Goal: Transaction & Acquisition: Subscribe to service/newsletter

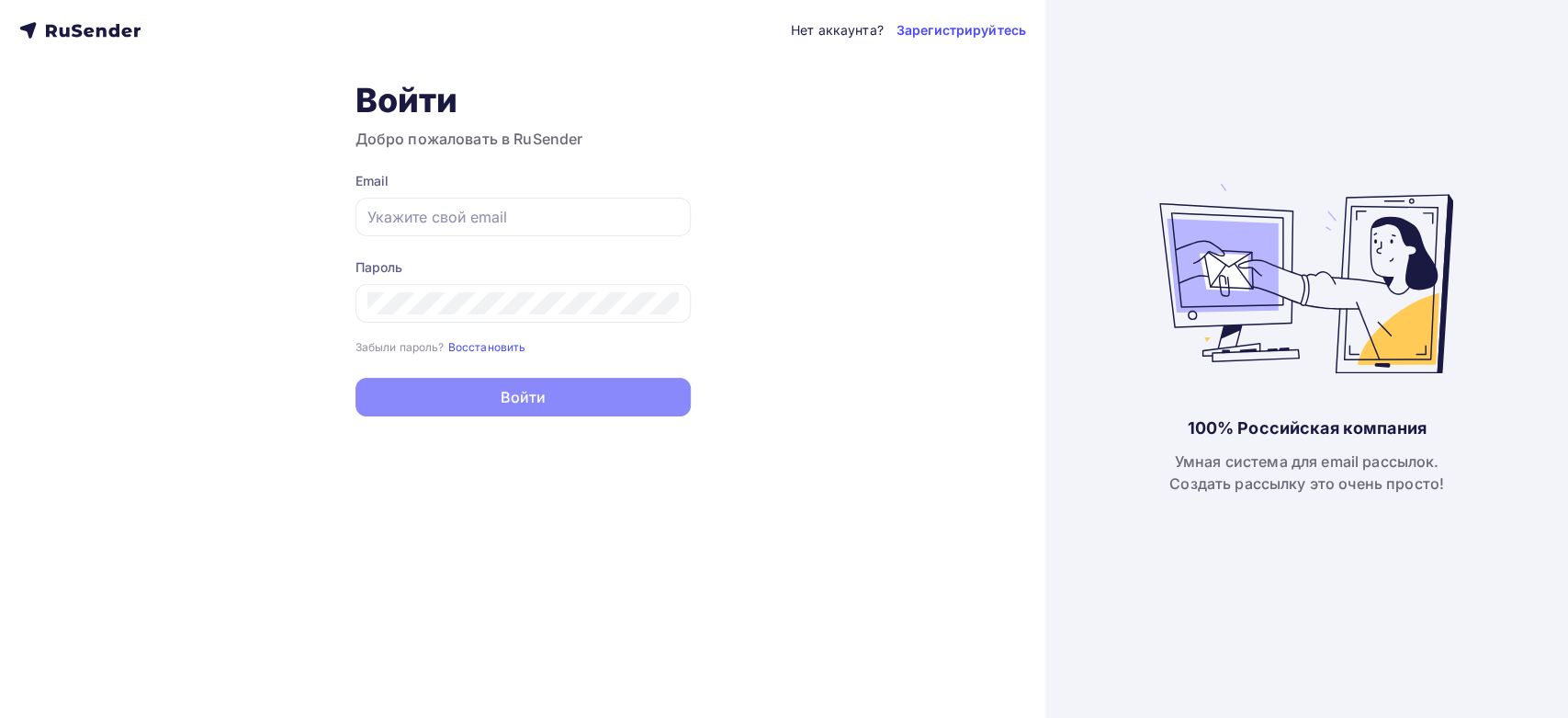
type input "[EMAIL_ADDRESS][DOMAIN_NAME]"
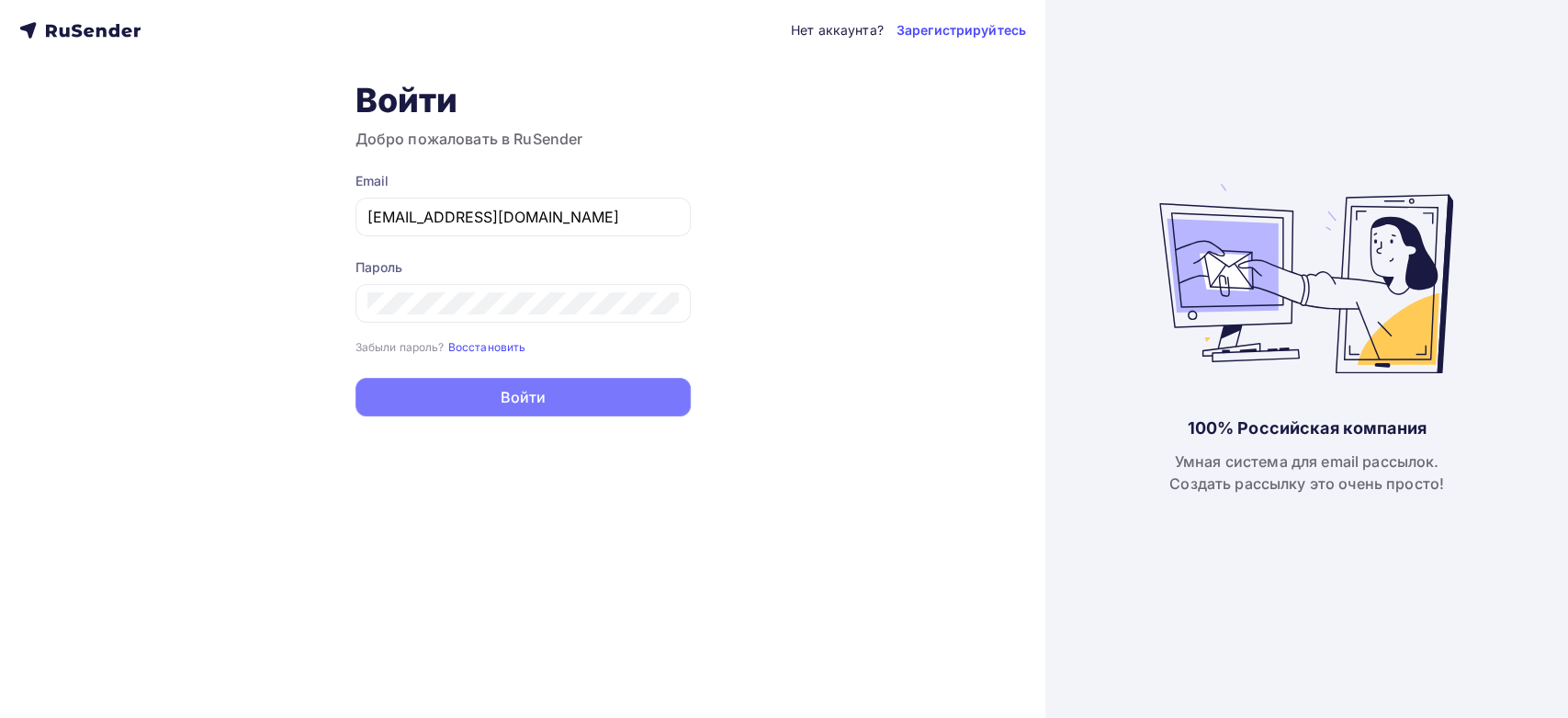
click at [543, 411] on button "Войти" at bounding box center [523, 397] width 335 height 39
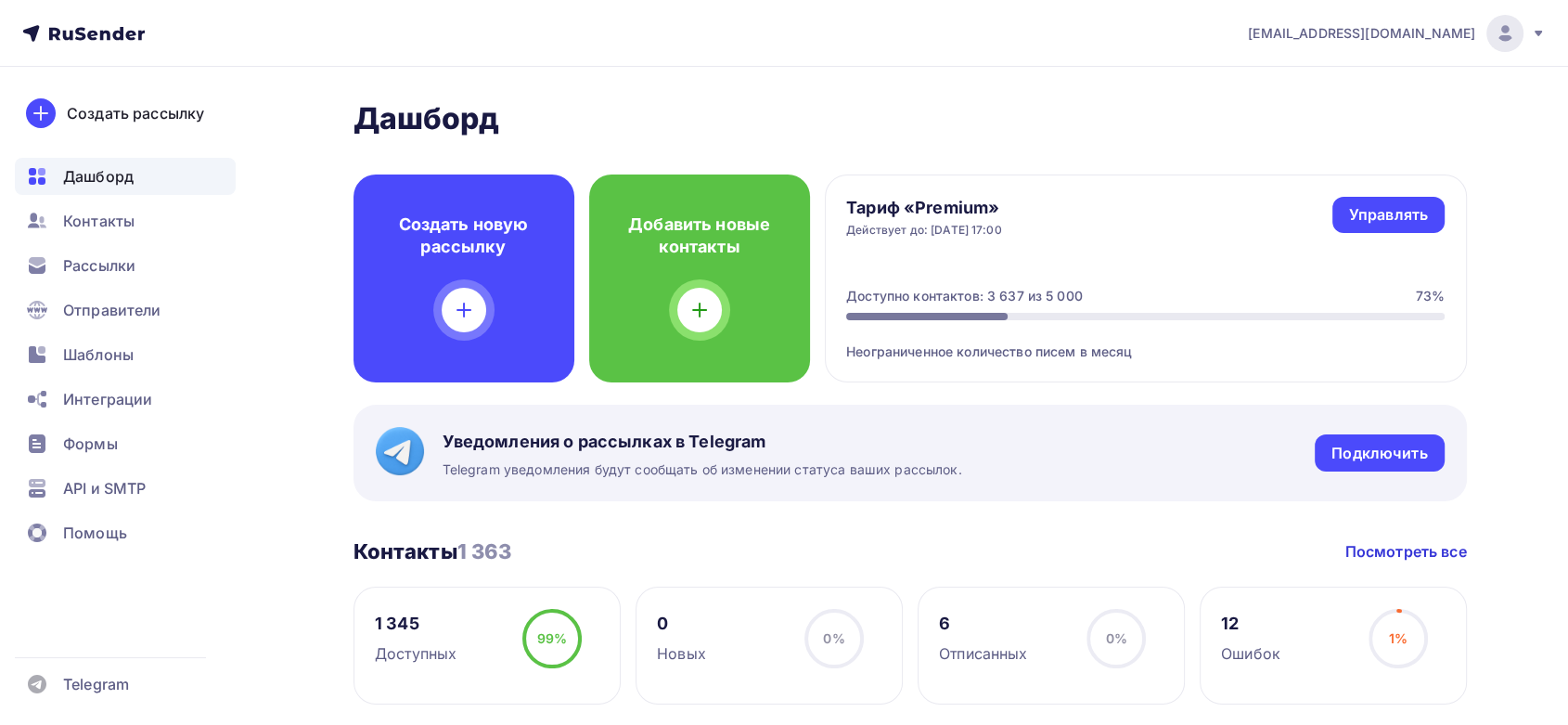
scroll to position [206, 0]
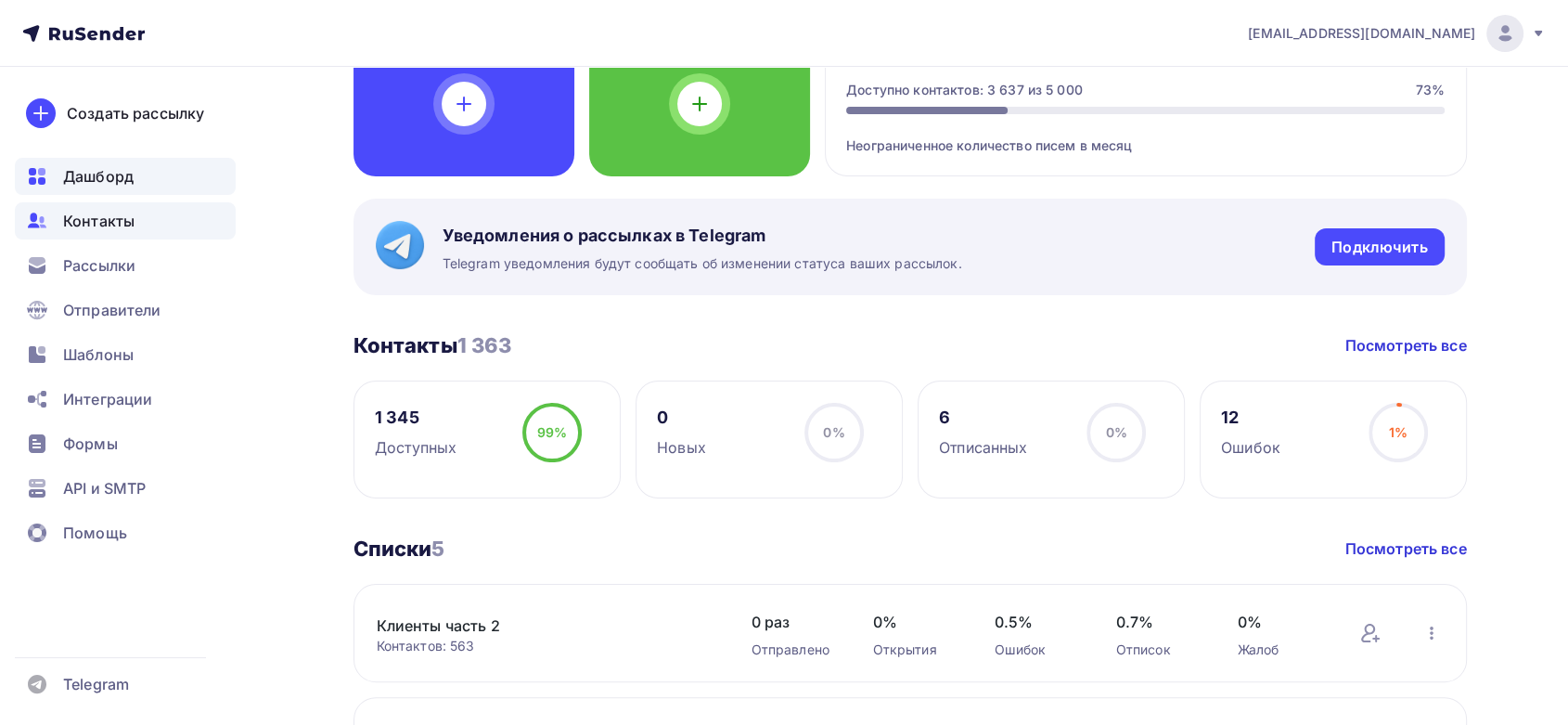
click at [96, 212] on span "Контакты" at bounding box center [98, 220] width 72 height 23
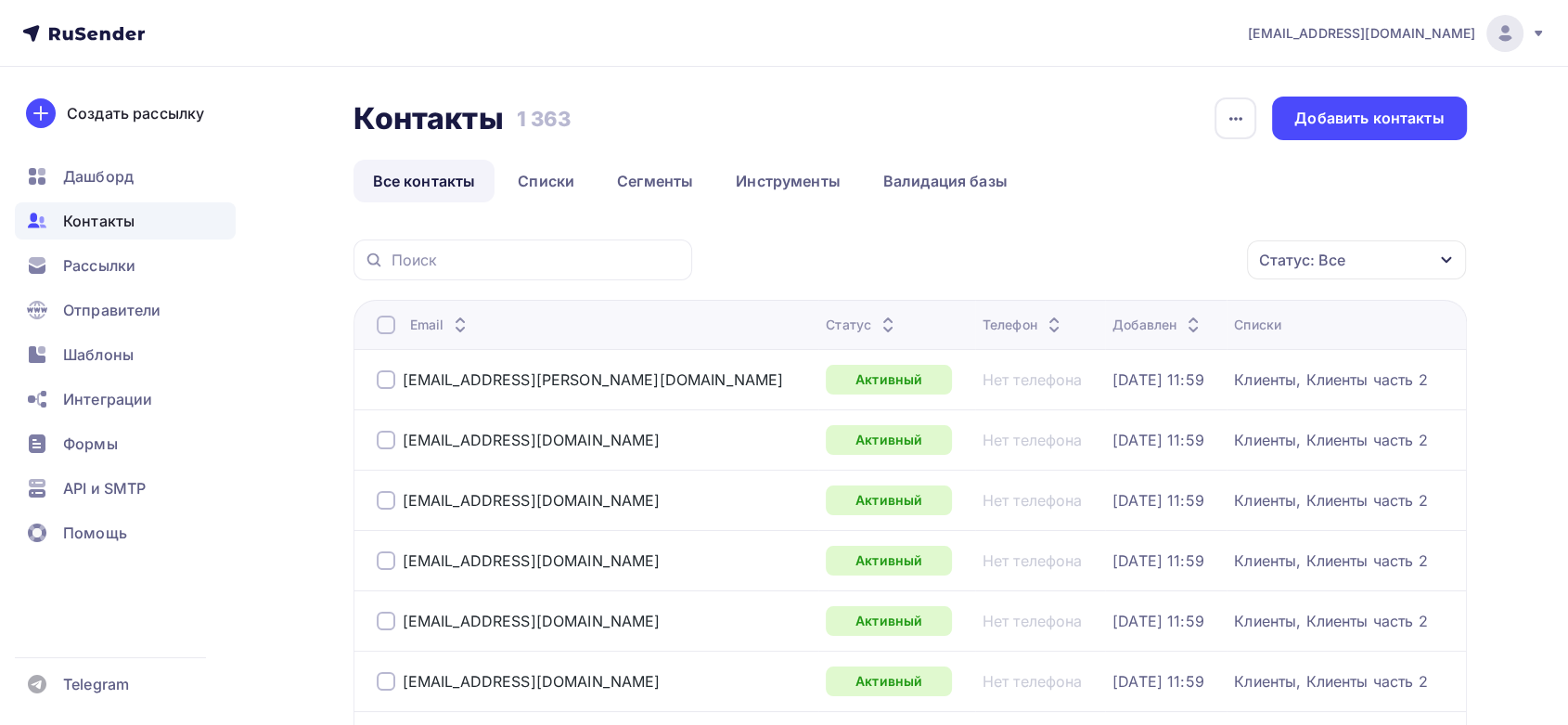
click at [1308, 265] on div "Статус: Все" at bounding box center [1302, 260] width 87 height 23
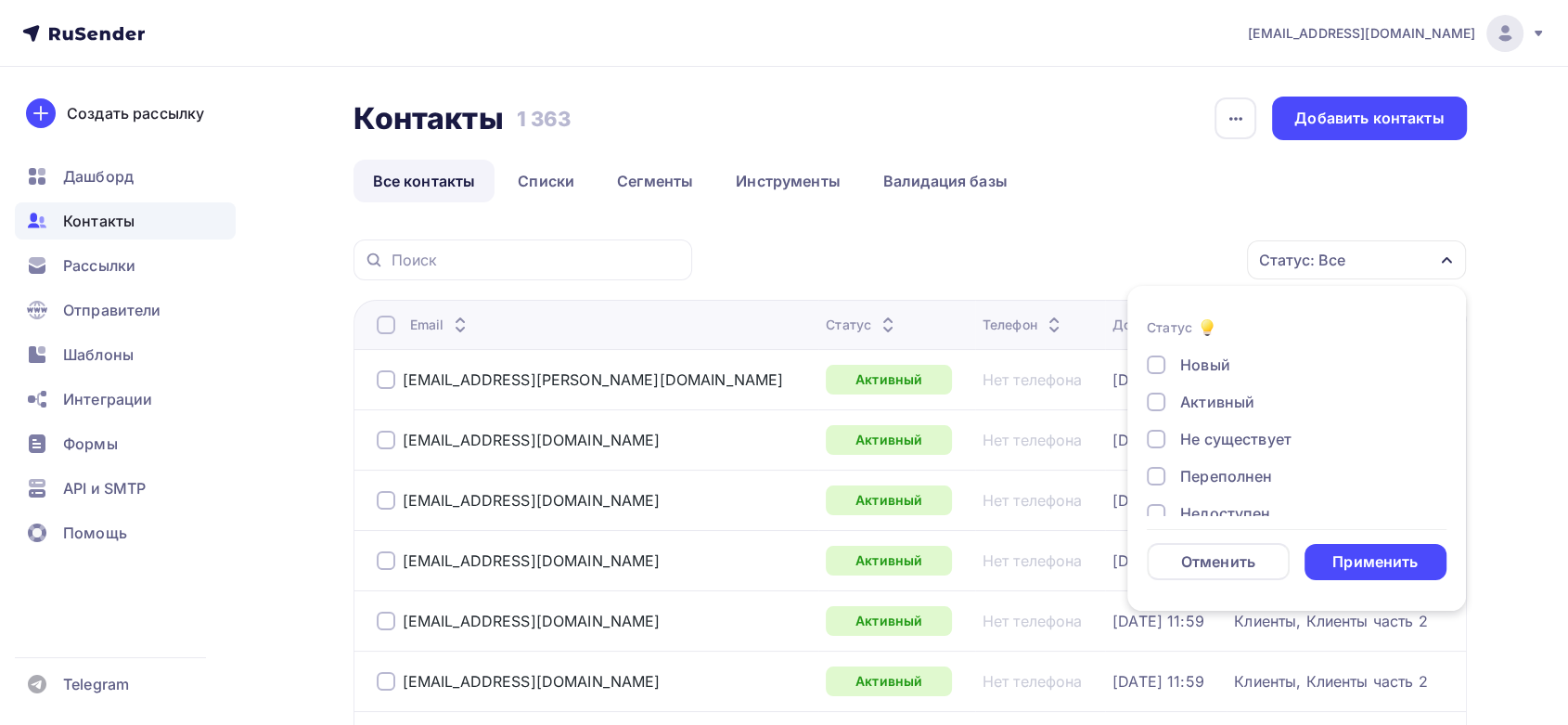
click at [1160, 442] on div at bounding box center [1156, 439] width 19 height 19
click at [1155, 477] on div at bounding box center [1156, 475] width 19 height 19
click at [1153, 382] on div at bounding box center [1156, 379] width 19 height 19
click at [1154, 401] on div "Новый Активный Не существует Переполнен Недоступен Отписан Отписан вручную Жало…" at bounding box center [1297, 361] width 300 height 282
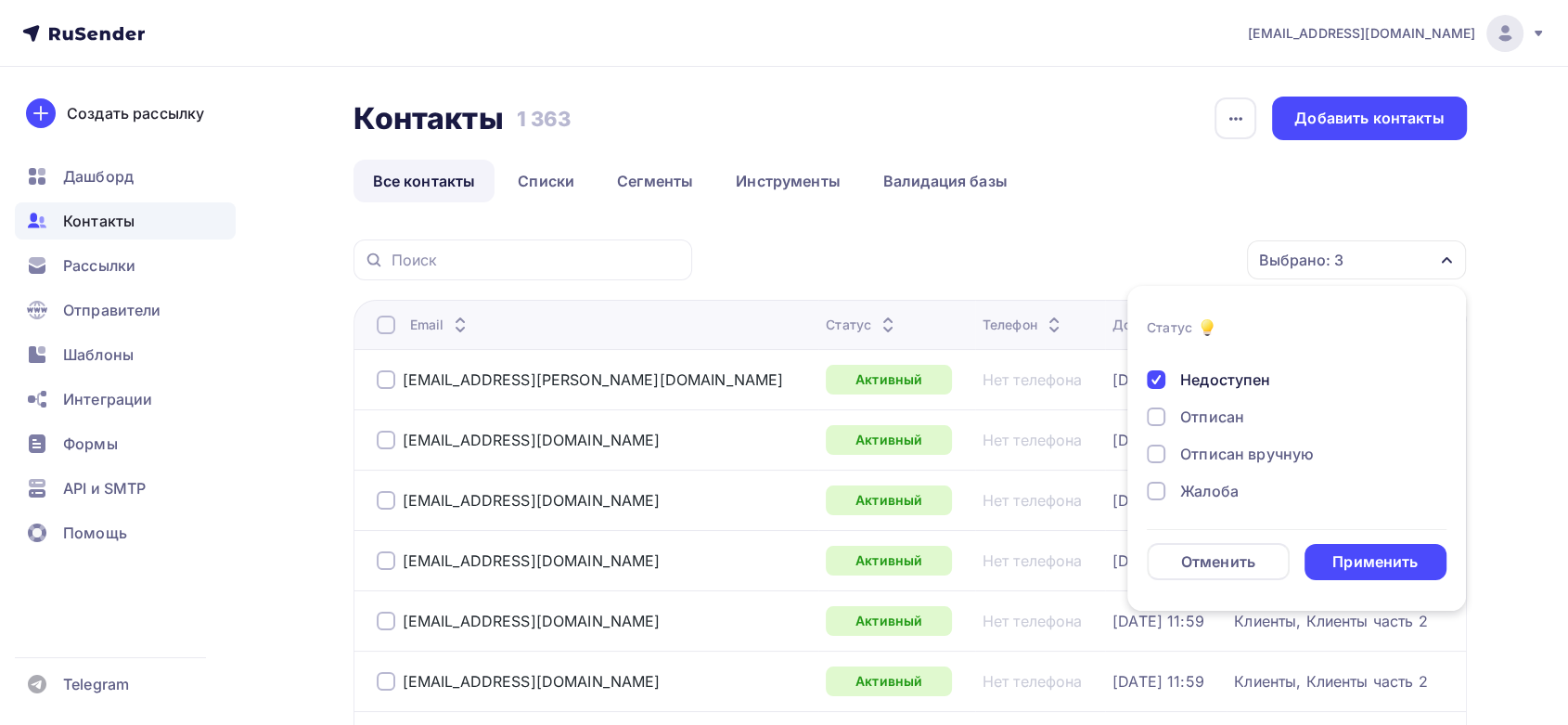
click at [1154, 421] on div at bounding box center [1156, 416] width 19 height 19
click at [1166, 456] on div "Отписан вручную" at bounding box center [1286, 453] width 278 height 23
click at [1151, 486] on div at bounding box center [1156, 490] width 19 height 19
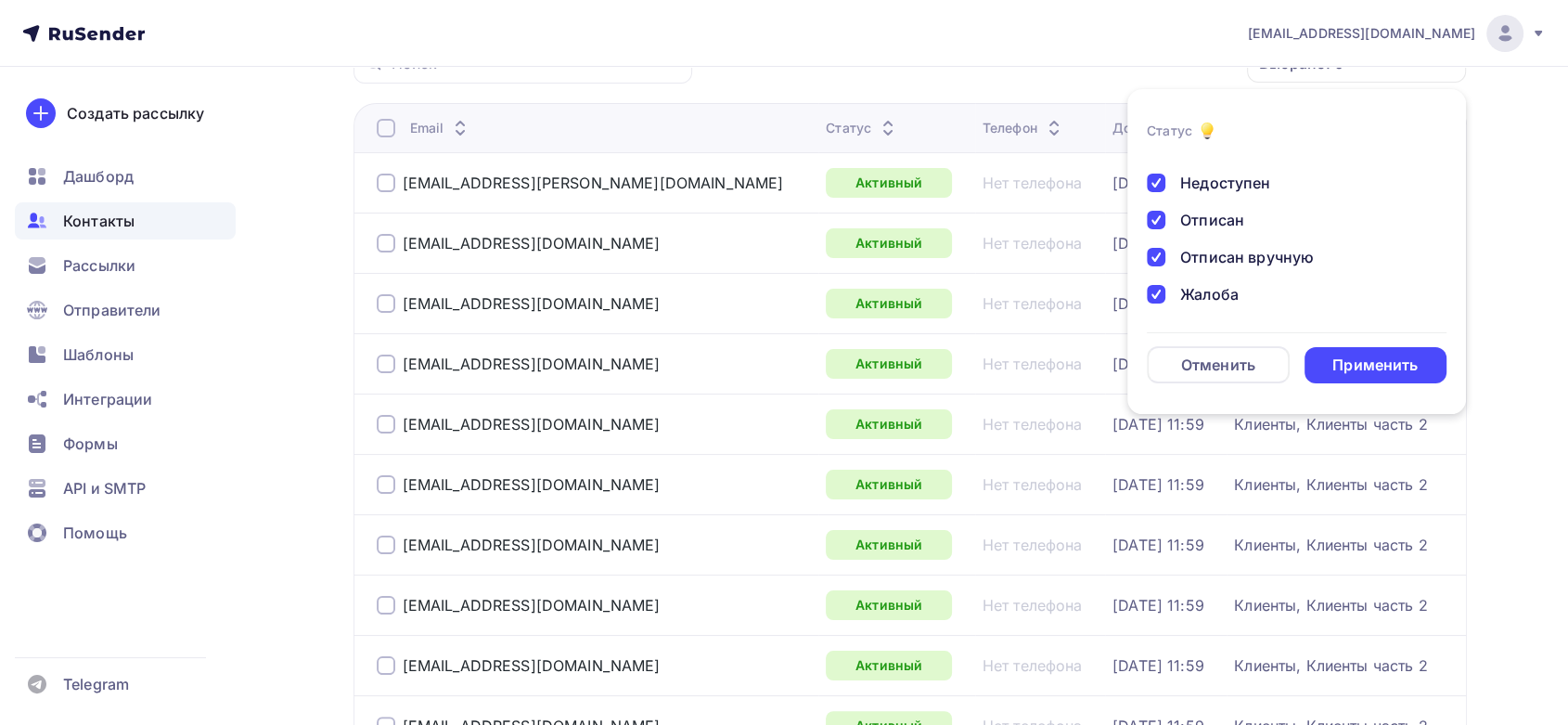
scroll to position [206, 0]
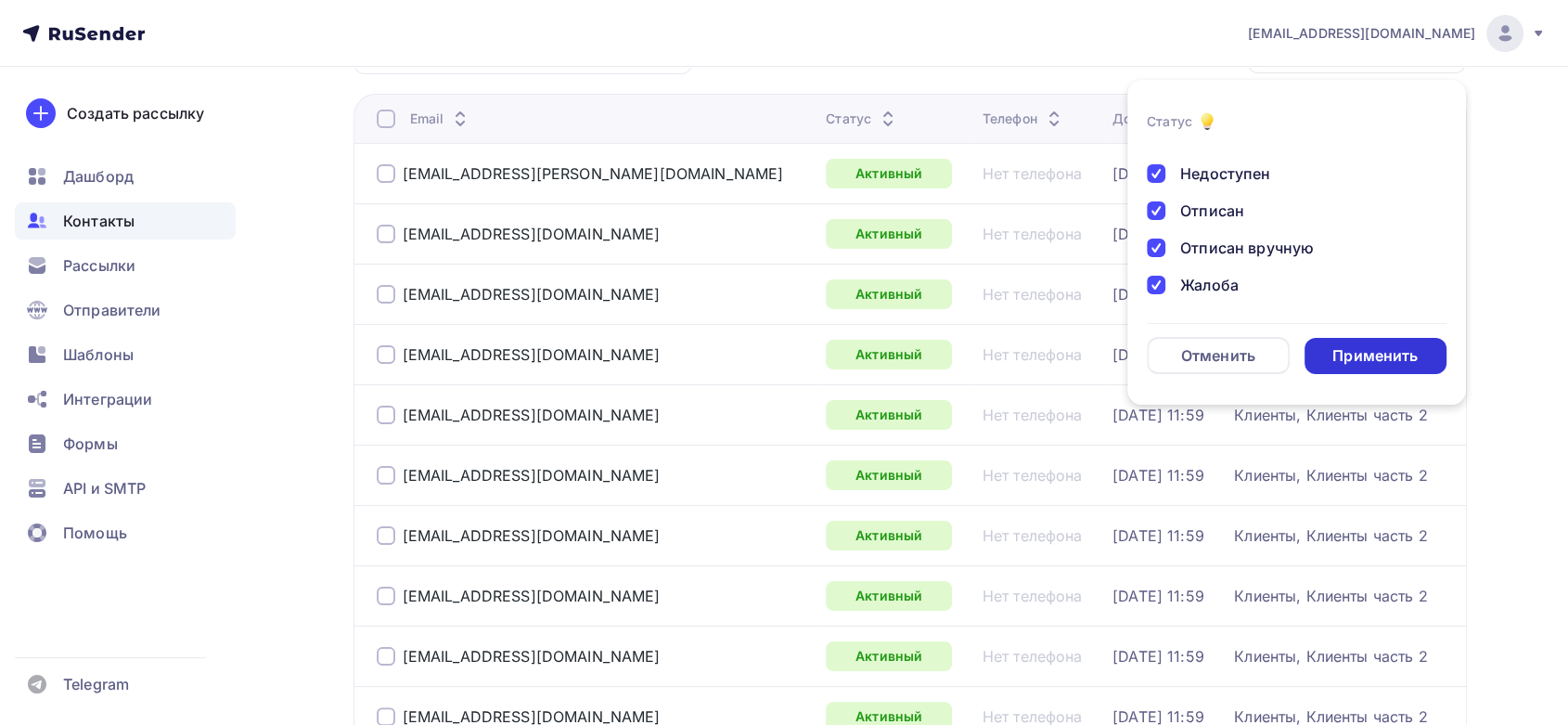
click at [1406, 338] on div "Применить" at bounding box center [1375, 355] width 143 height 36
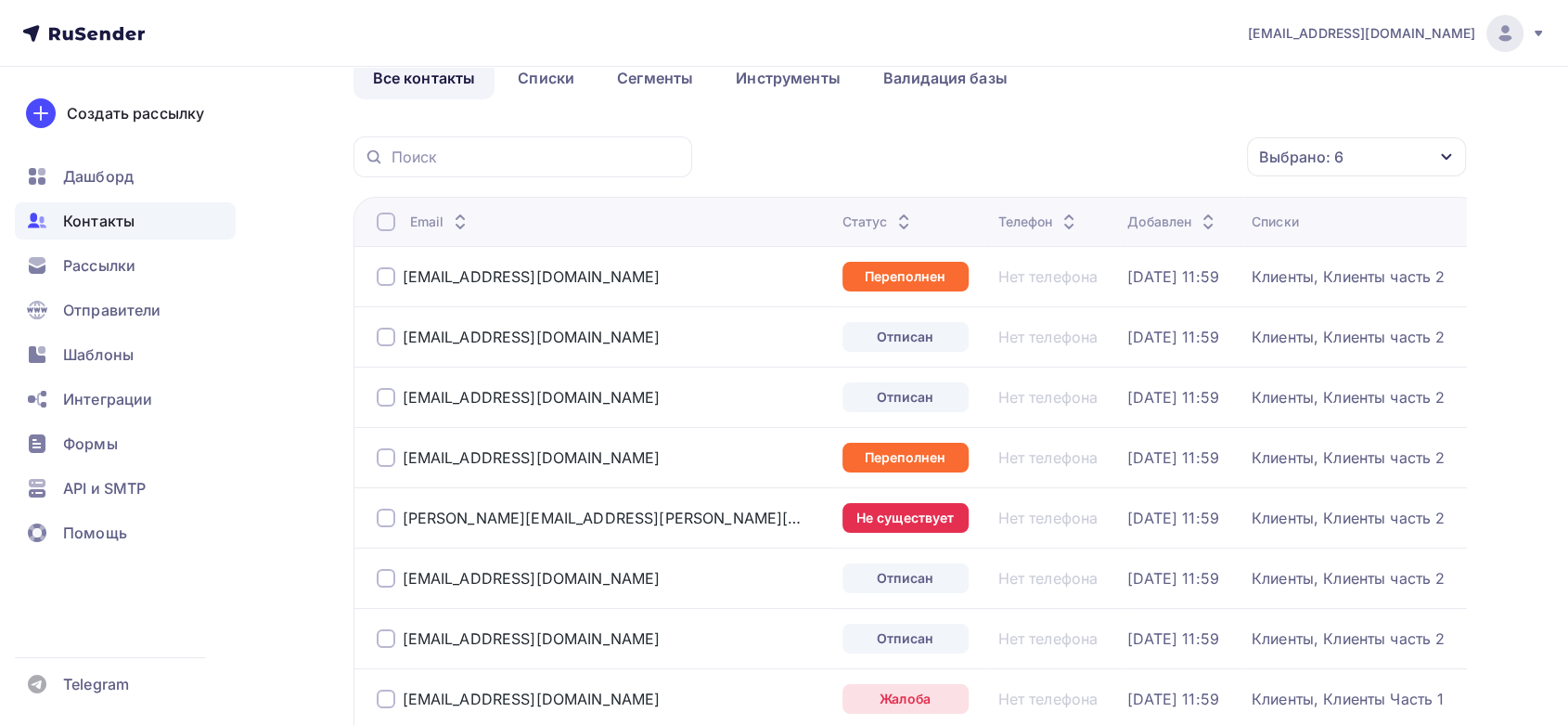
scroll to position [0, 0]
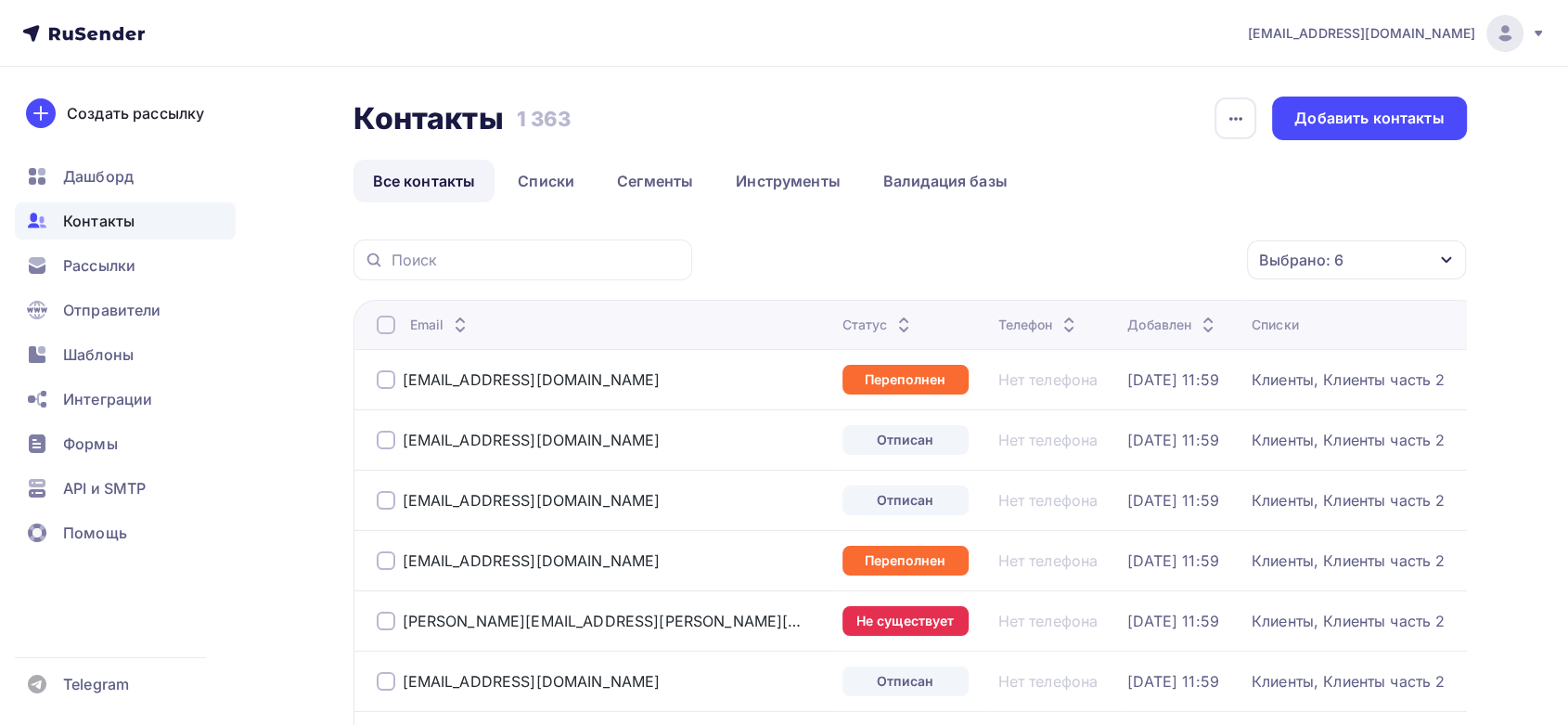
click at [384, 330] on div at bounding box center [386, 325] width 19 height 19
click at [1187, 258] on div "Действие" at bounding box center [1108, 260] width 245 height 36
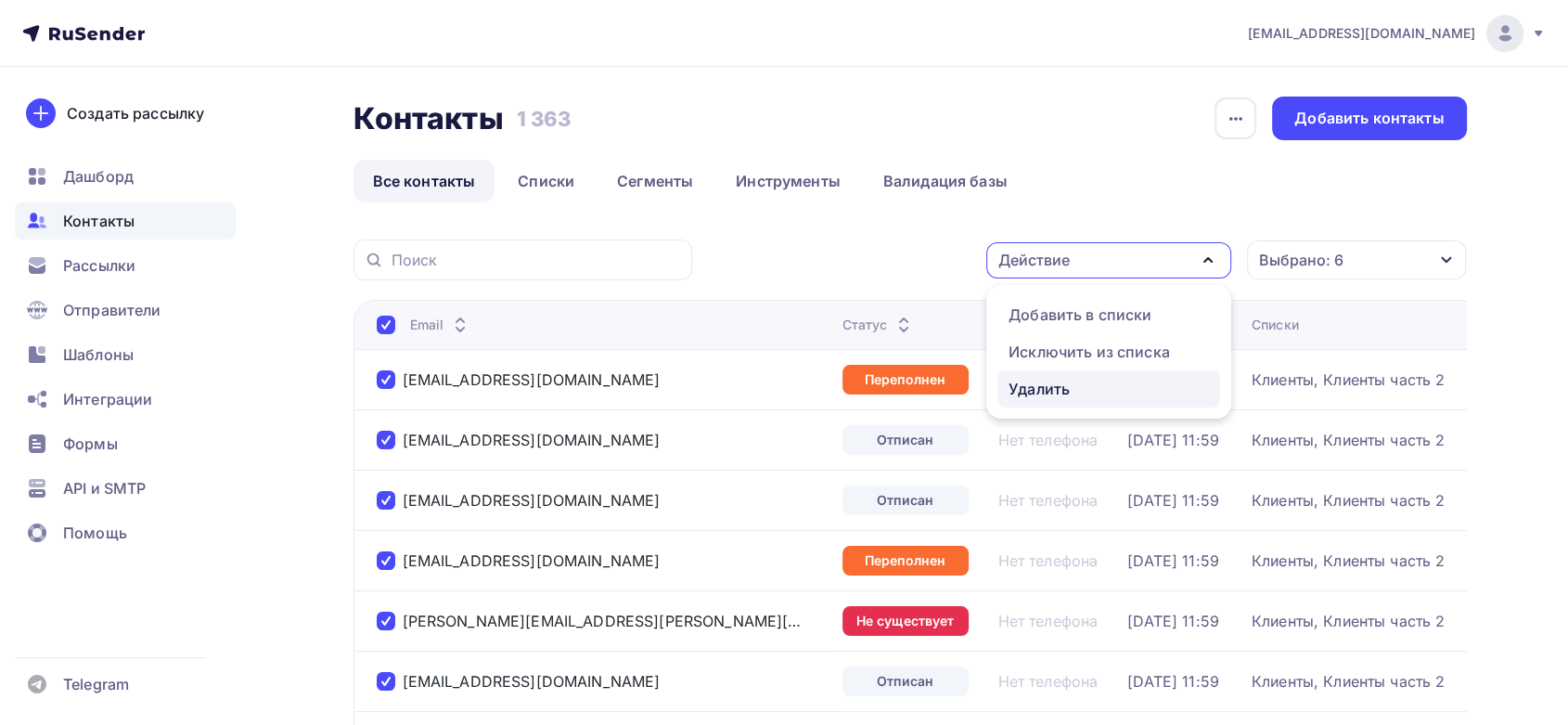
click at [1054, 378] on div "Удалить" at bounding box center [1039, 389] width 61 height 23
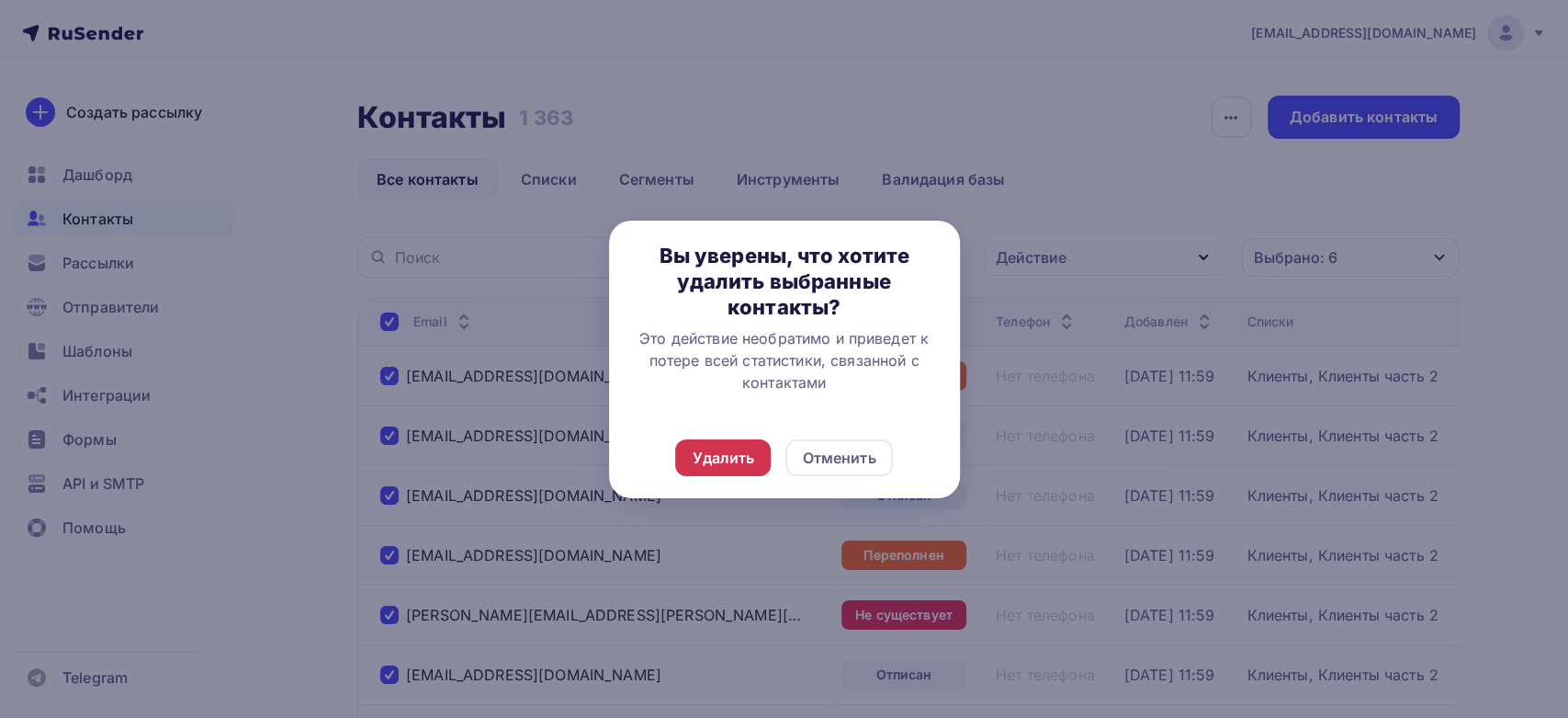
click at [761, 451] on div "Удалить" at bounding box center [723, 458] width 95 height 37
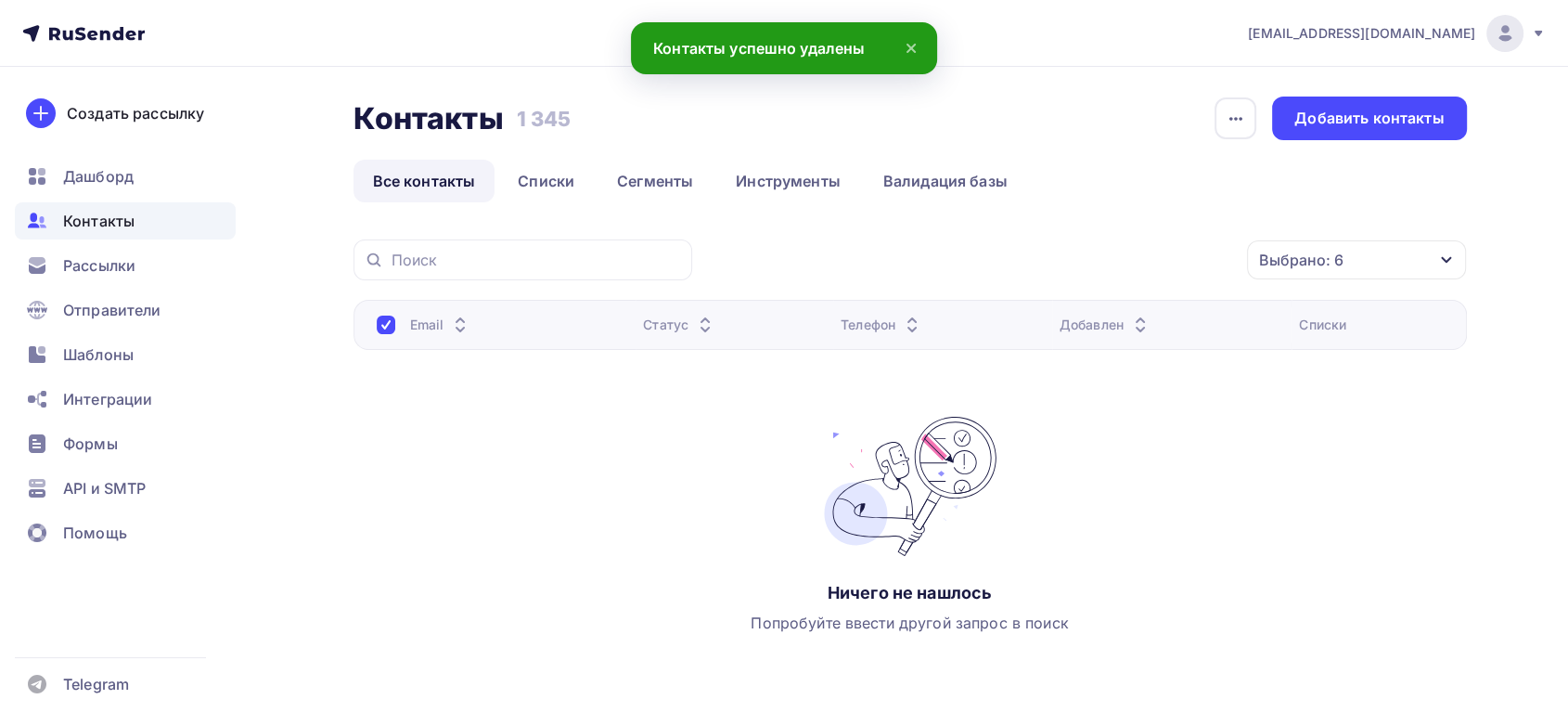
click at [136, 225] on div "Контакты" at bounding box center [125, 221] width 220 height 37
click at [120, 169] on span "Дашборд" at bounding box center [98, 176] width 71 height 23
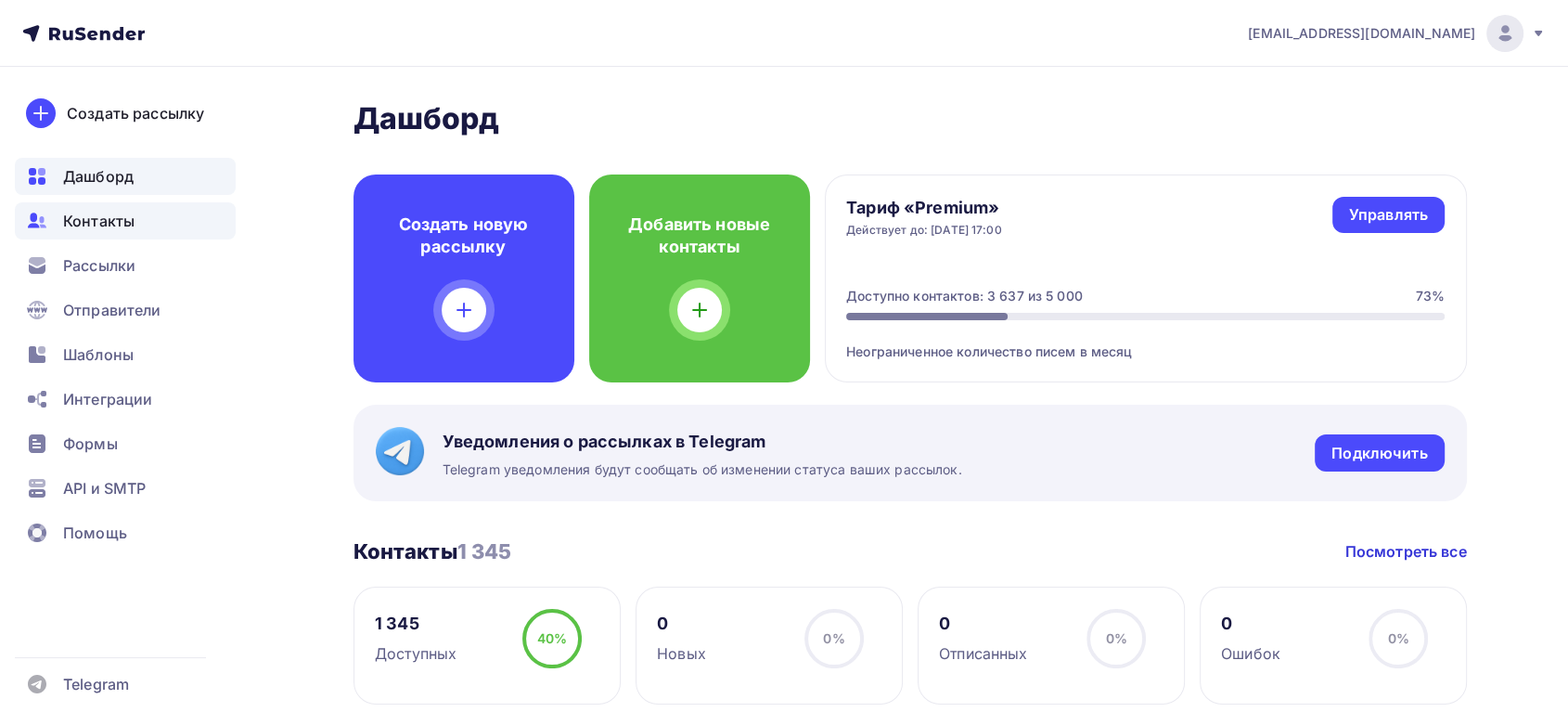
click at [105, 217] on span "Контакты" at bounding box center [98, 220] width 72 height 23
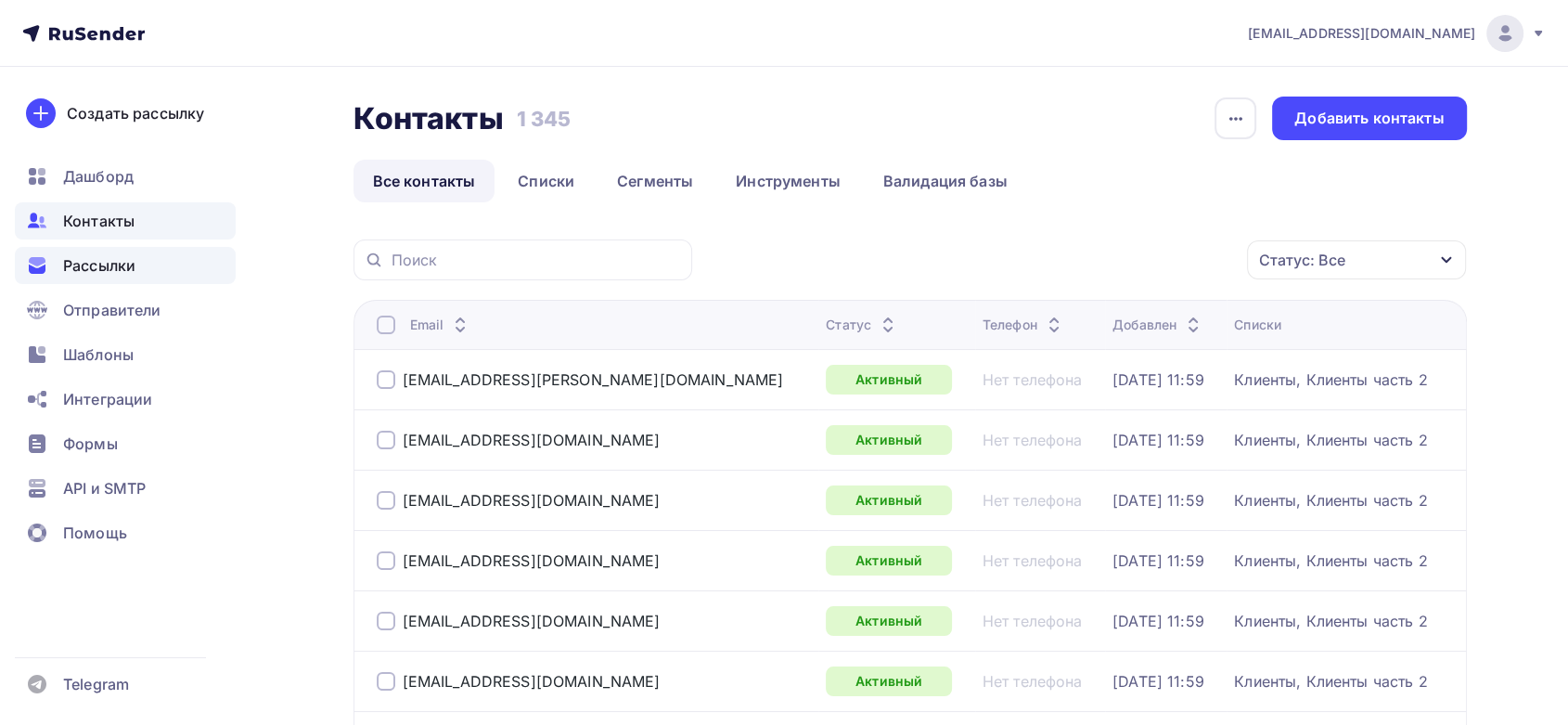
click at [124, 272] on span "Рассылки" at bounding box center [99, 265] width 73 height 23
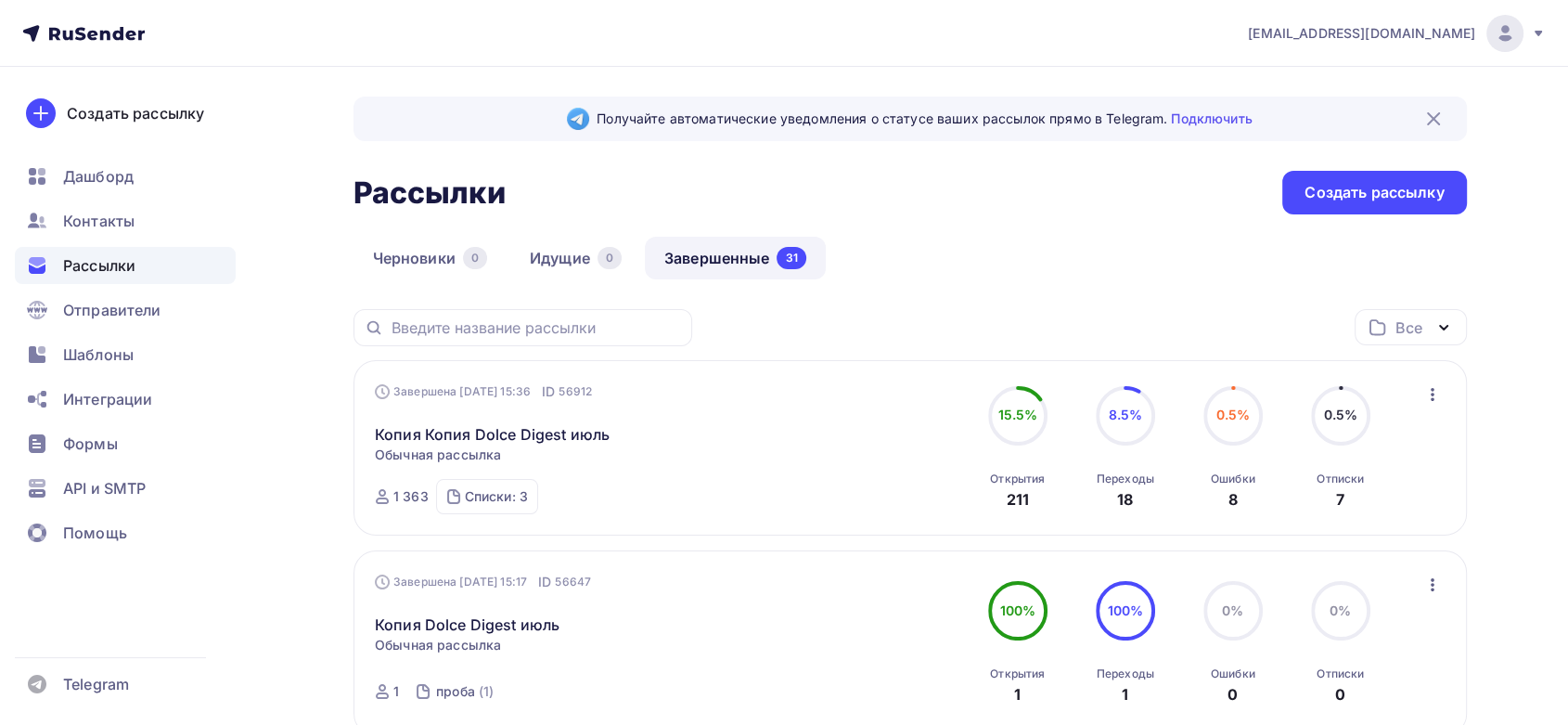
click at [1433, 392] on icon "button" at bounding box center [1432, 393] width 23 height 23
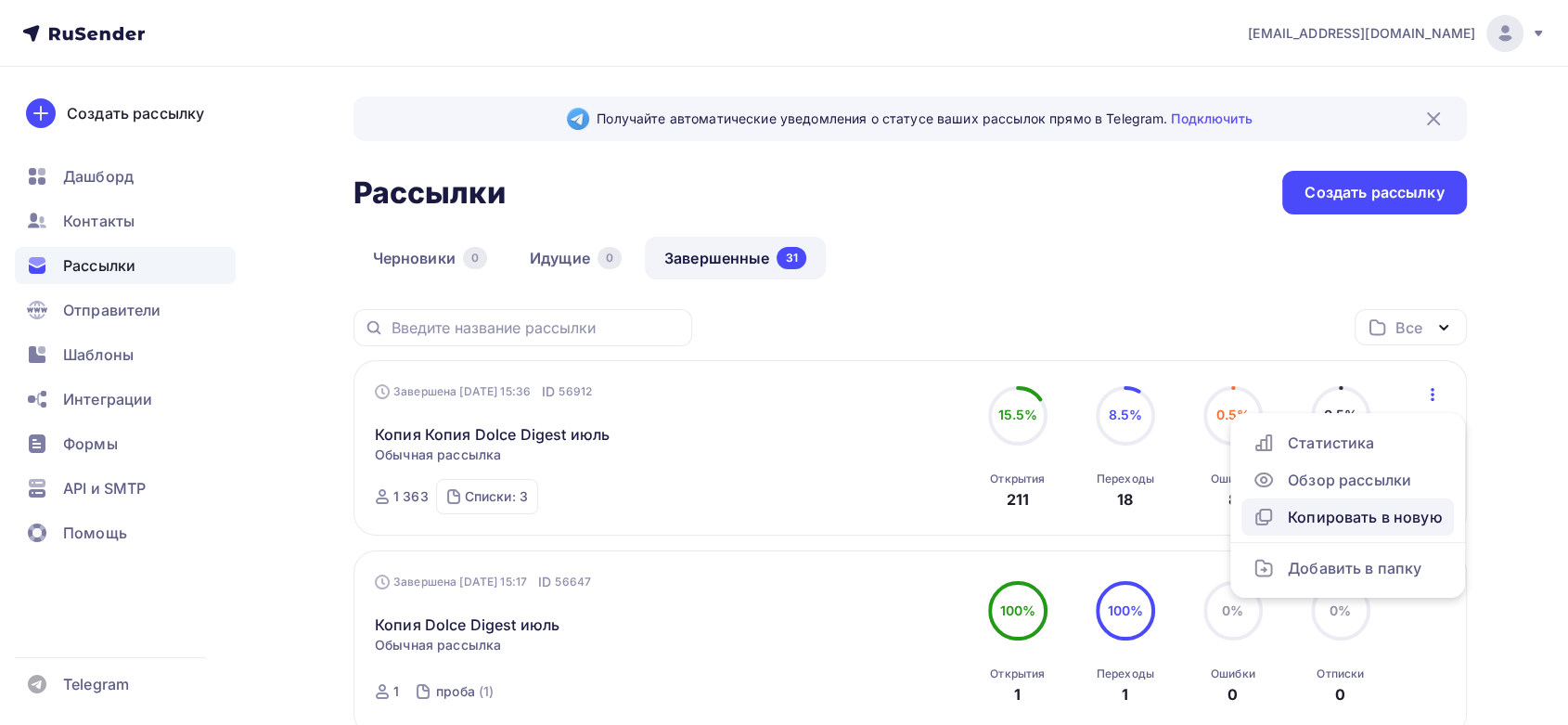
click at [1330, 502] on link "Копировать в новую" at bounding box center [1348, 516] width 212 height 37
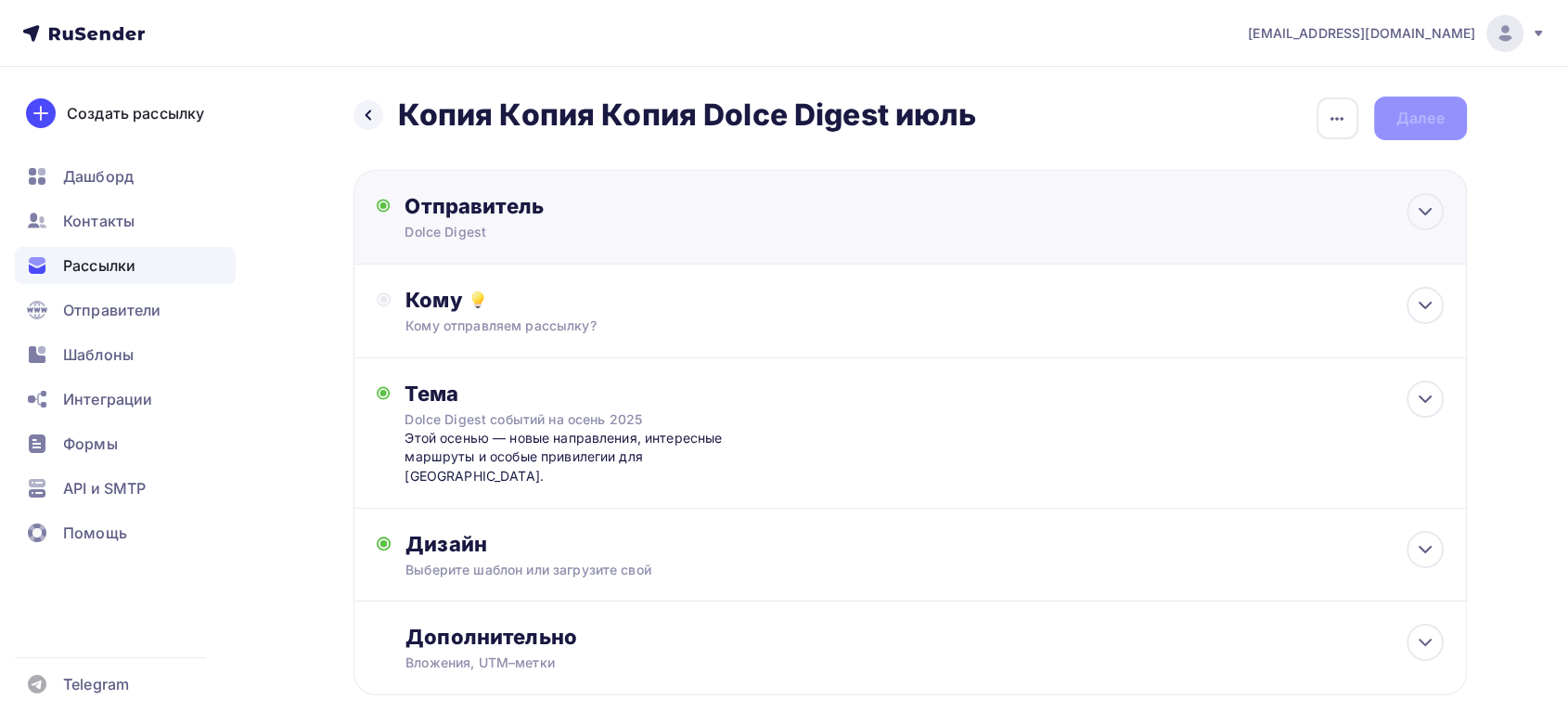
click at [546, 231] on div "Dolce Digest" at bounding box center [585, 231] width 362 height 19
type input "Dolce Digest"
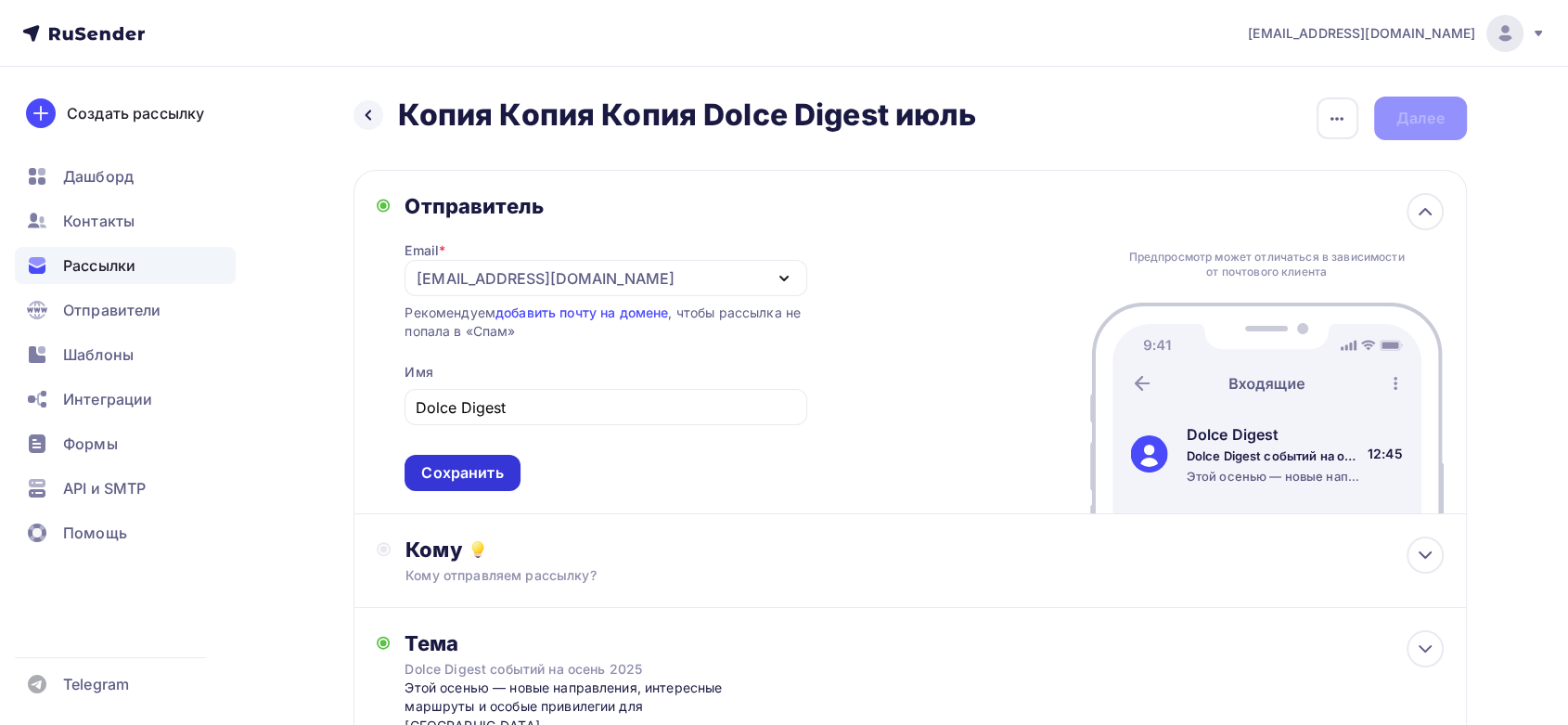
click at [471, 476] on div "Сохранить" at bounding box center [461, 473] width 82 height 22
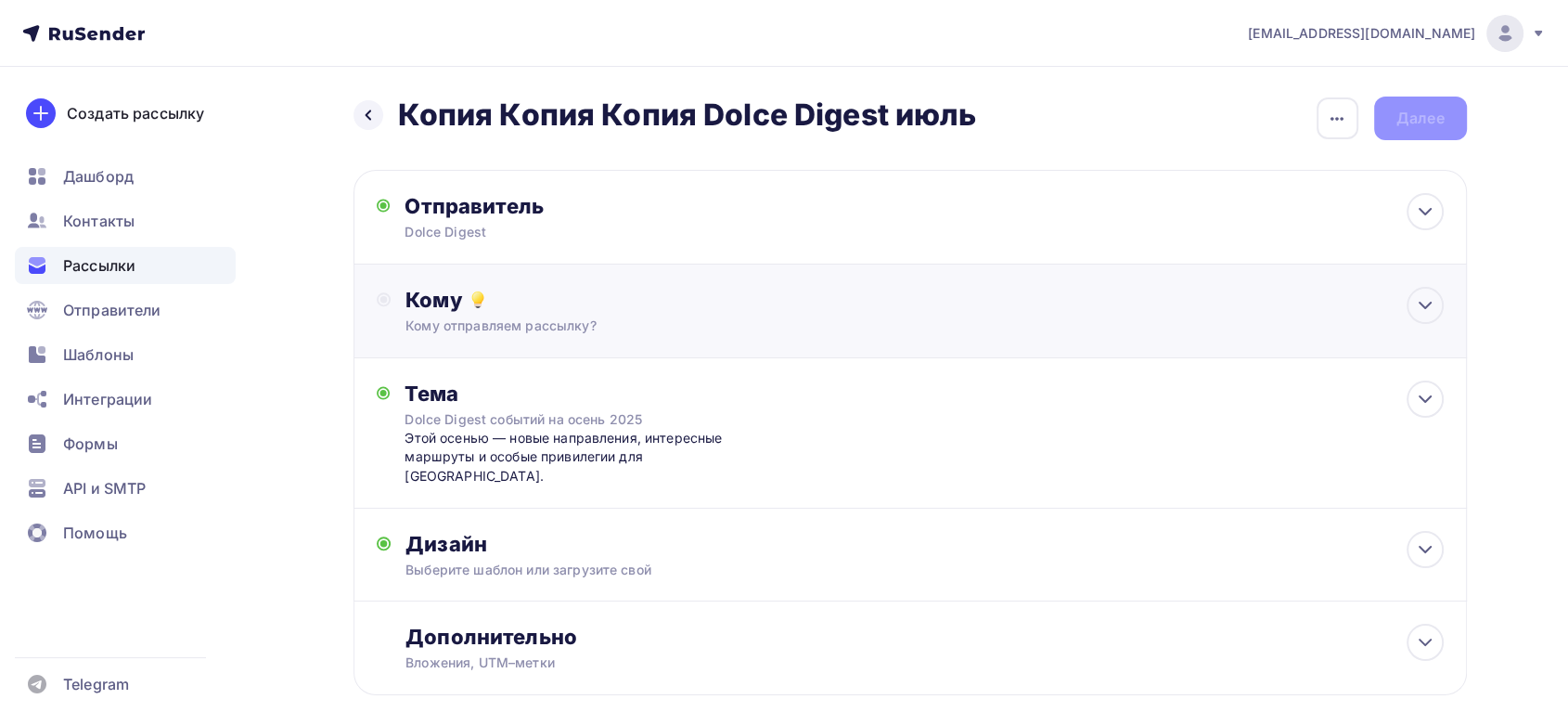
click at [509, 296] on div "Кому" at bounding box center [924, 299] width 1037 height 26
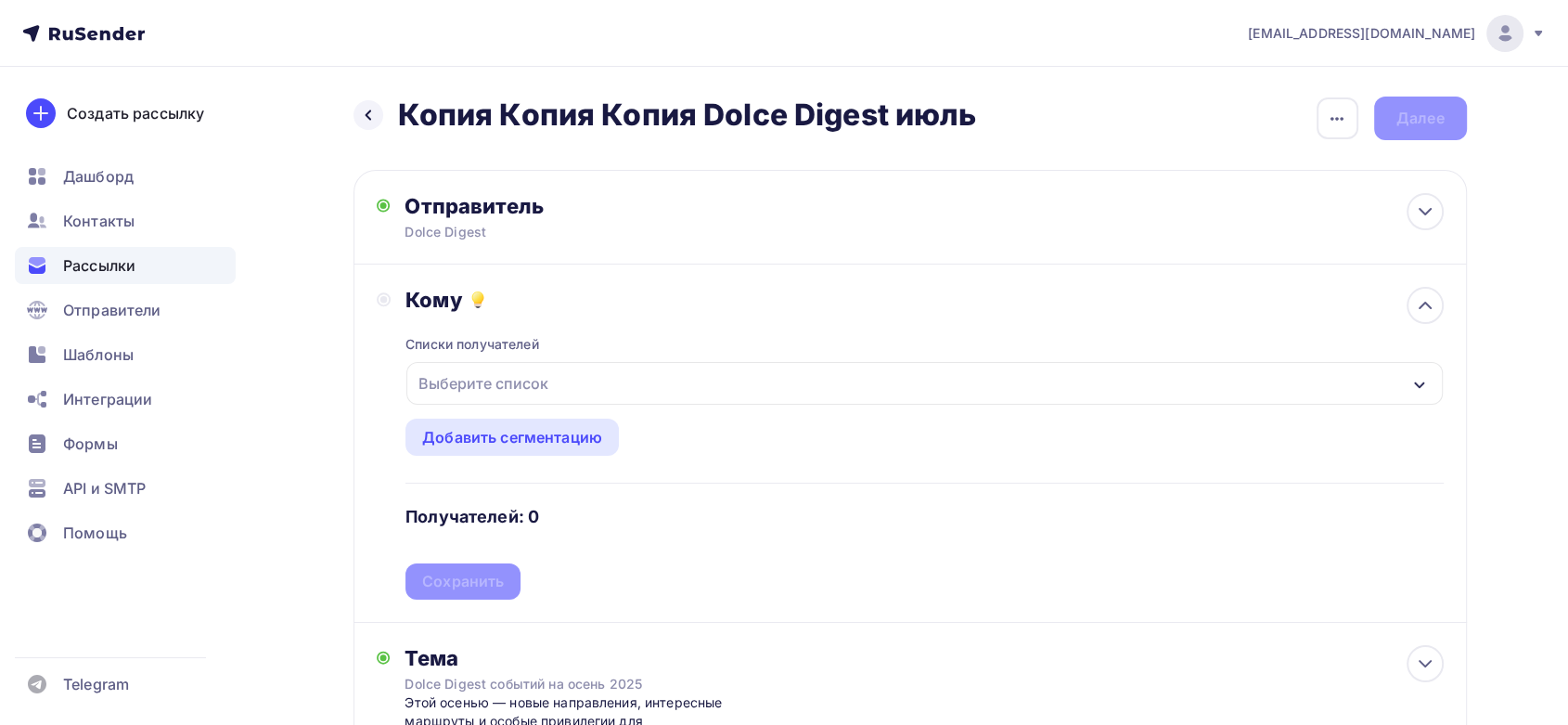
click at [519, 377] on div "Выберите список" at bounding box center [483, 384] width 145 height 33
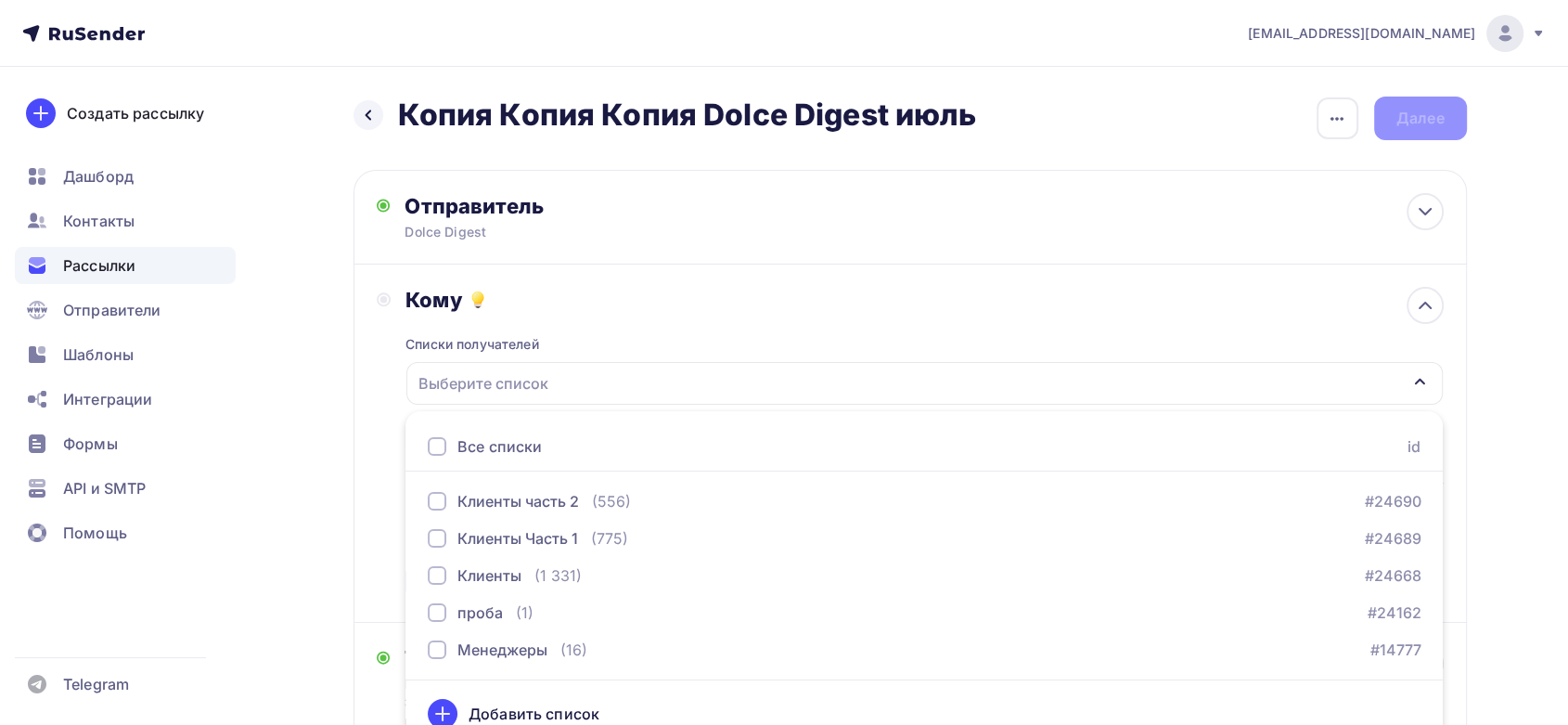
scroll to position [22, 0]
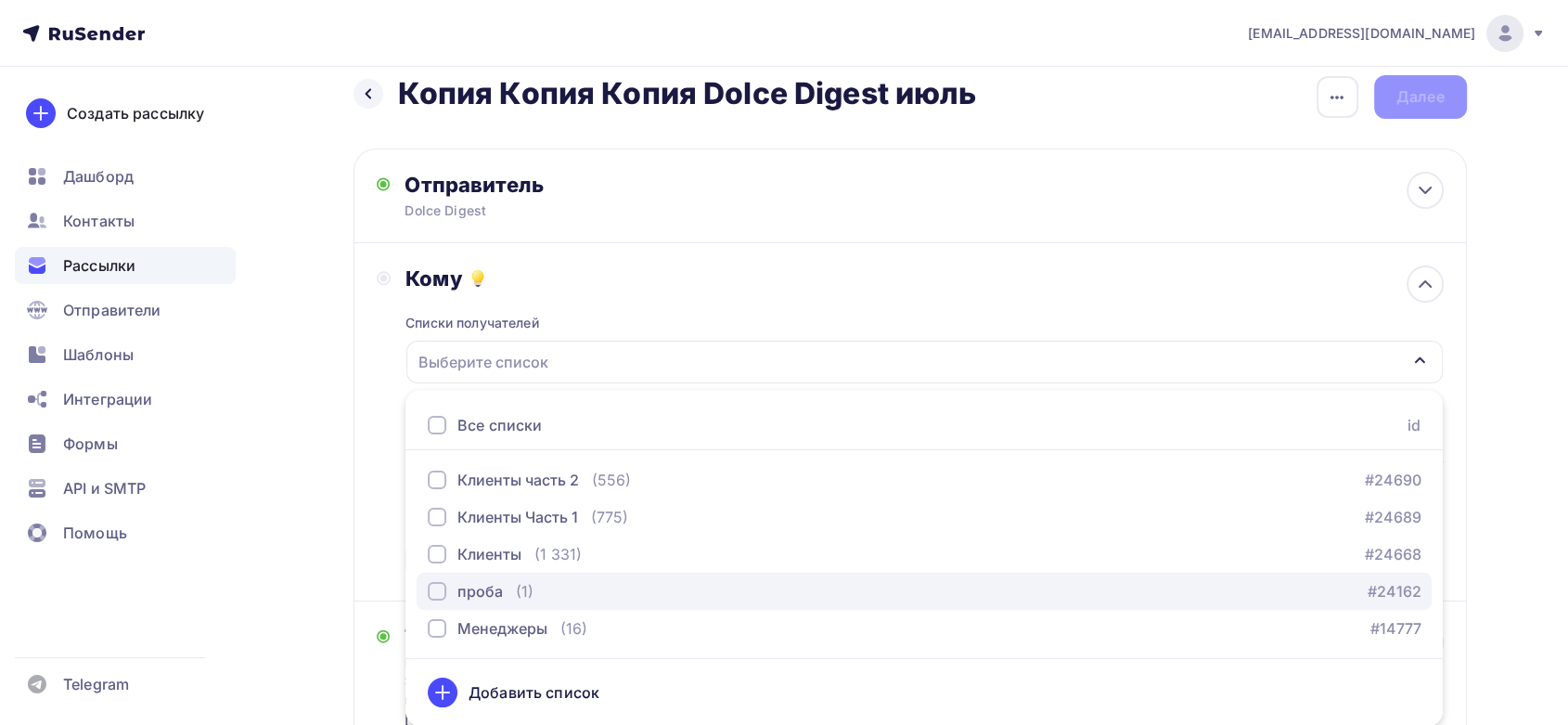
click at [480, 583] on div "проба" at bounding box center [480, 590] width 45 height 23
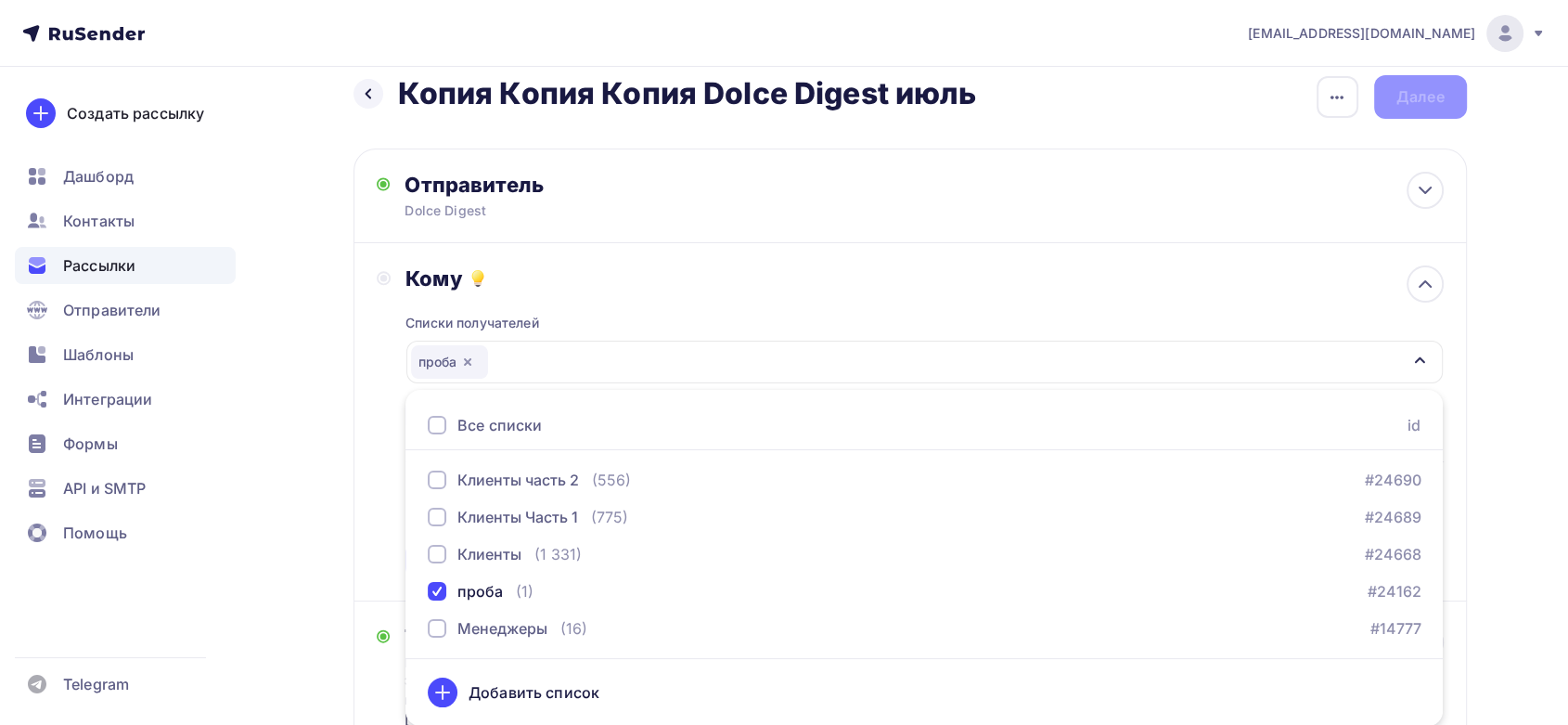
click at [365, 398] on div "Кому Списки получателей проба Все списки id Клиенты часть 2 (556) #24690 Клиент…" at bounding box center [910, 422] width 1114 height 358
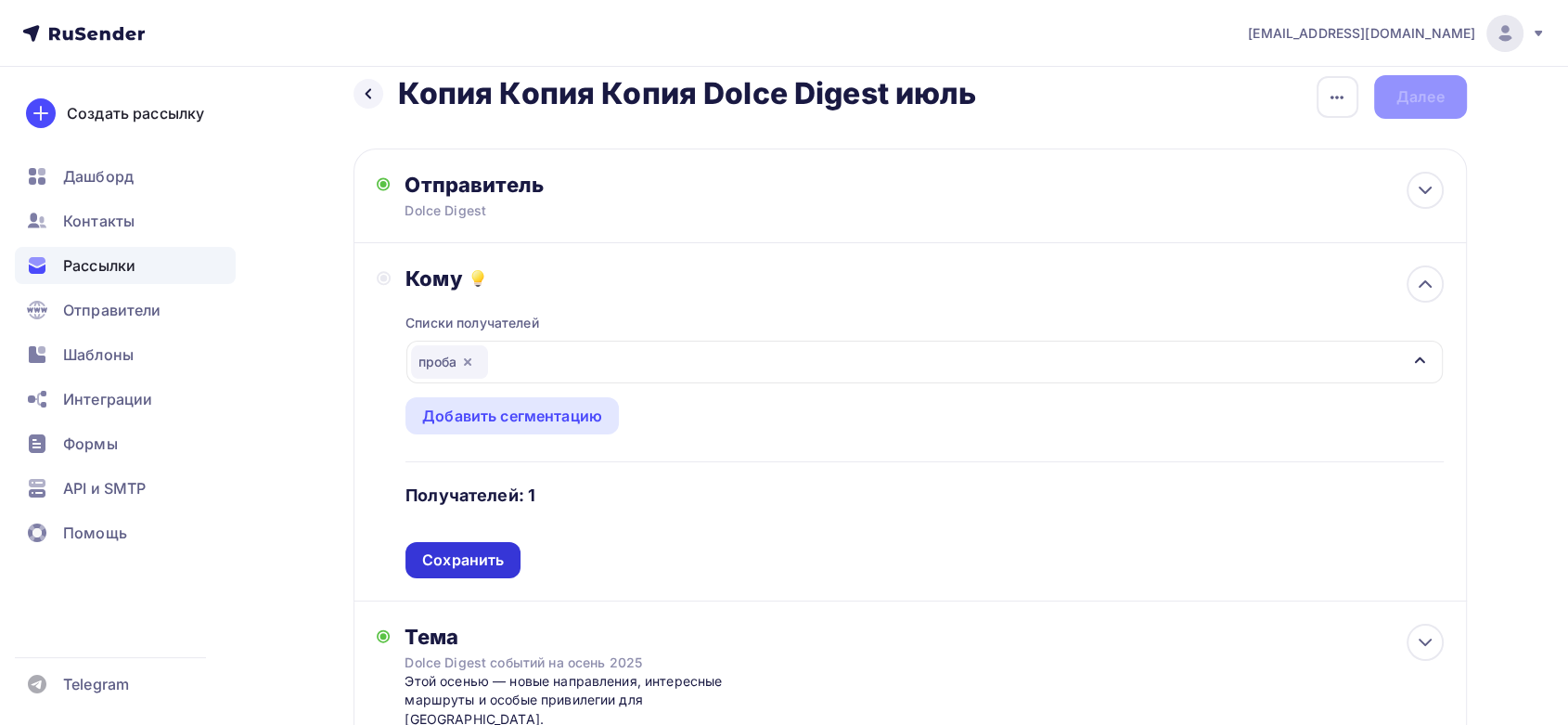
click at [485, 563] on div "Сохранить" at bounding box center [462, 560] width 82 height 22
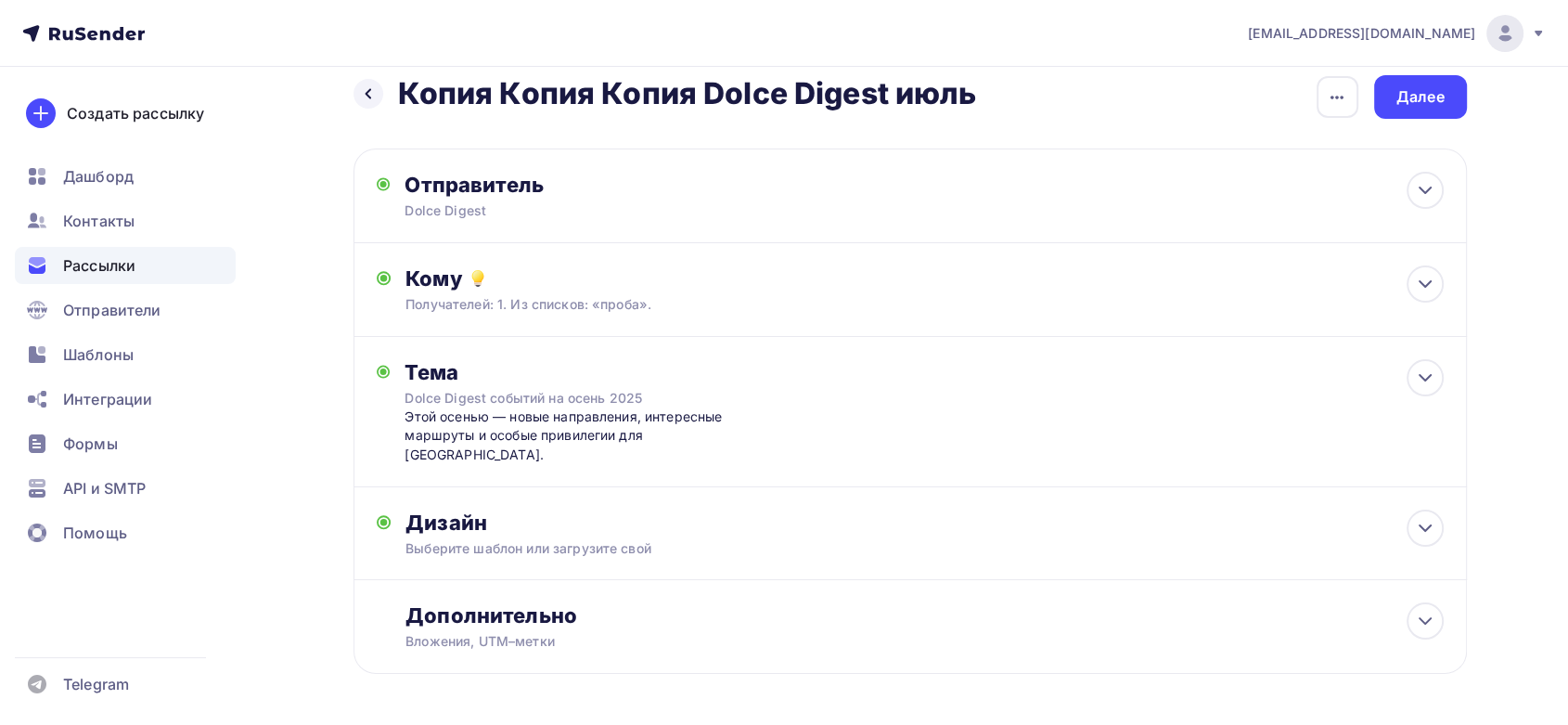
click at [750, 94] on h2 "Копия Копия Копия Dolce Digest июль" at bounding box center [688, 93] width 578 height 37
click at [1352, 102] on div "button" at bounding box center [1337, 96] width 41 height 41
click at [1209, 191] on div "Переименовать рассылку" at bounding box center [1239, 192] width 230 height 23
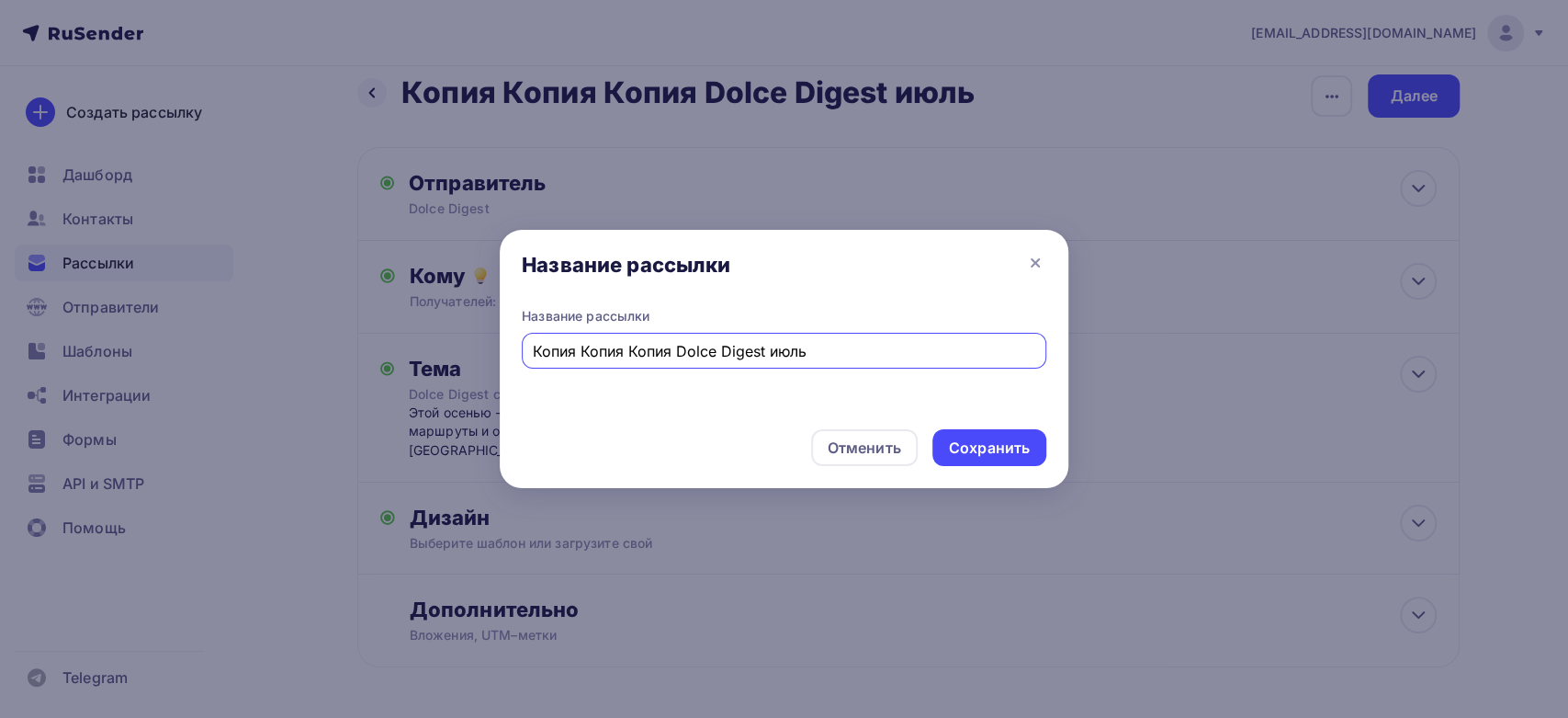
drag, startPoint x: 678, startPoint y: 349, endPoint x: 277, endPoint y: 352, distance: 401.0
click at [277, 352] on div "Название рассылки Название рассылки Копия Копия Копия Dolce Digest июль Отменит…" at bounding box center [784, 359] width 1568 height 718
drag, startPoint x: 672, startPoint y: 348, endPoint x: 625, endPoint y: 356, distance: 47.7
click at [625, 356] on input "Dolce Digest июль" at bounding box center [784, 351] width 504 height 22
type input "Dolce Digest сентябрь"
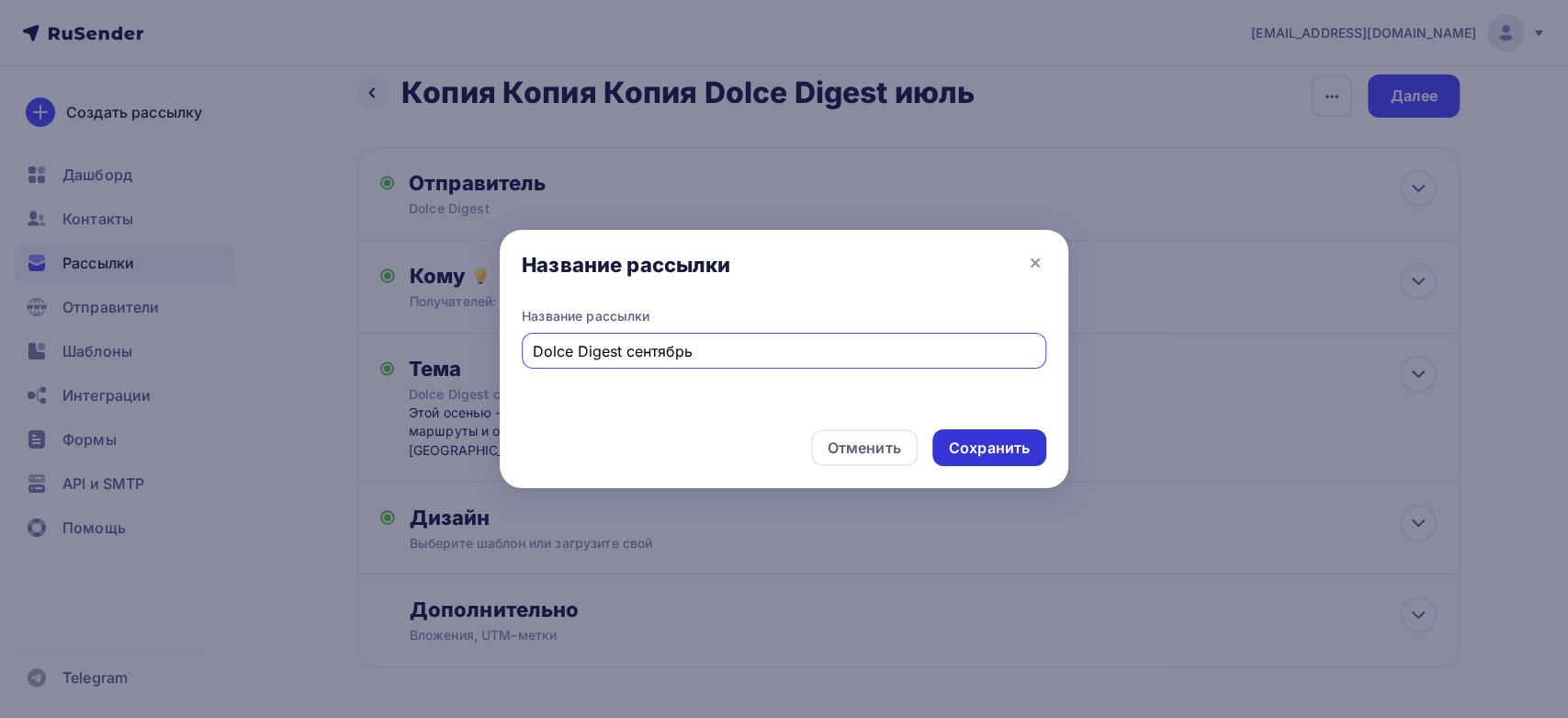
click at [973, 441] on div "Сохранить" at bounding box center [989, 448] width 81 height 21
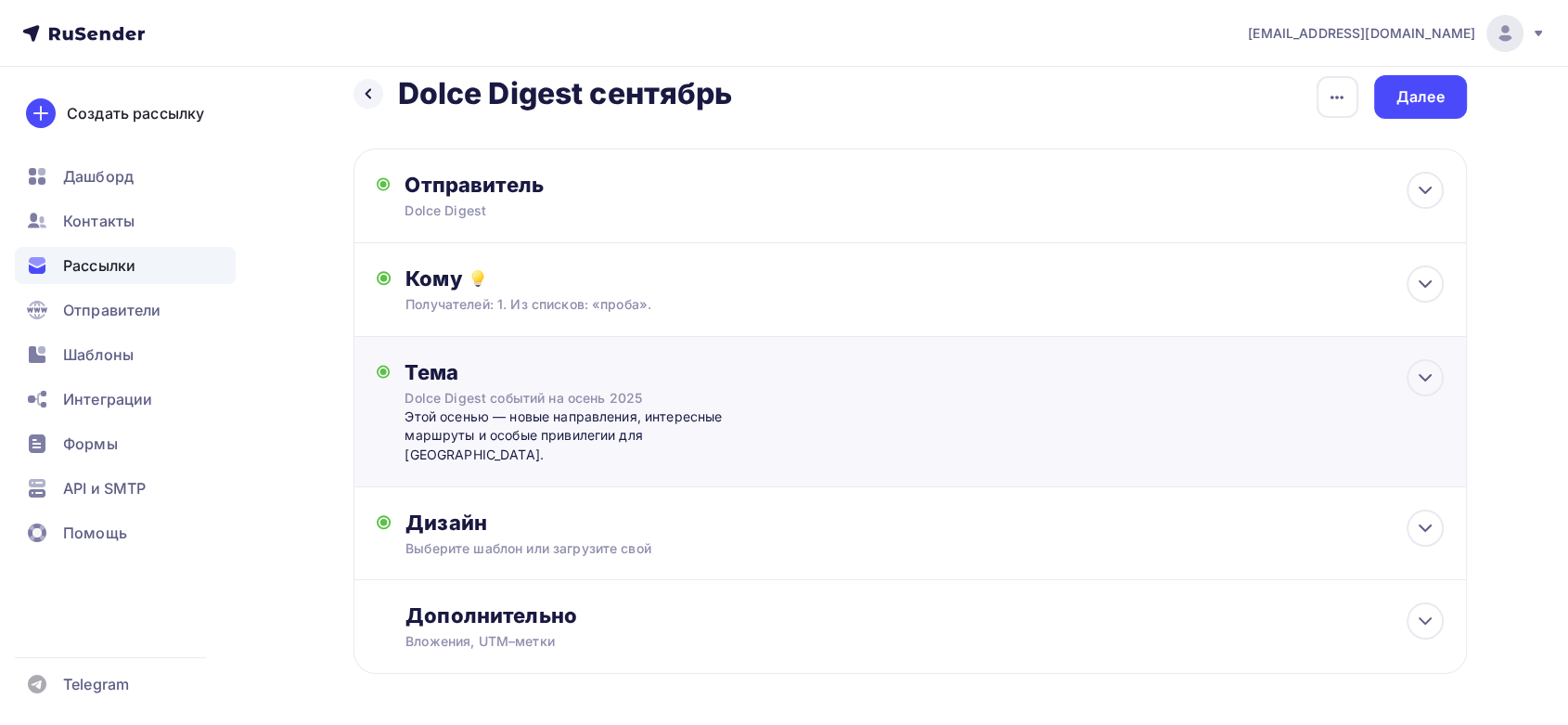
click at [945, 424] on div "Тема Dolce Digest событий на осень 2025 Этой осенью — новые направления, интере…" at bounding box center [910, 411] width 1114 height 151
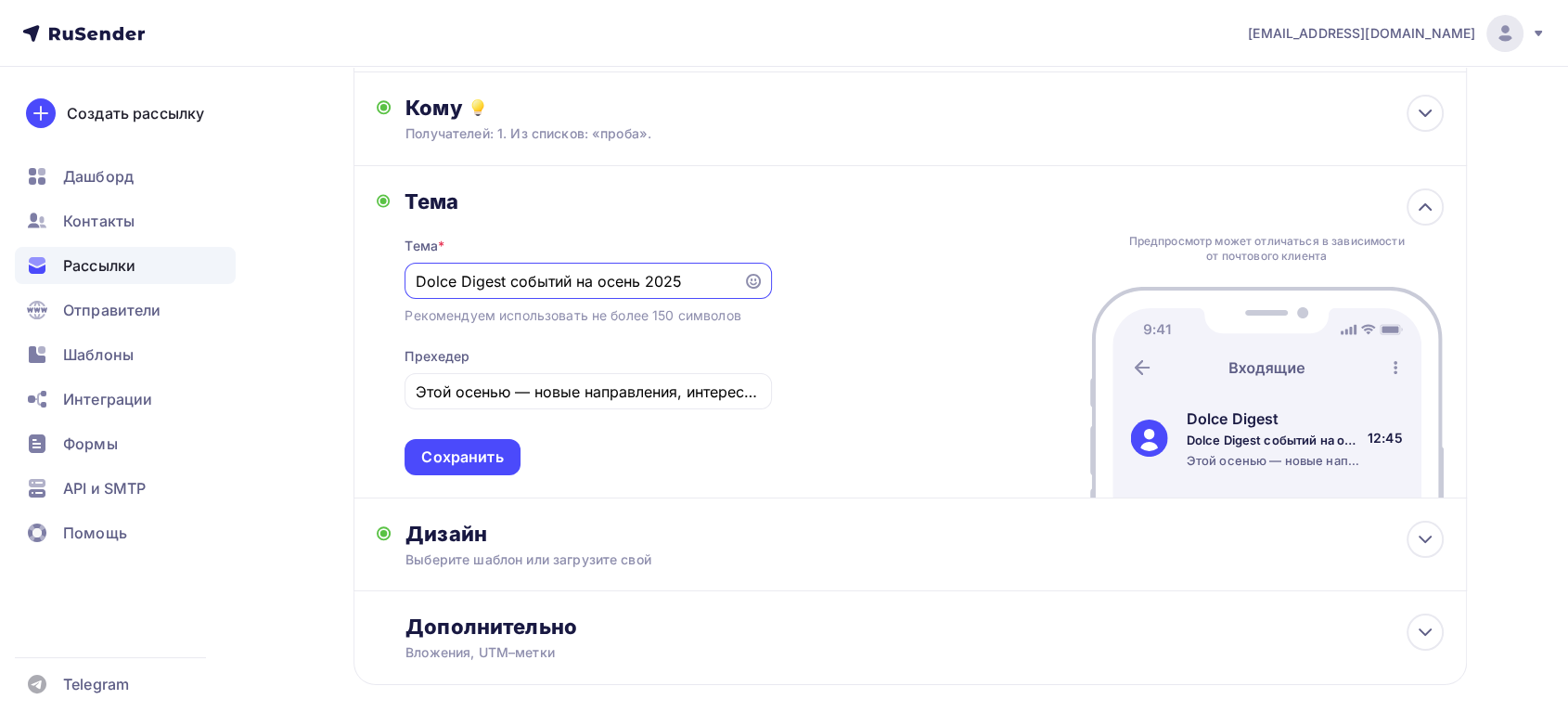
scroll to position [227, 0]
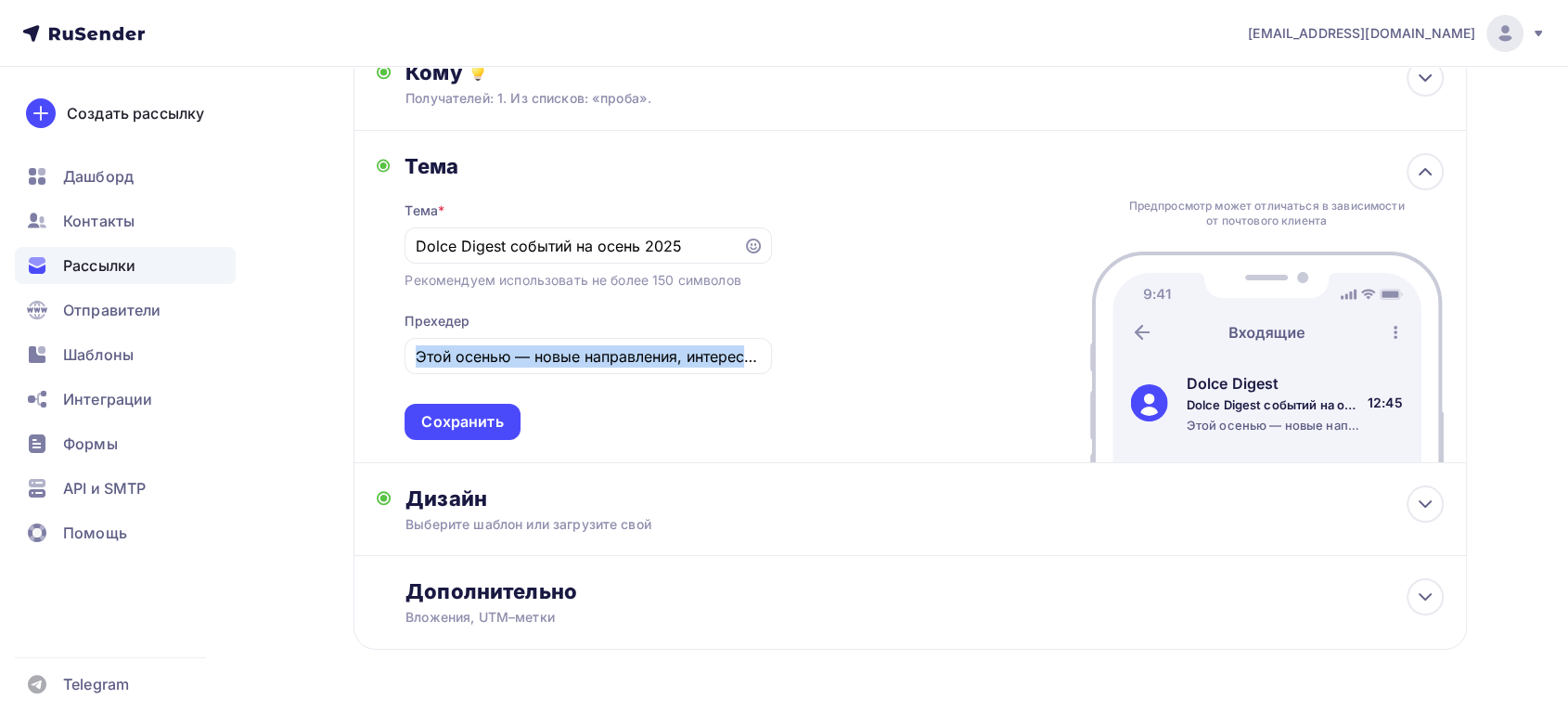
drag, startPoint x: 412, startPoint y: 354, endPoint x: 778, endPoint y: 365, distance: 366.2
click at [778, 365] on div "Тема Тема * Dolce Digest событий на осень 2025 Рекомендуем использовать не боле…" at bounding box center [910, 297] width 1114 height 332
click at [618, 360] on input "Этой осенью — новые направления, интересные маршруты и особые привилегии для Ва…" at bounding box center [588, 356] width 345 height 23
drag, startPoint x: 417, startPoint y: 357, endPoint x: 932, endPoint y: 407, distance: 517.4
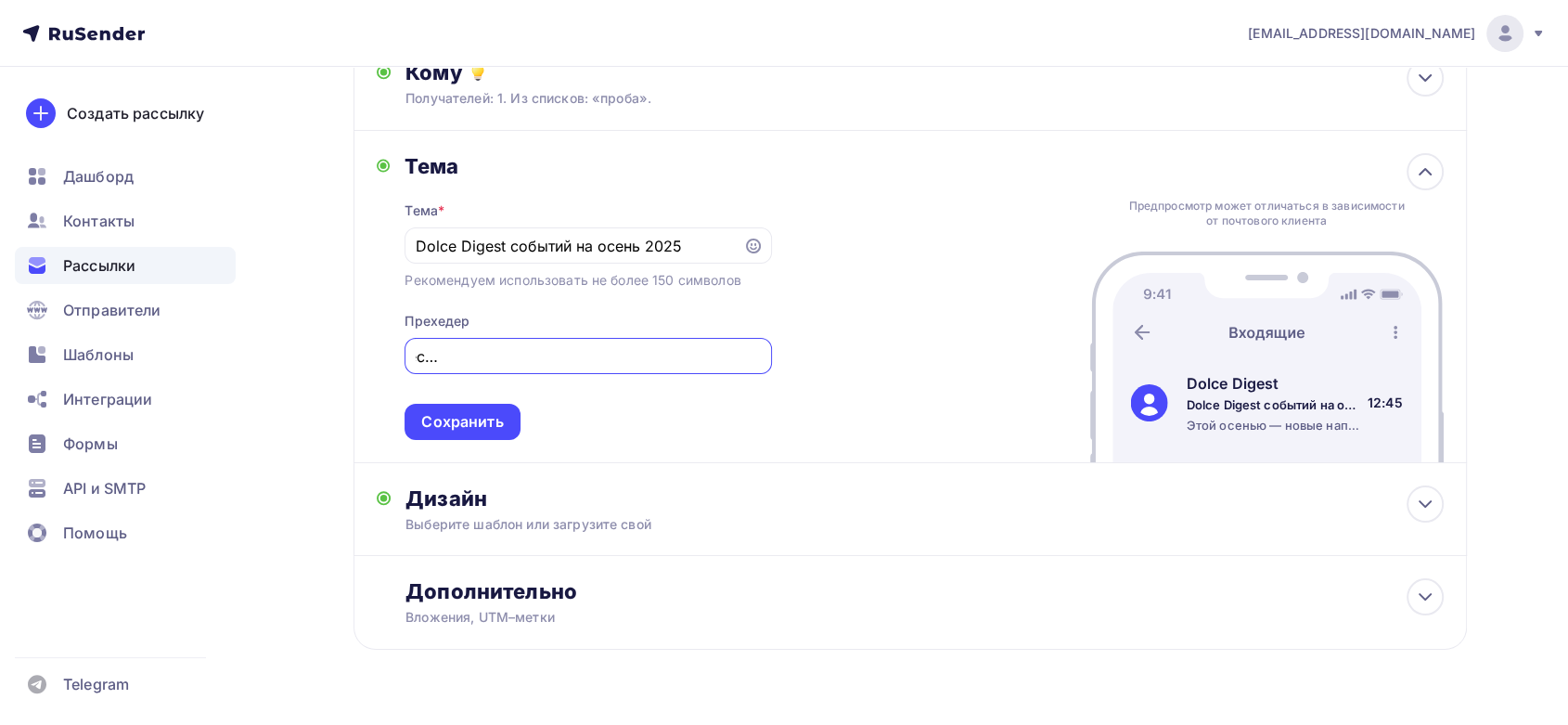
click at [932, 407] on div "Тема Тема * Dolce Digest событий на осень 2025 Рекомендуем использовать не боле…" at bounding box center [910, 297] width 1114 height 332
paste input "учшие отели сентября со скидками до 50% для яркого отдыха этой осенью"
type input "Лучшие отели сентября со скидками до 50% для яркого отдыха этой осенью."
click at [477, 425] on div "Сохранить" at bounding box center [461, 422] width 82 height 22
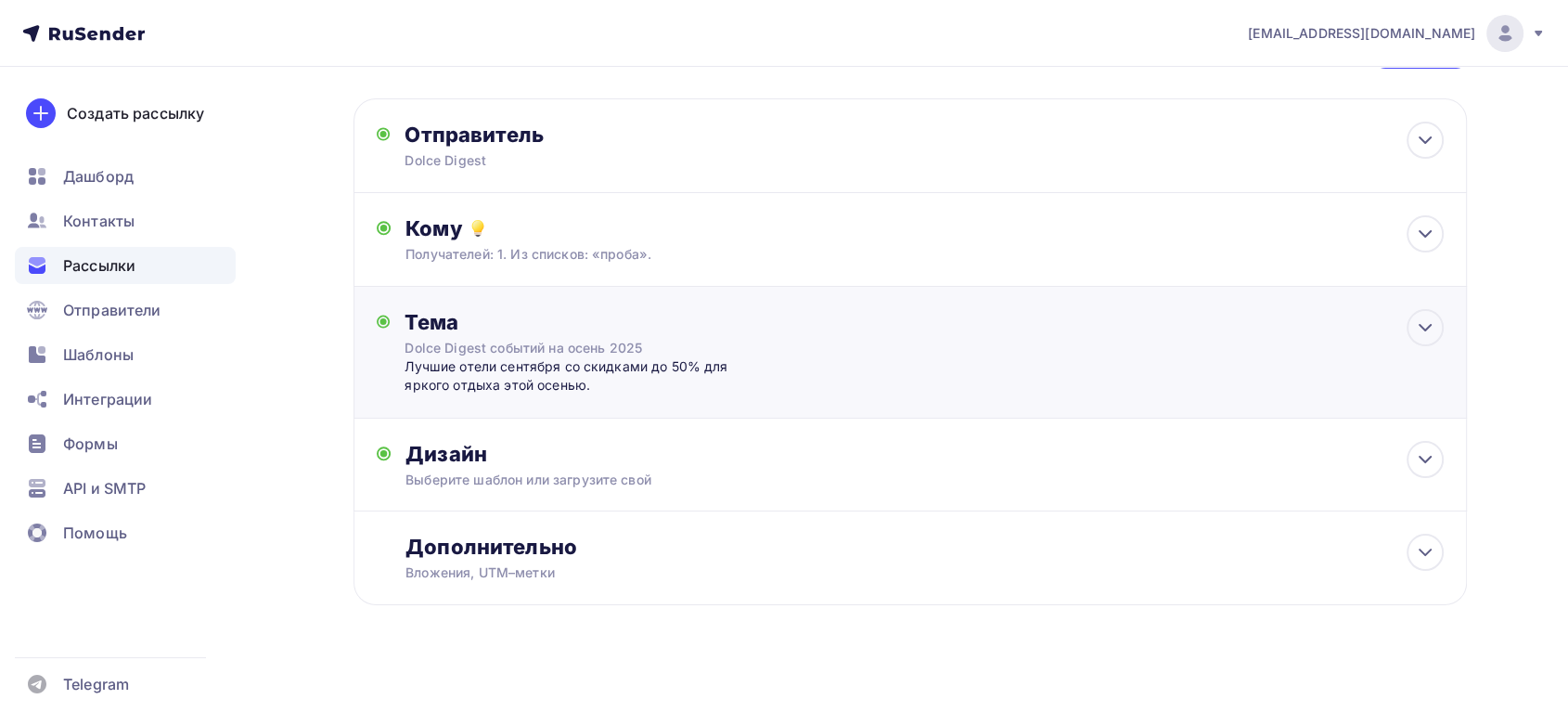
scroll to position [70, 0]
drag, startPoint x: 589, startPoint y: 454, endPoint x: 602, endPoint y: 456, distance: 13.2
click at [589, 456] on div "Дизайн" at bounding box center [924, 455] width 1037 height 26
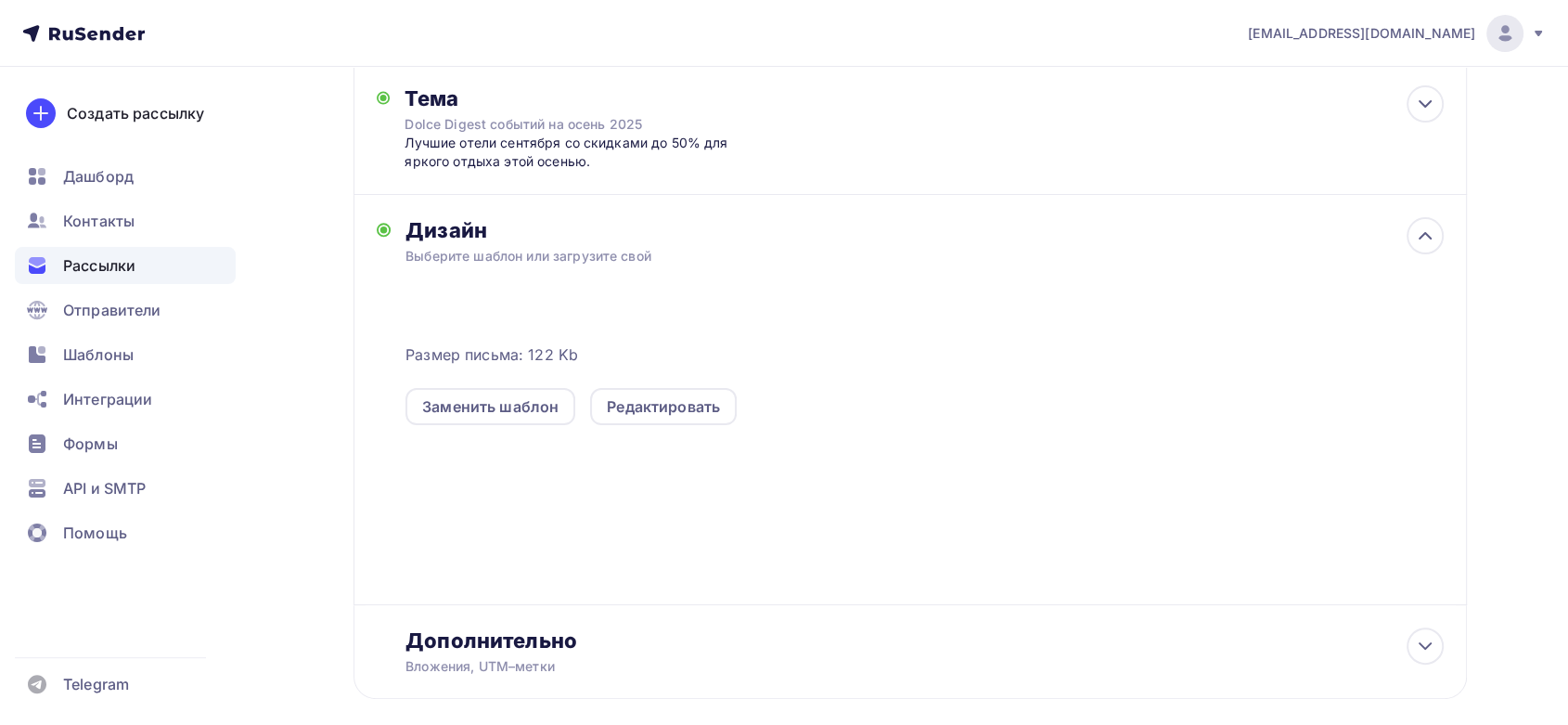
scroll to position [331, 0]
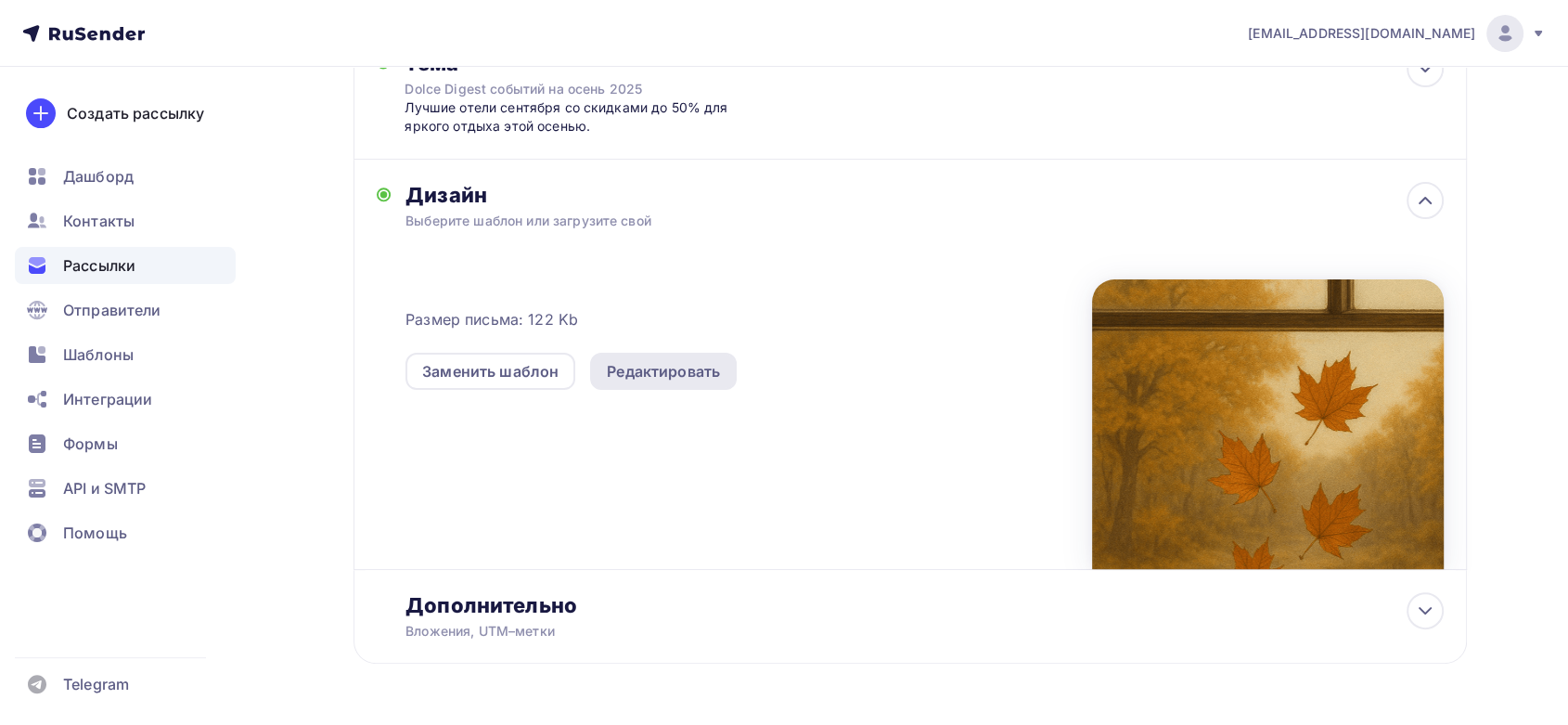
click at [669, 362] on div "Редактировать" at bounding box center [663, 371] width 113 height 23
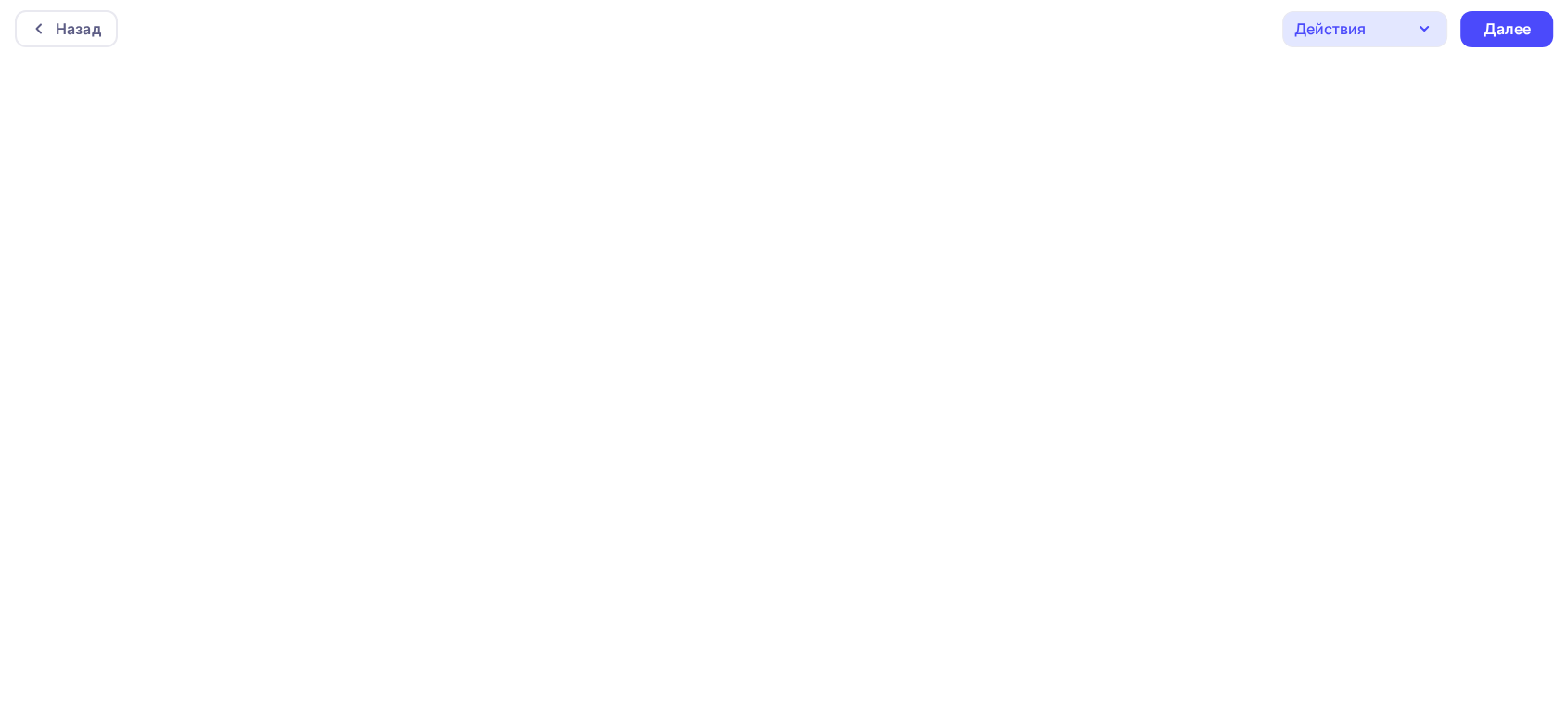
scroll to position [6, 0]
click at [1537, 20] on div "Далее" at bounding box center [1506, 29] width 92 height 36
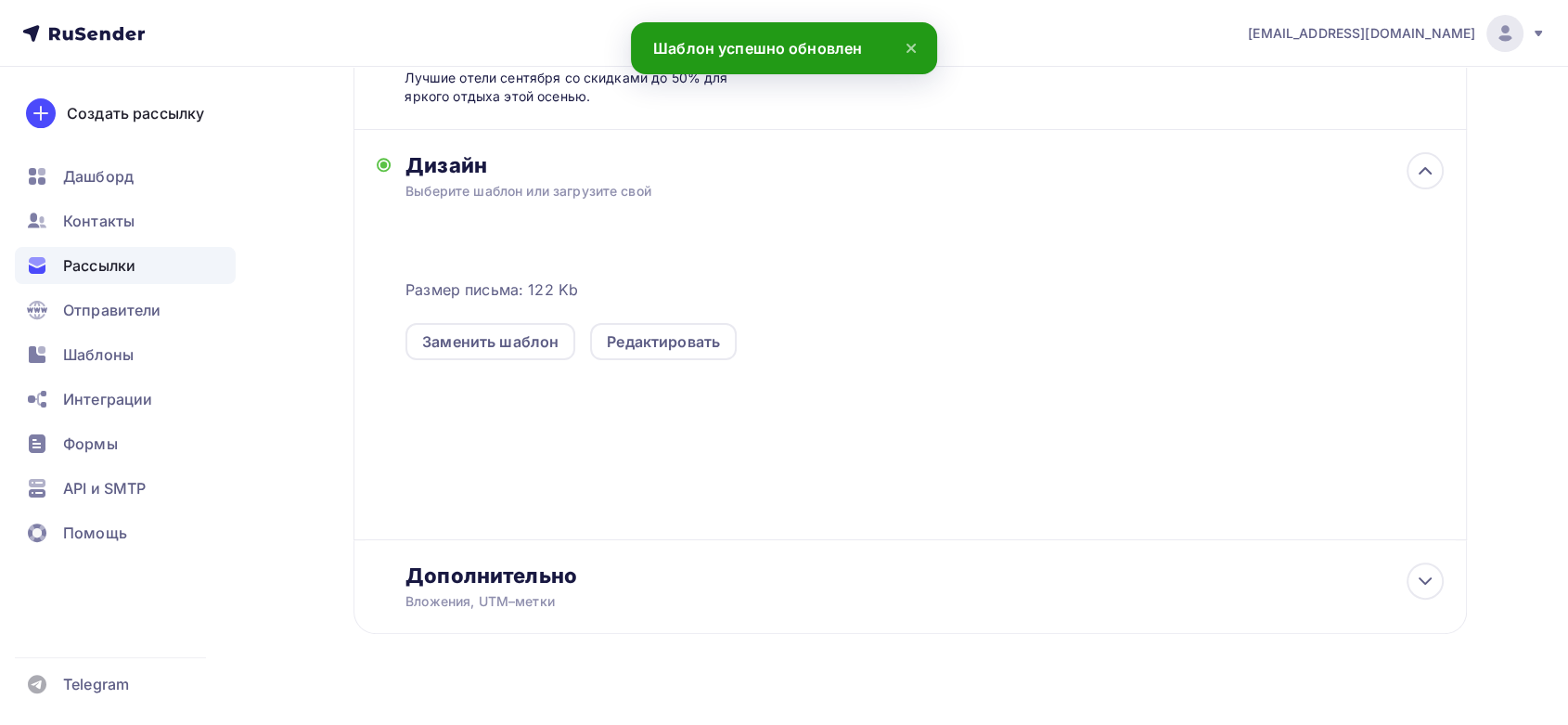
scroll to position [387, 0]
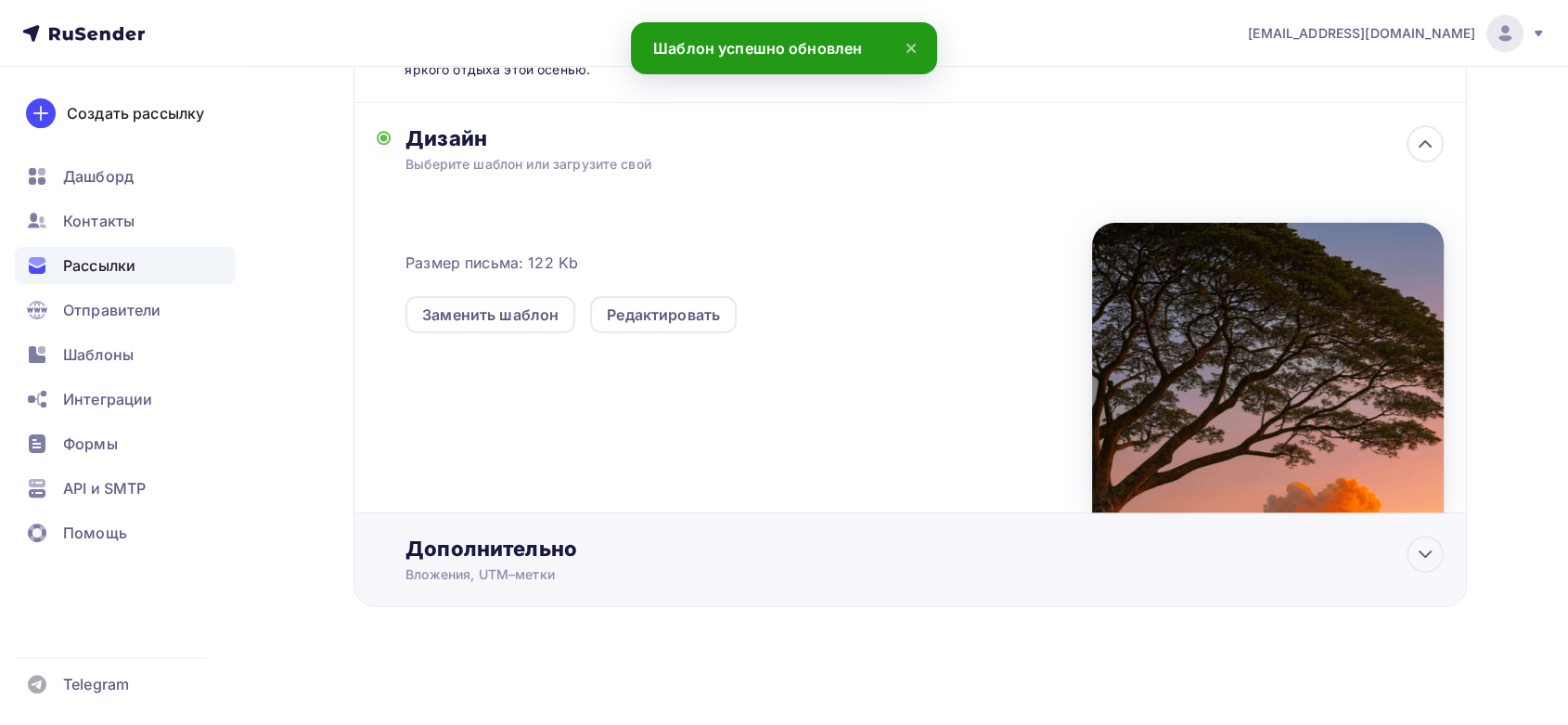
click at [515, 587] on div "Дополнительно Вложения, UTM–метки Вложения Дайджест идеи на осень август 2025.…" at bounding box center [910, 560] width 1114 height 93
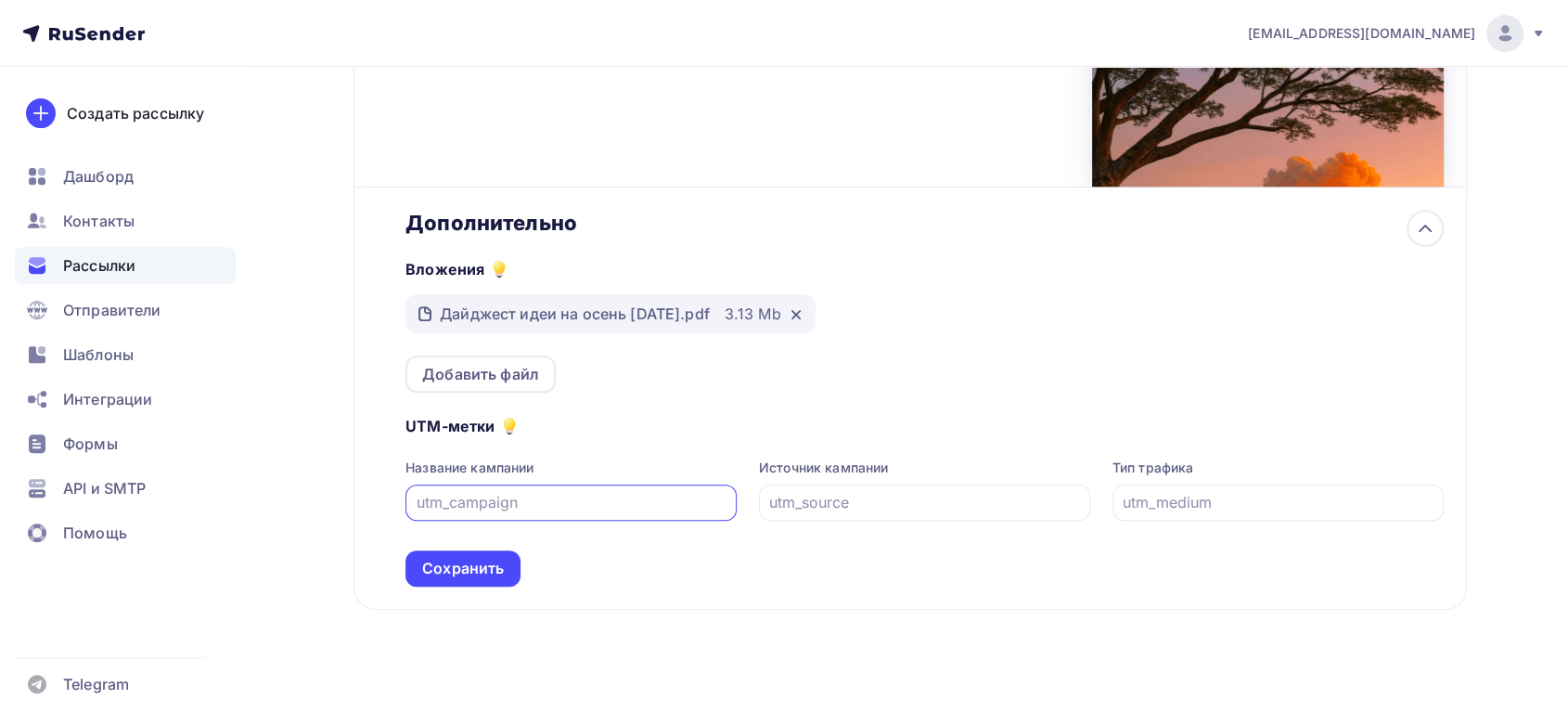
scroll to position [714, 0]
click at [804, 313] on icon at bounding box center [796, 312] width 15 height 15
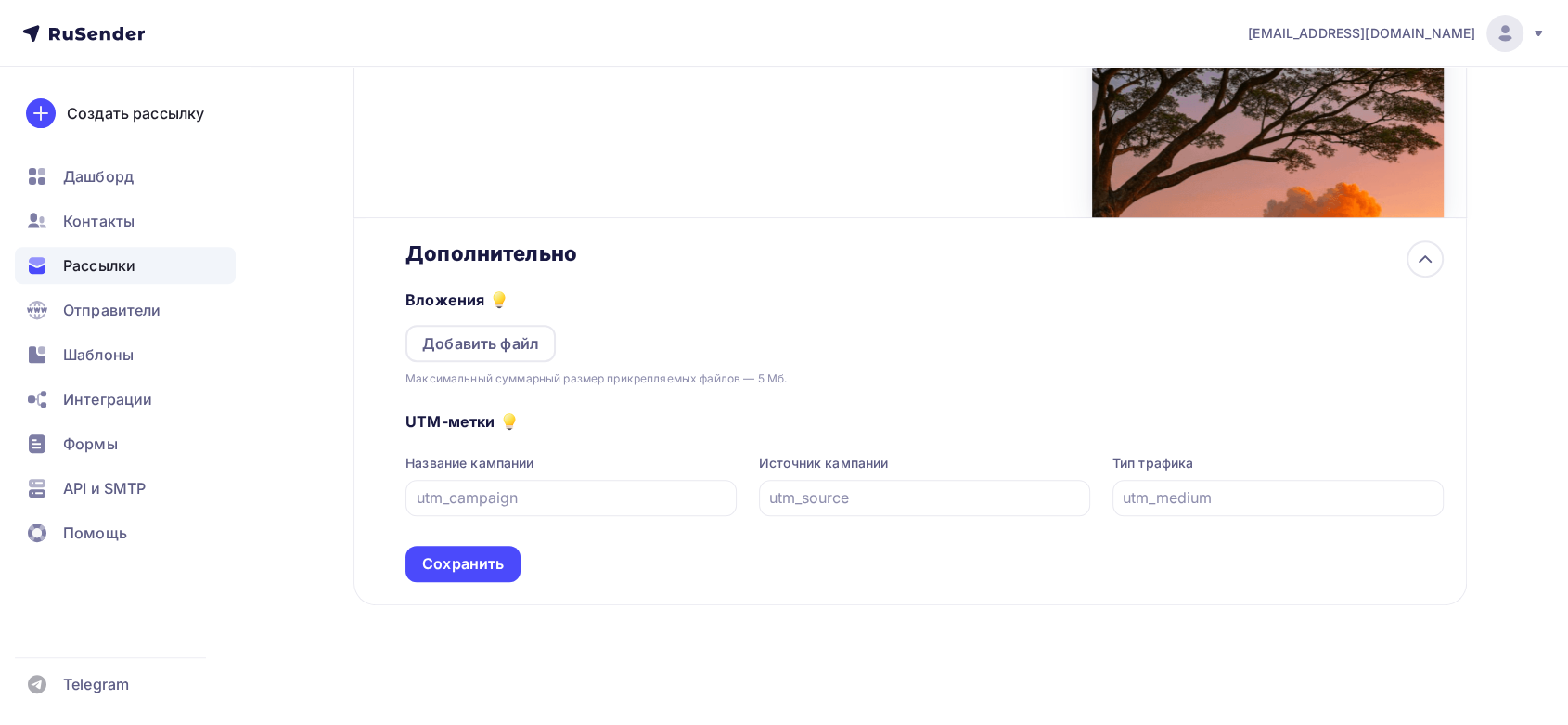
scroll to position [680, 0]
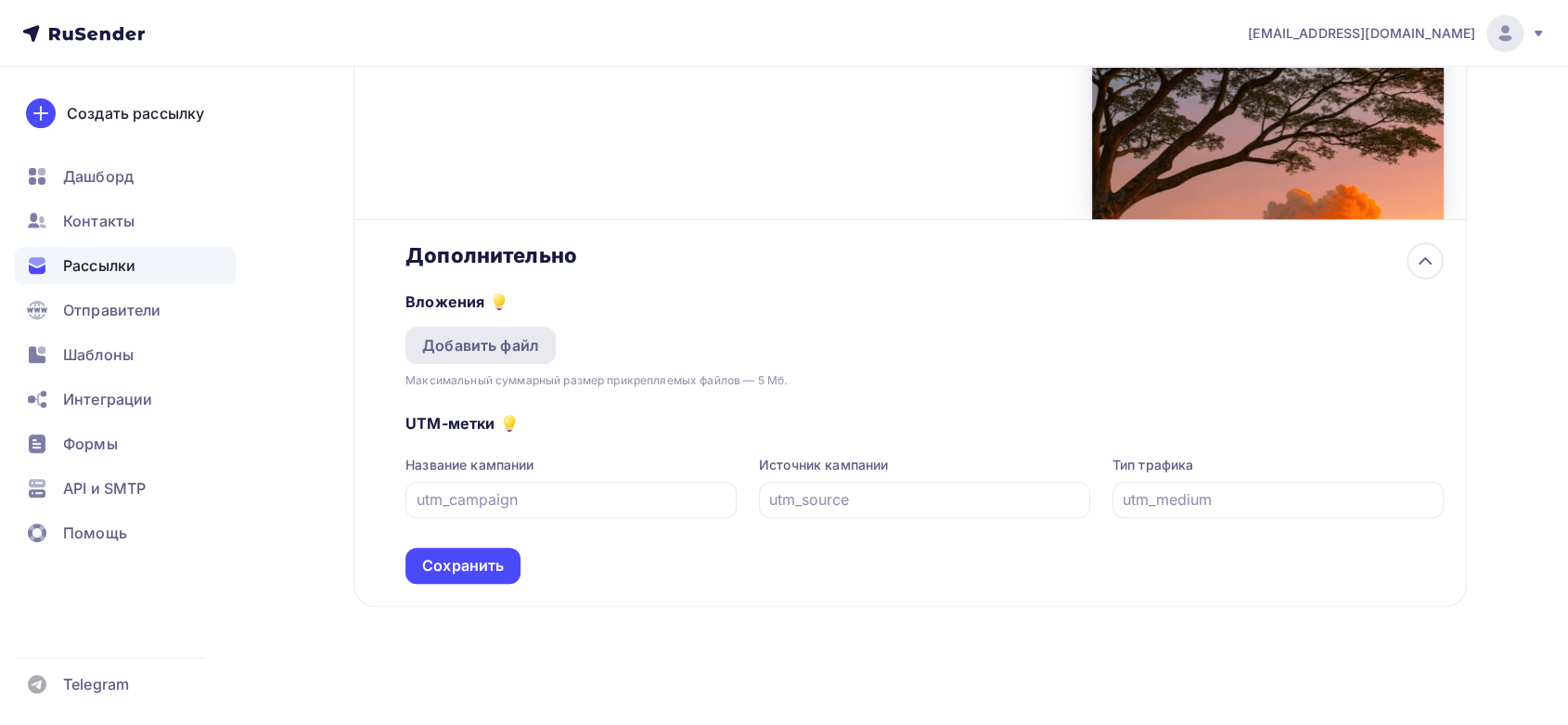
click at [545, 341] on div "Добавить файл" at bounding box center [480, 345] width 151 height 37
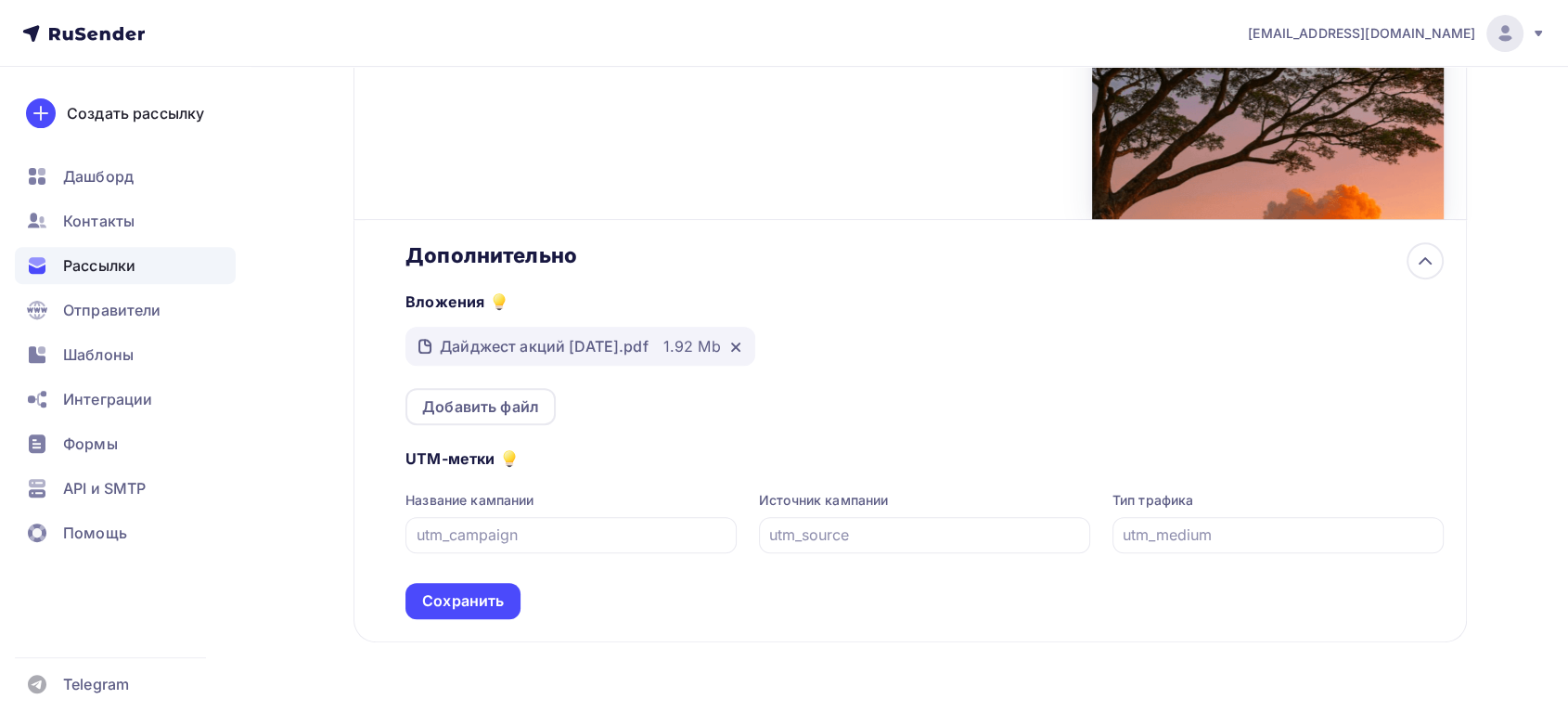
scroll to position [714, 0]
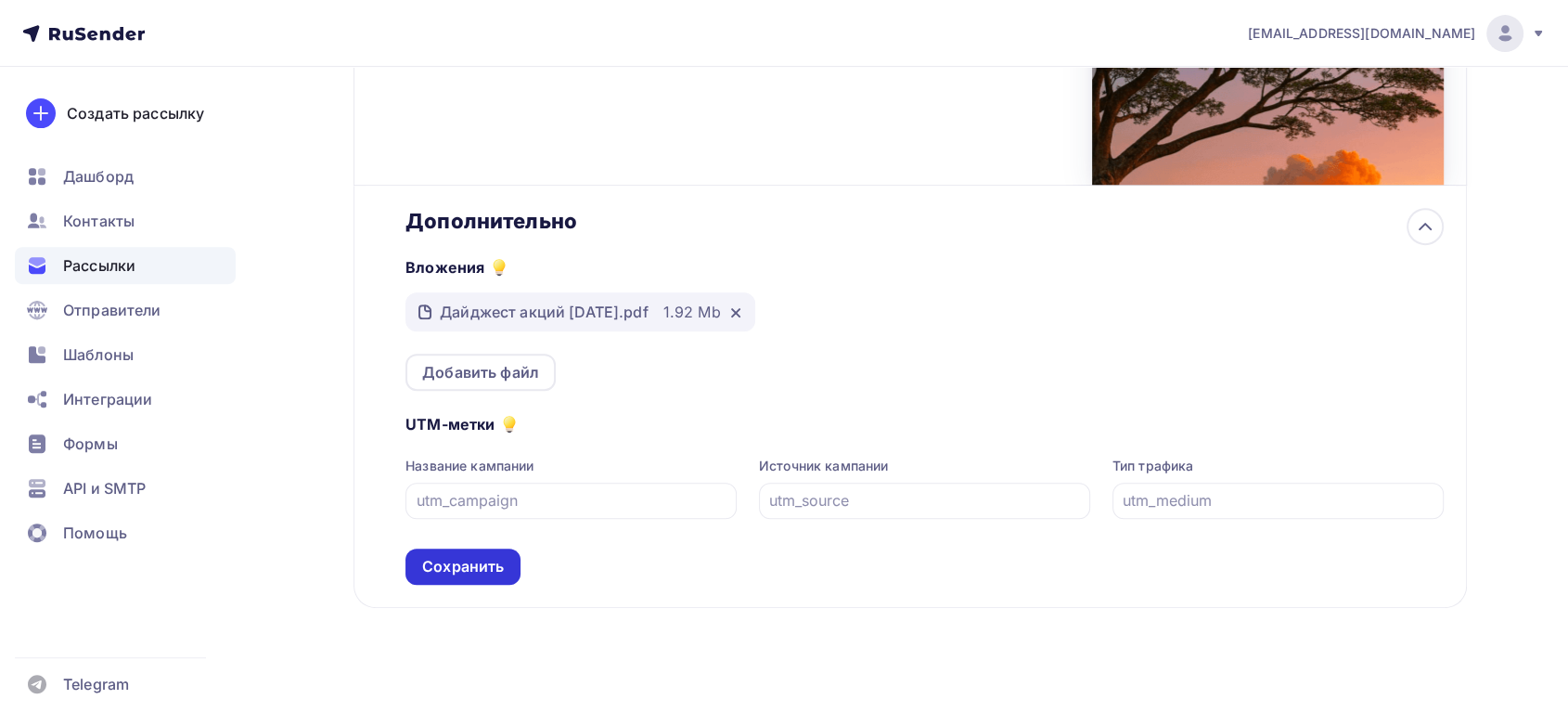
click at [495, 563] on div "Сохранить" at bounding box center [462, 567] width 82 height 22
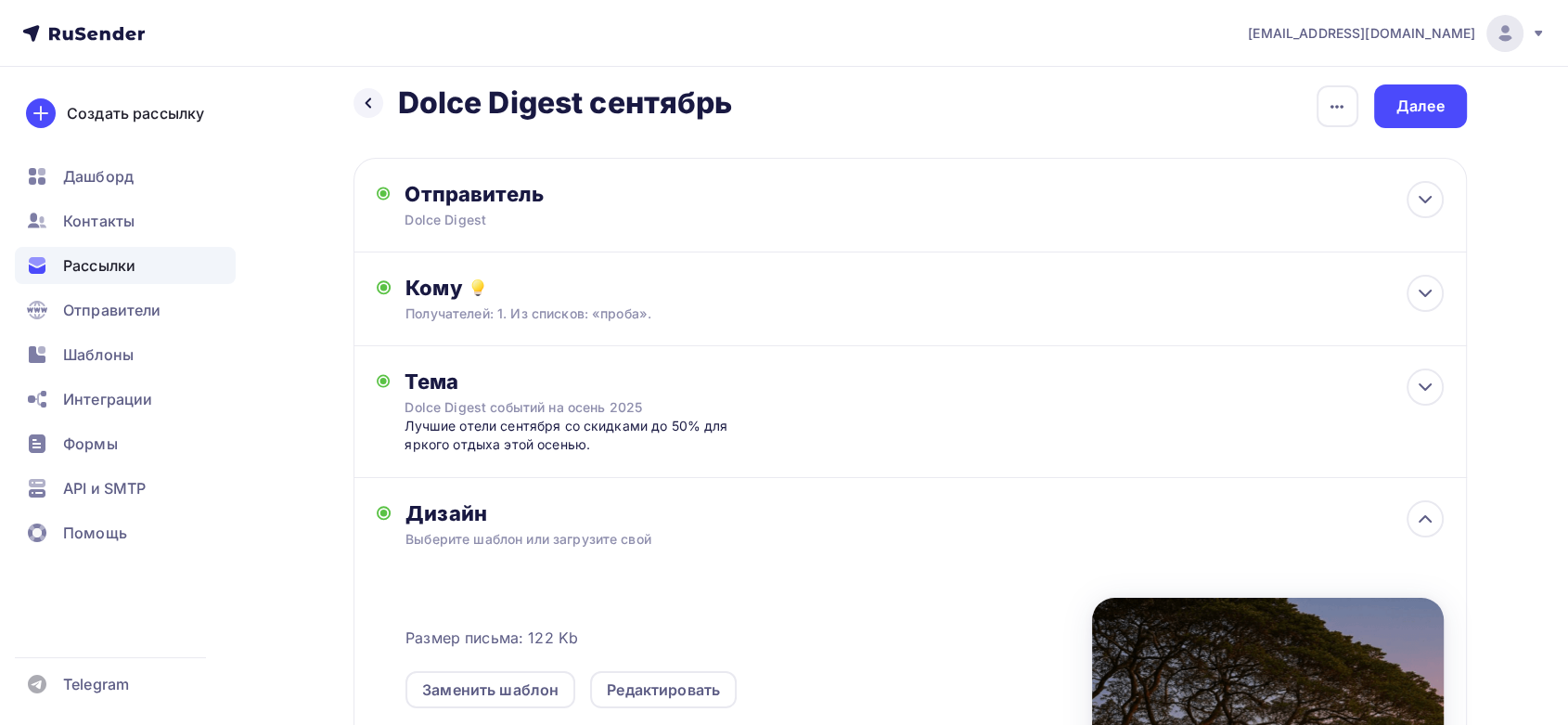
scroll to position [0, 0]
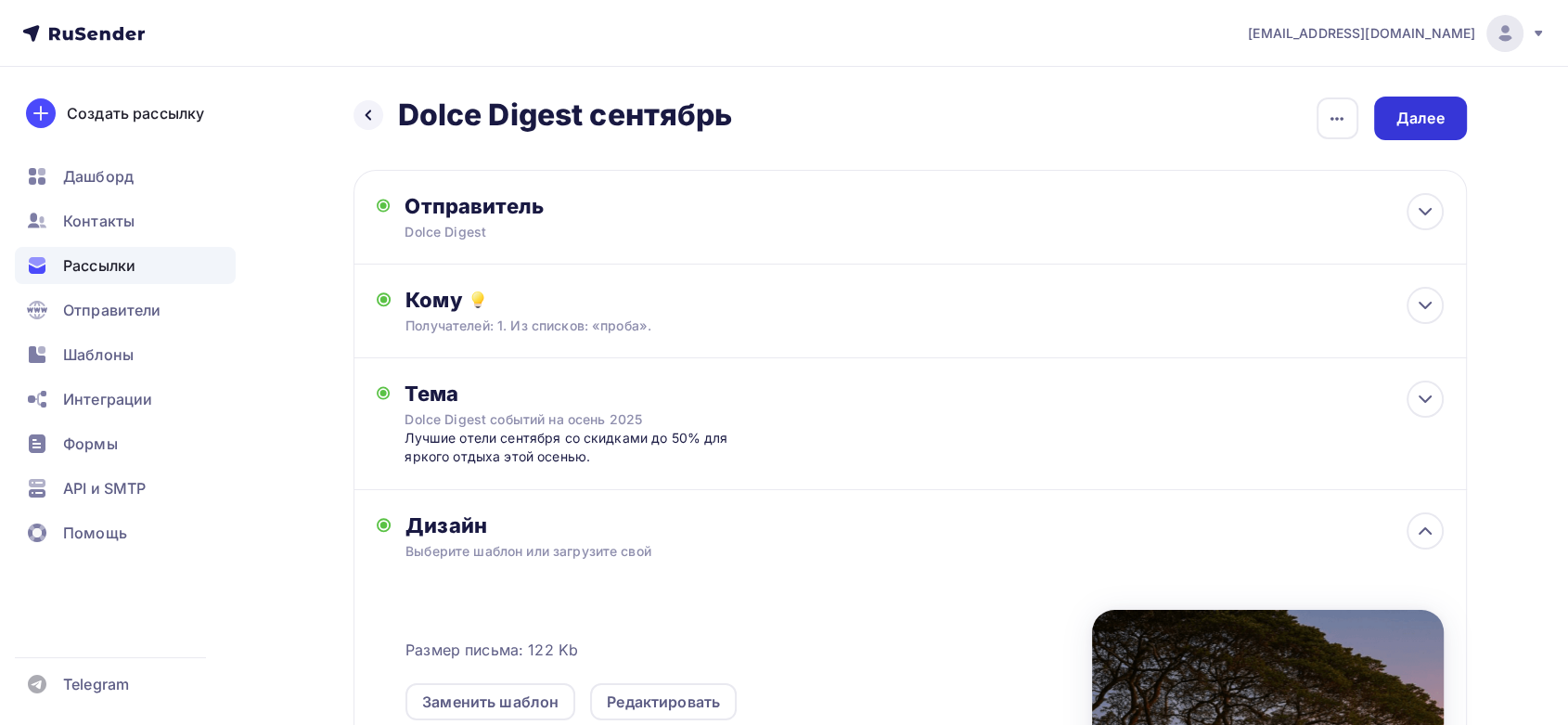
click at [1391, 102] on div "Далее" at bounding box center [1420, 118] width 92 height 43
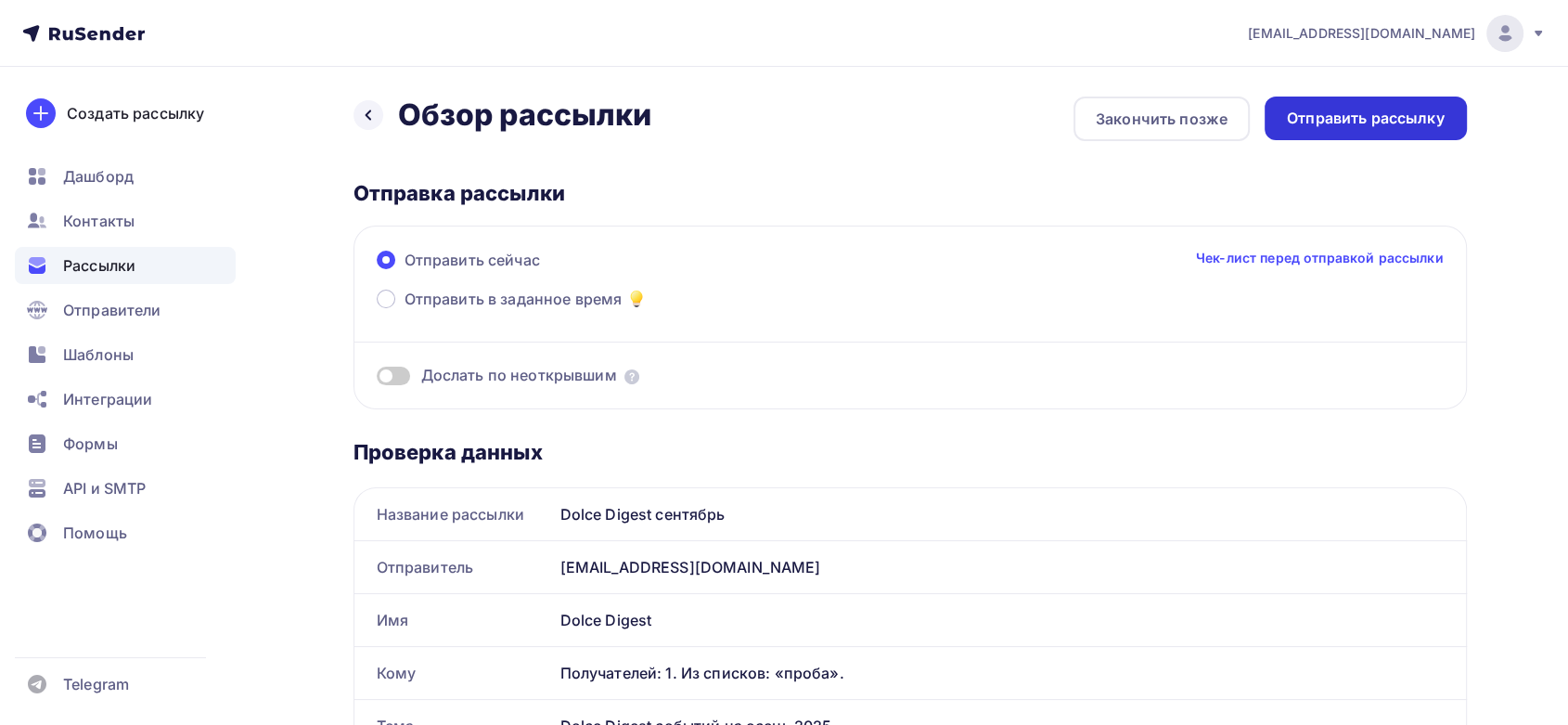
click at [1357, 119] on div "Отправить рассылку" at bounding box center [1365, 118] width 157 height 22
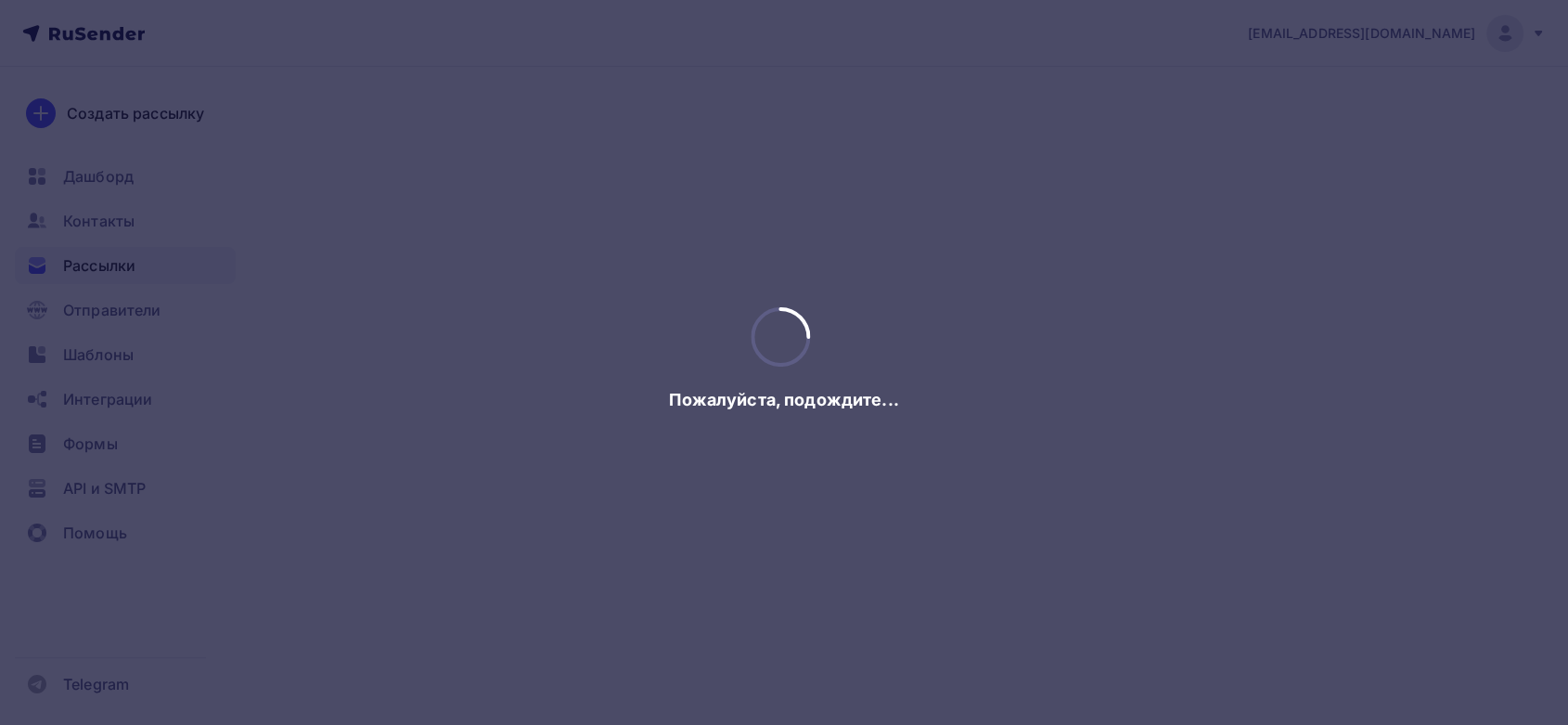
click at [1357, 119] on div at bounding box center [784, 362] width 1568 height 725
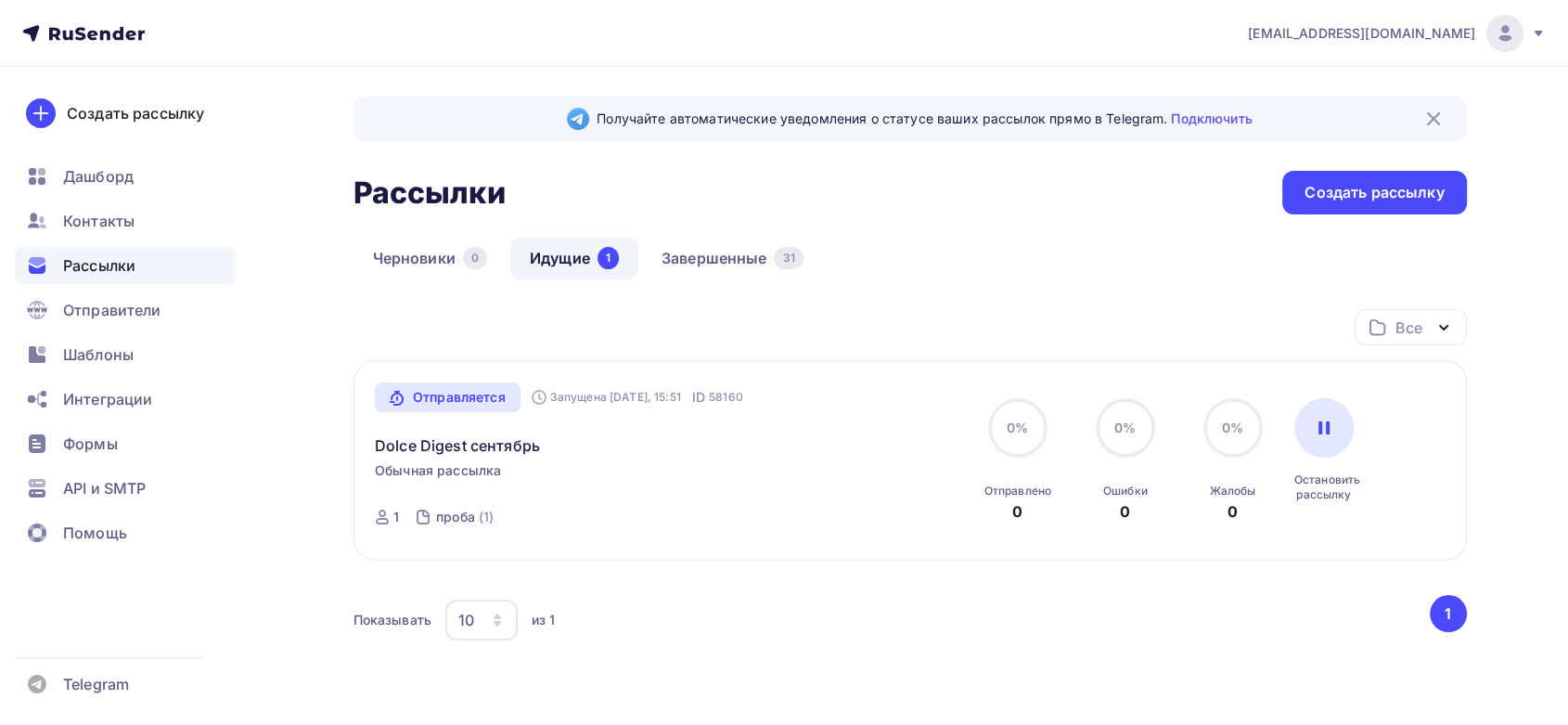
click at [103, 272] on span "Рассылки" at bounding box center [99, 265] width 73 height 23
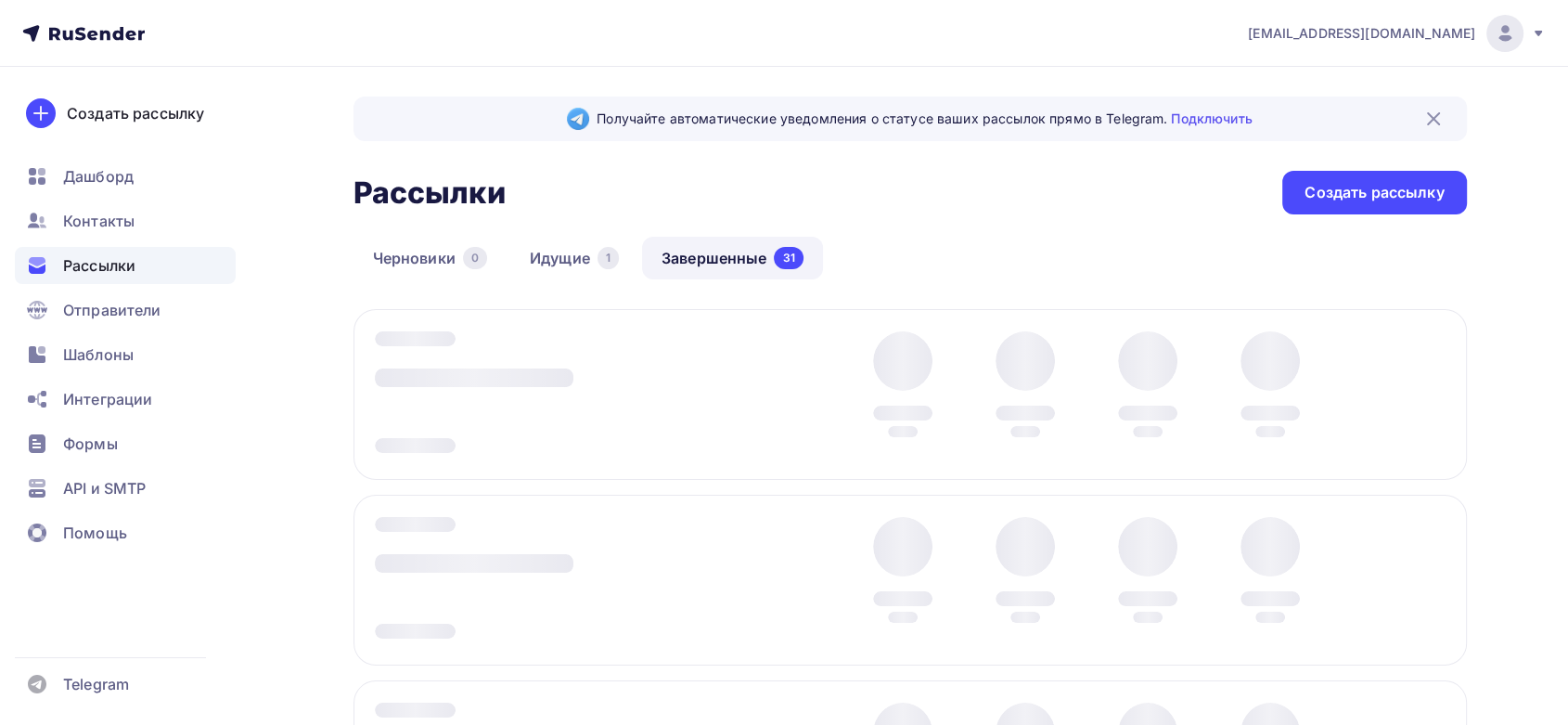
scroll to position [206, 0]
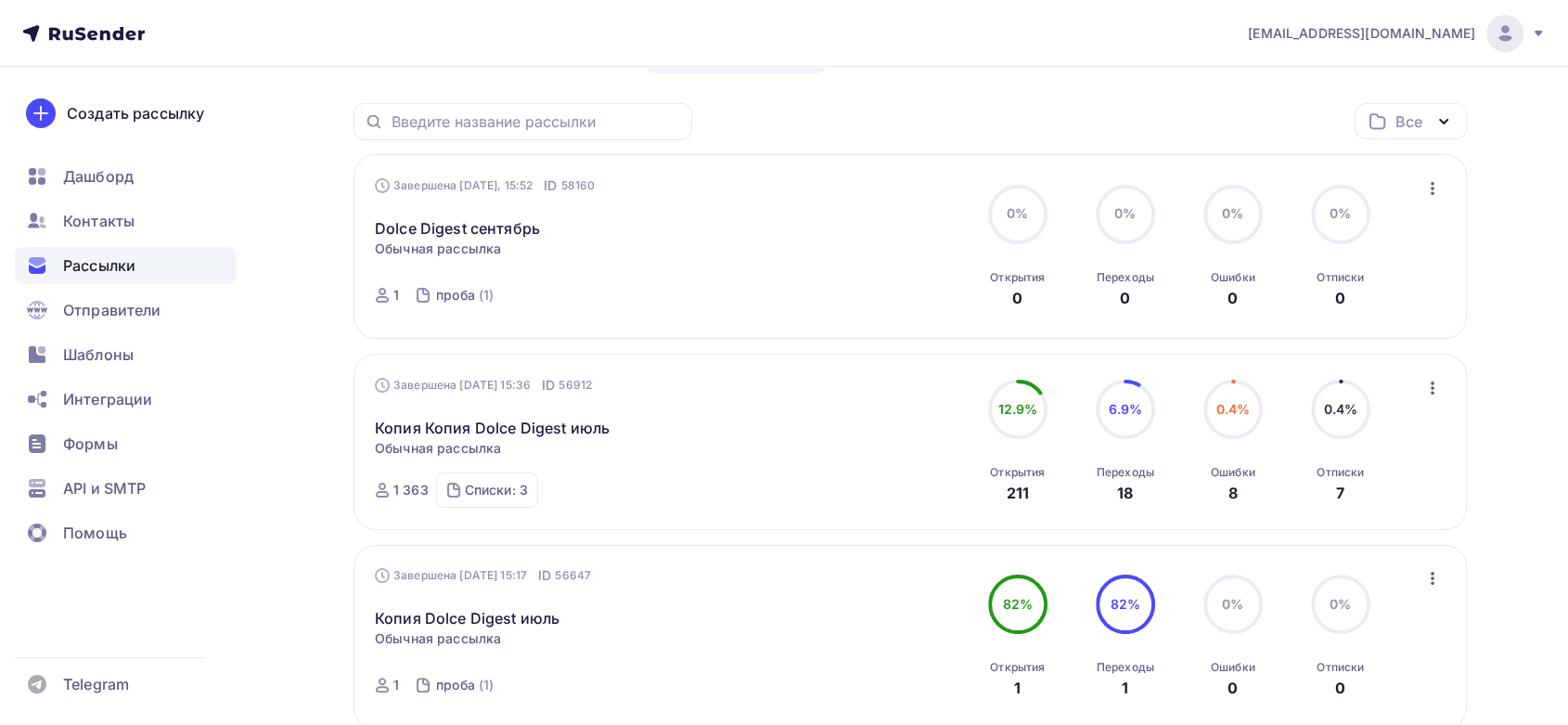
click at [1434, 193] on icon "button" at bounding box center [1432, 188] width 23 height 23
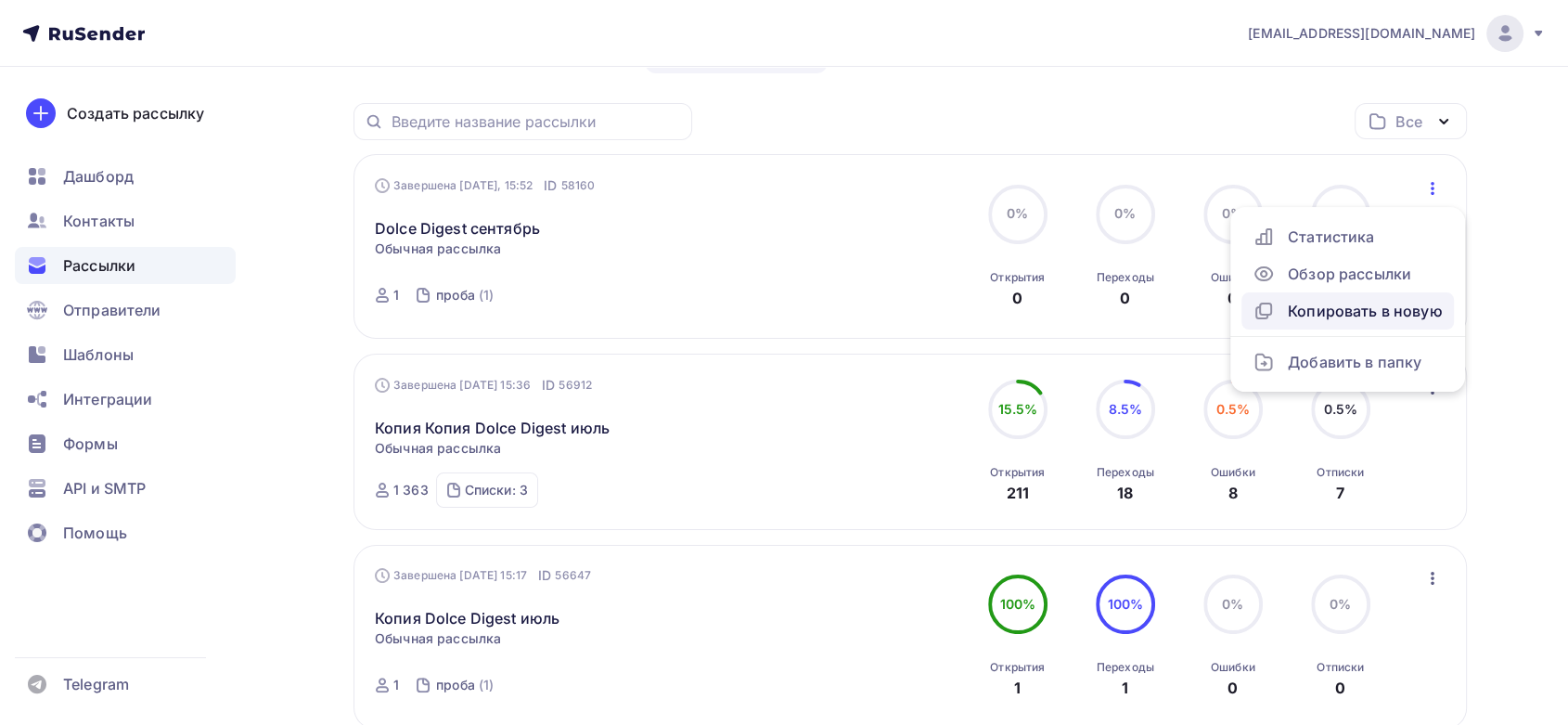
click at [1340, 317] on div "Копировать в новую" at bounding box center [1347, 311] width 190 height 23
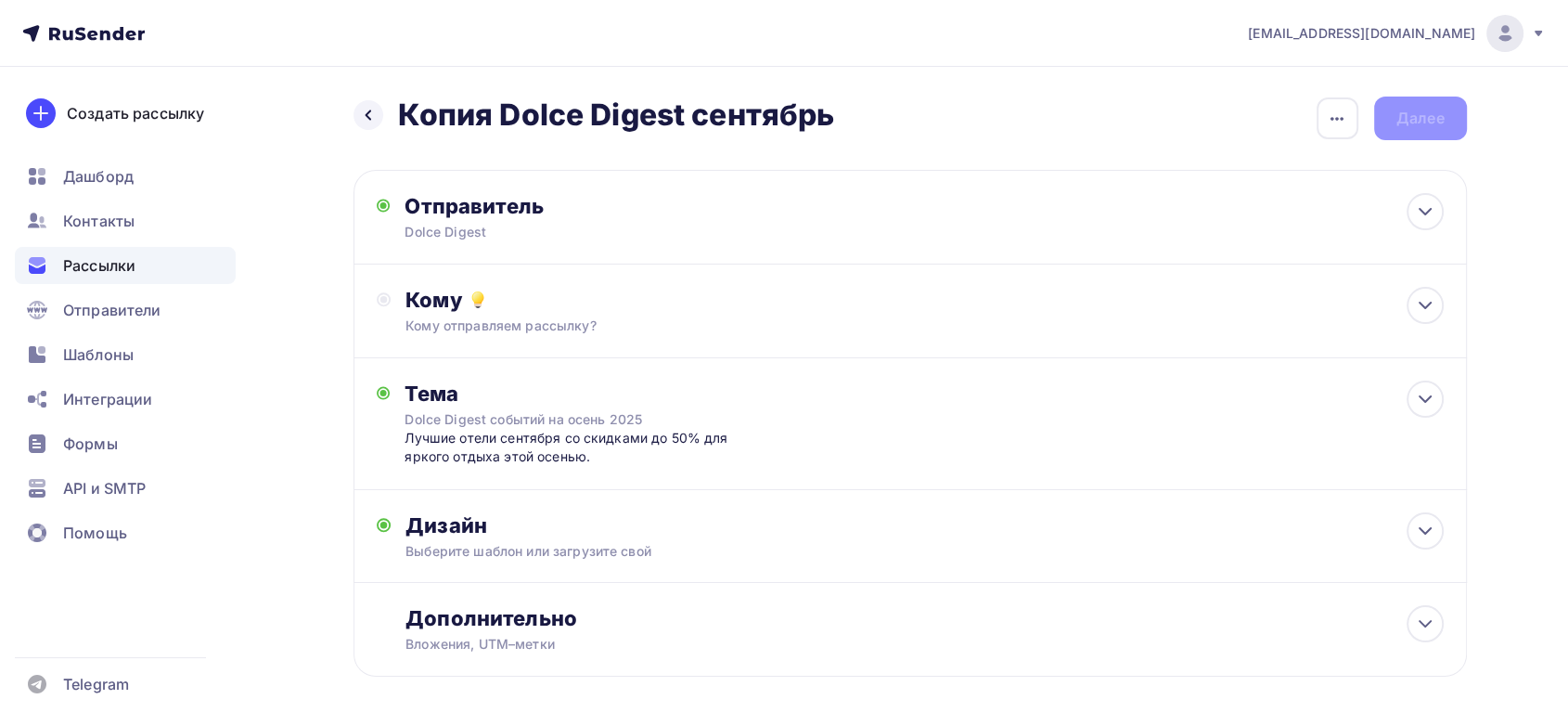
scroll to position [70, 0]
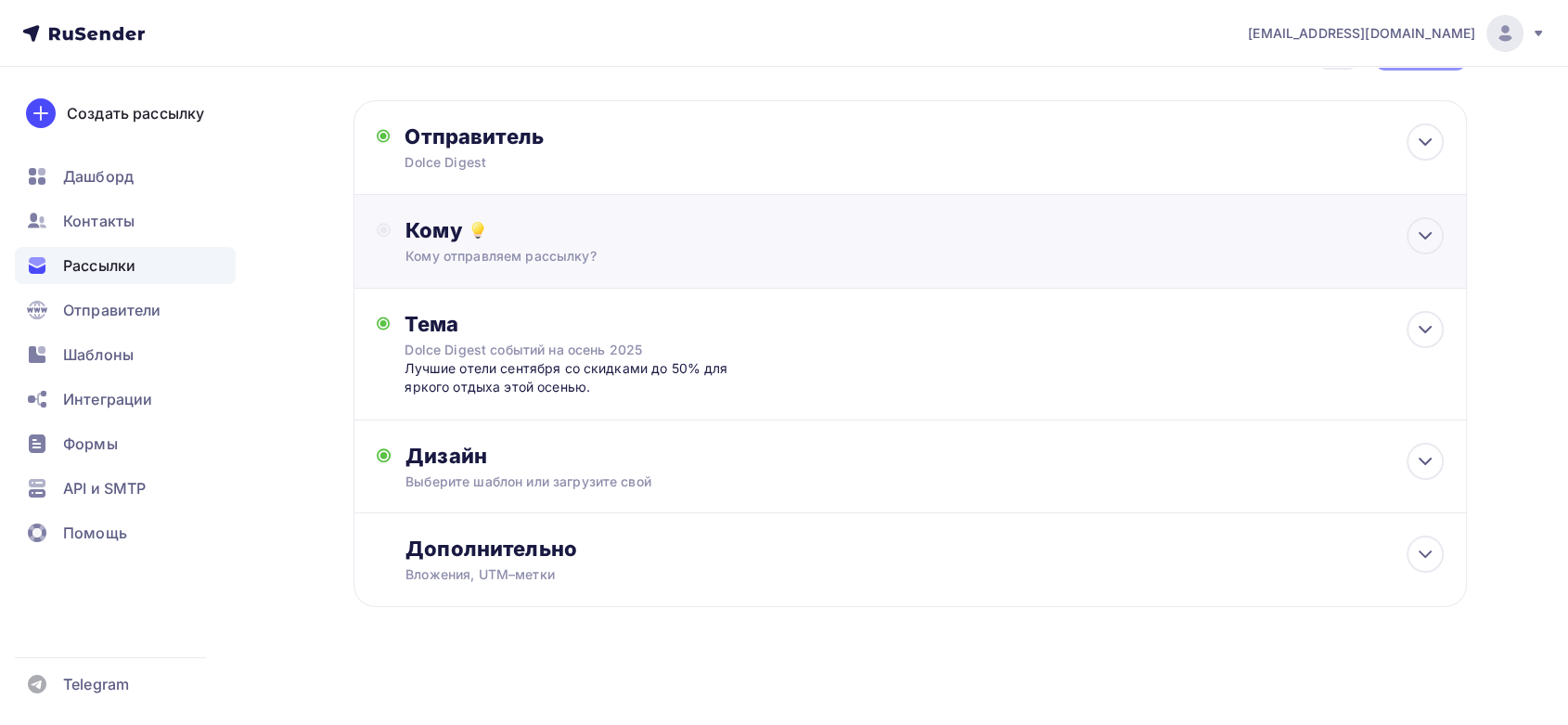
click at [468, 247] on div "Кому отправляем рассылку?" at bounding box center [873, 256] width 935 height 19
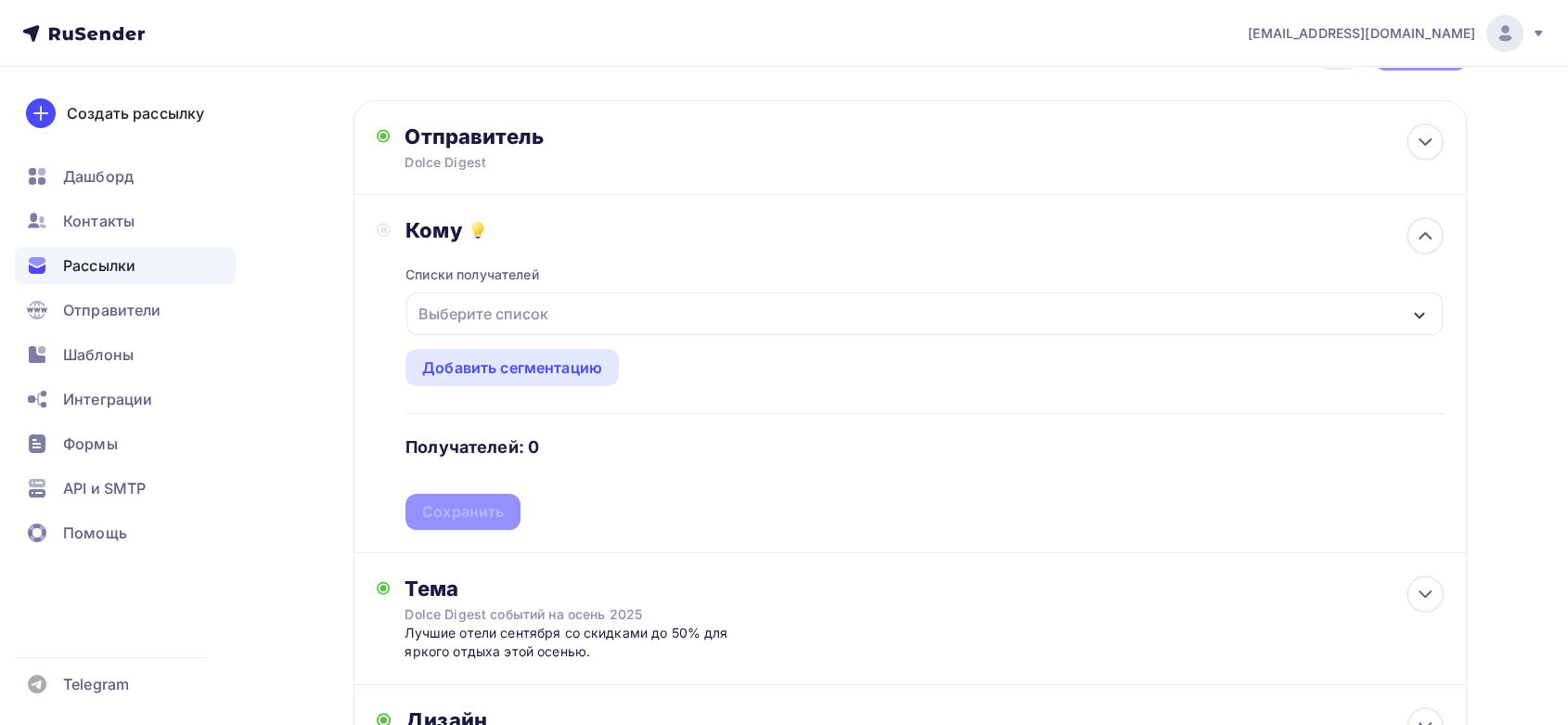
click at [561, 311] on div "Выберите список" at bounding box center [924, 313] width 1035 height 42
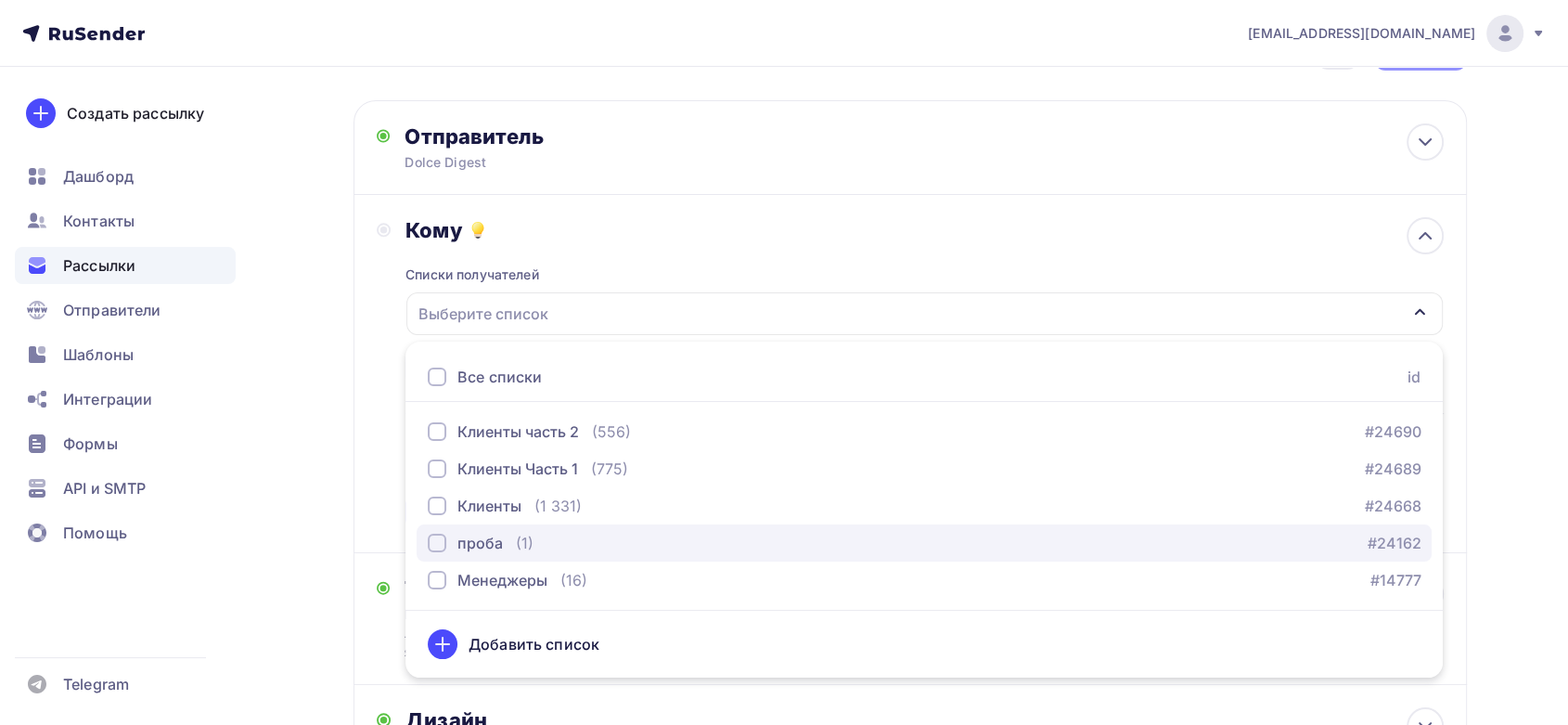
click at [507, 553] on button "проба (1) #24162" at bounding box center [924, 543] width 1015 height 37
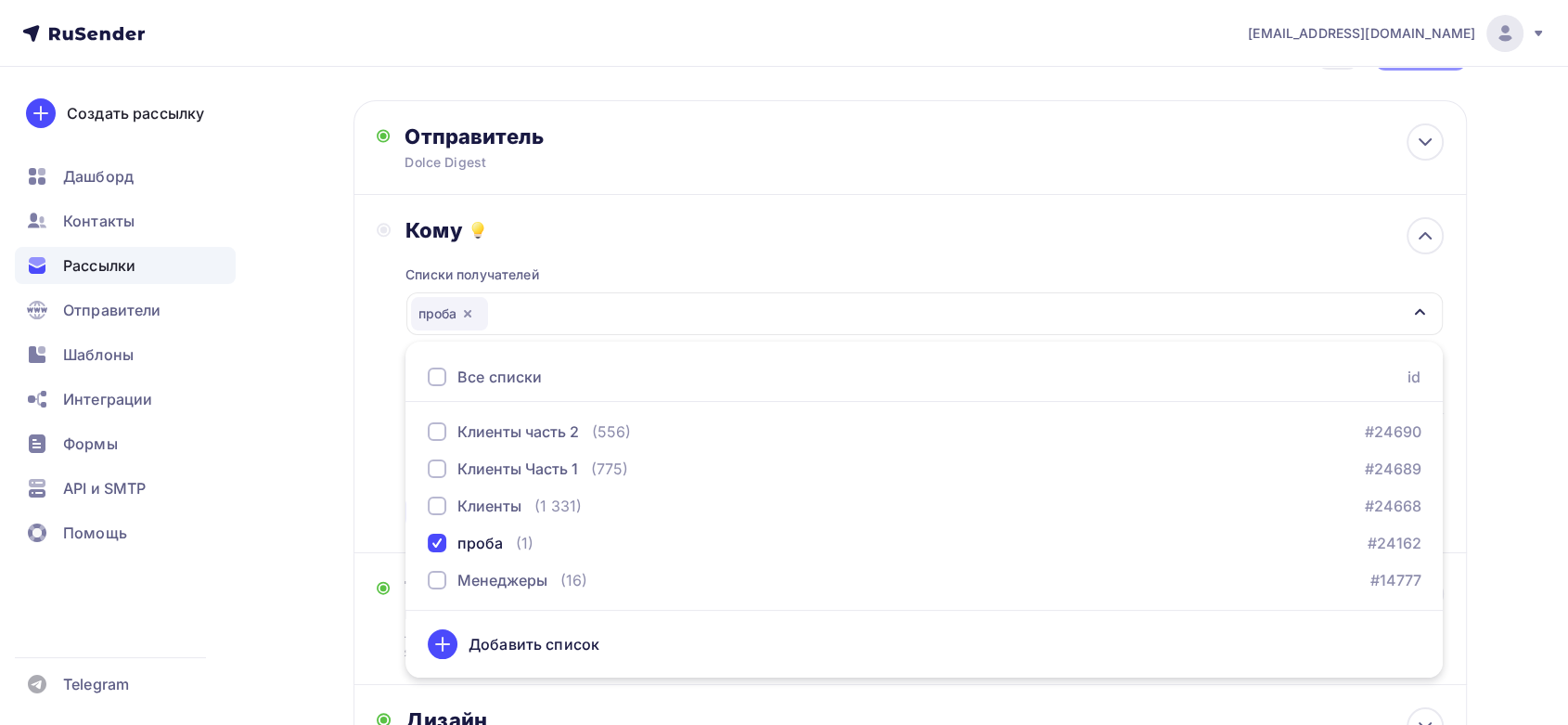
click at [377, 431] on div "Кому Списки получателей проба Все списки id Клиенты часть 2 (556) #24690 Клиент…" at bounding box center [910, 374] width 1067 height 313
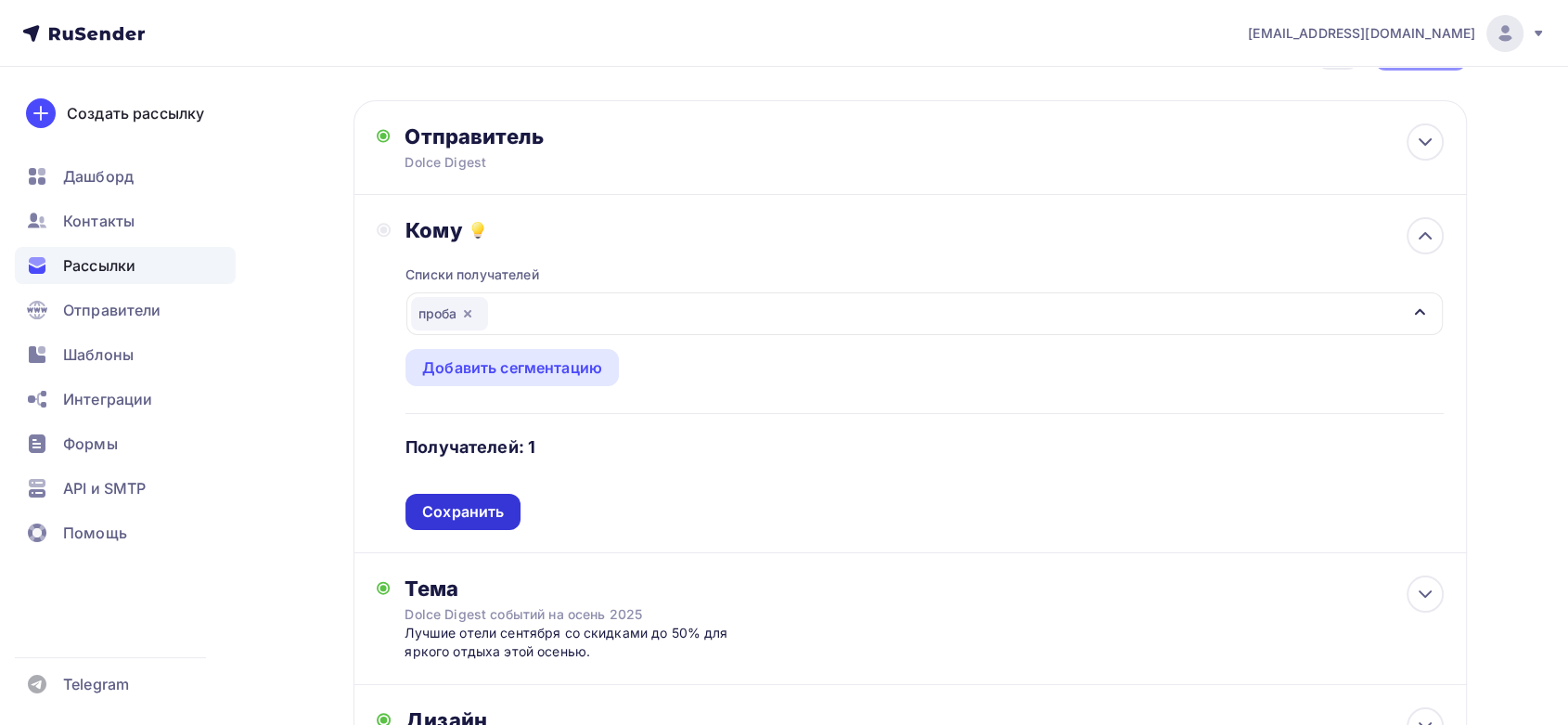
click at [483, 517] on div "Сохранить" at bounding box center [462, 512] width 82 height 22
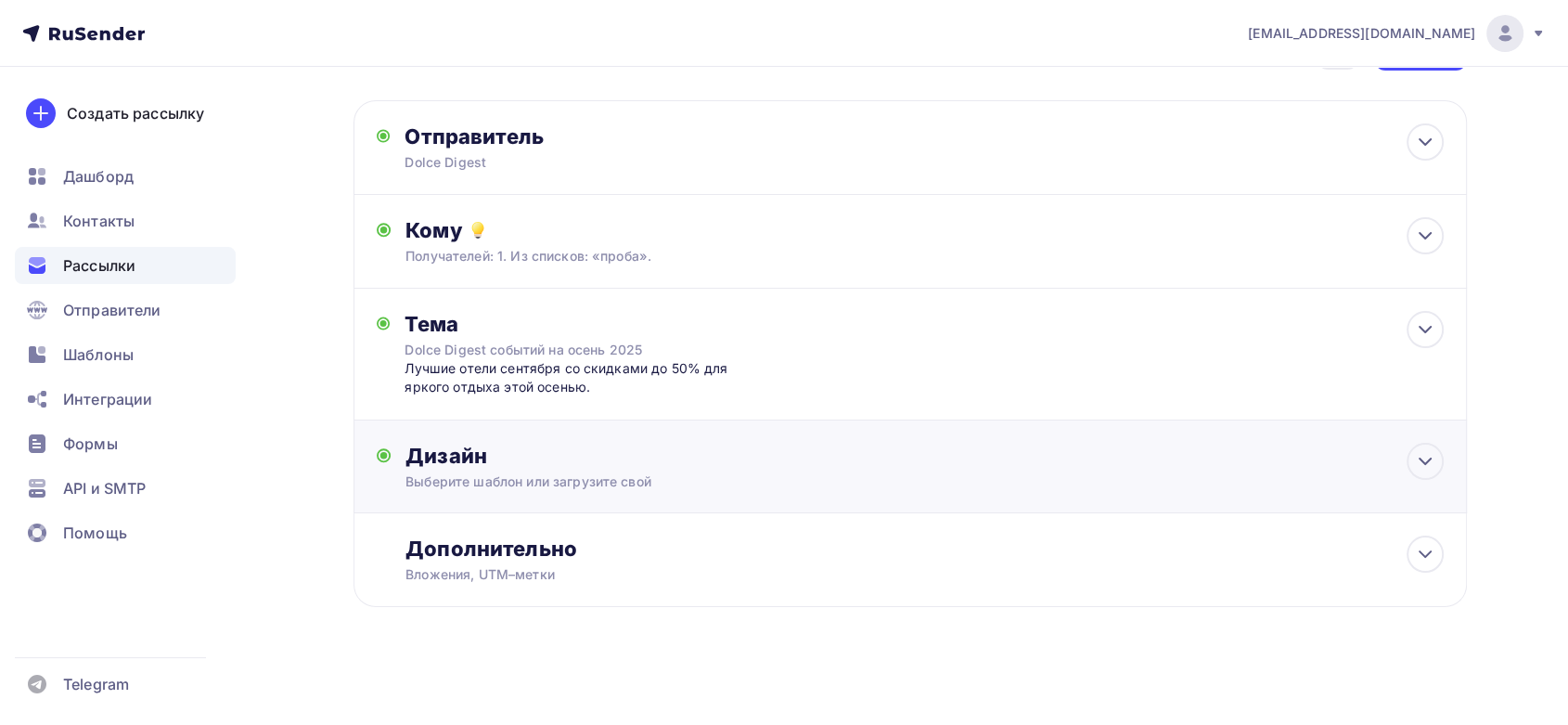
click at [624, 437] on div "Дизайн Выберите шаблон или загрузите свой Размер письма: 122 Kb Заменить шаблон…" at bounding box center [910, 466] width 1114 height 92
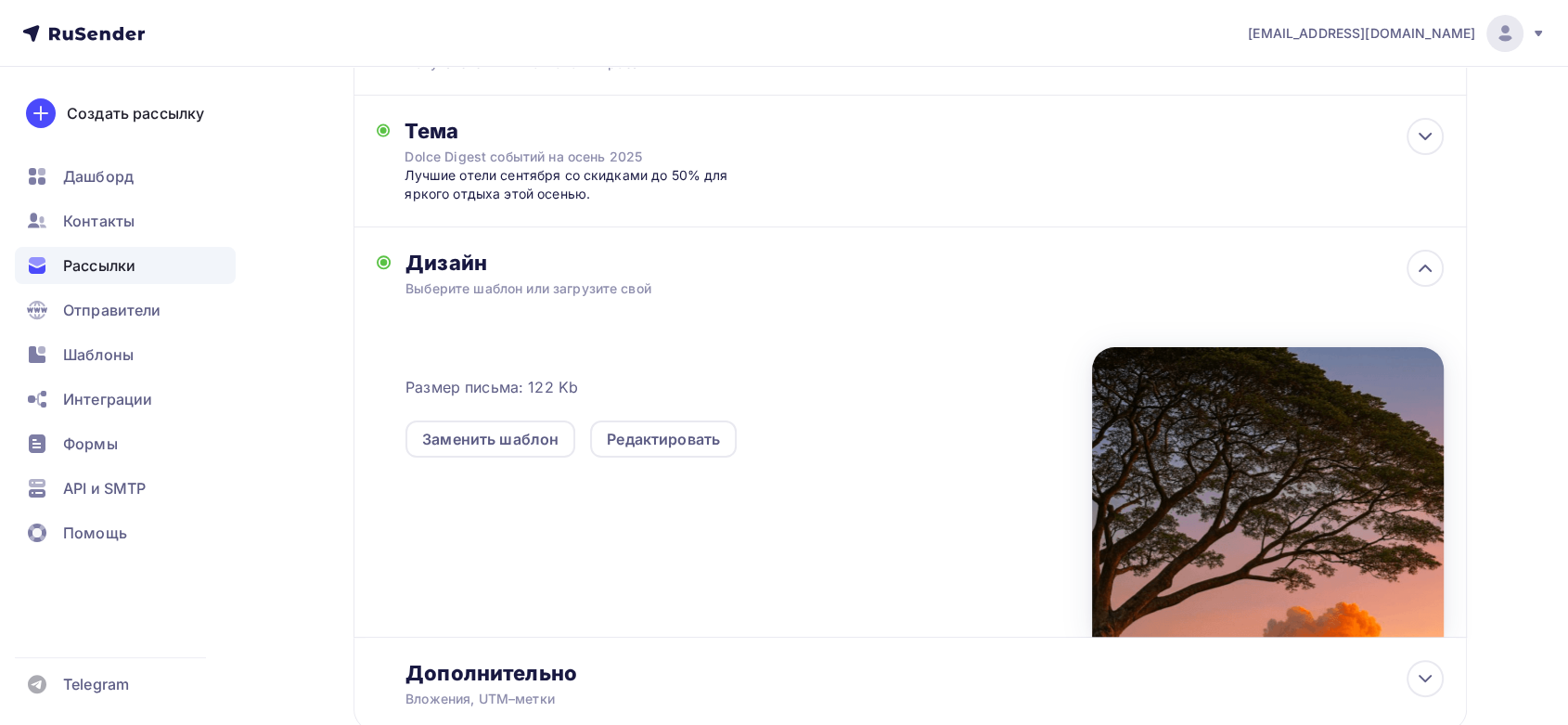
scroll to position [275, 0]
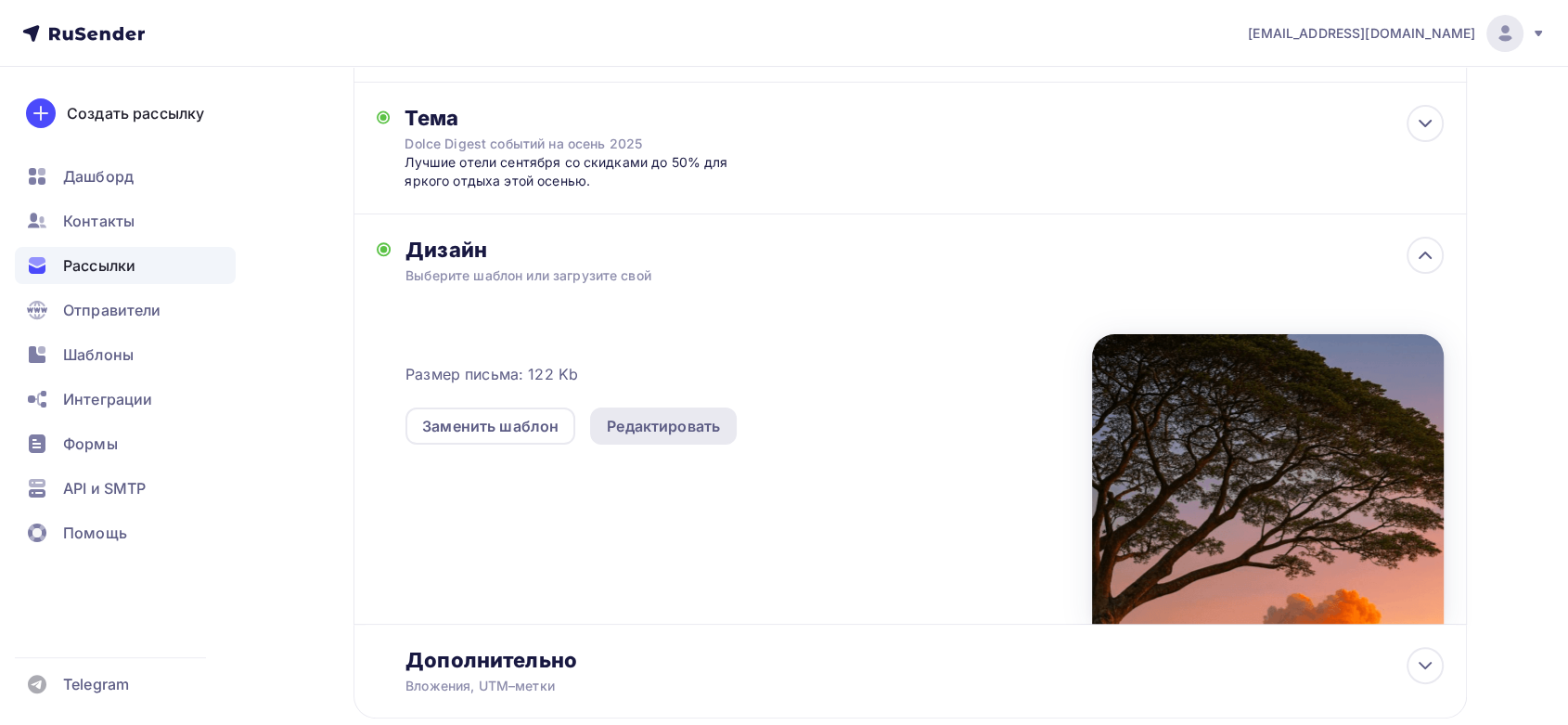
click at [642, 426] on div "Редактировать" at bounding box center [663, 426] width 113 height 23
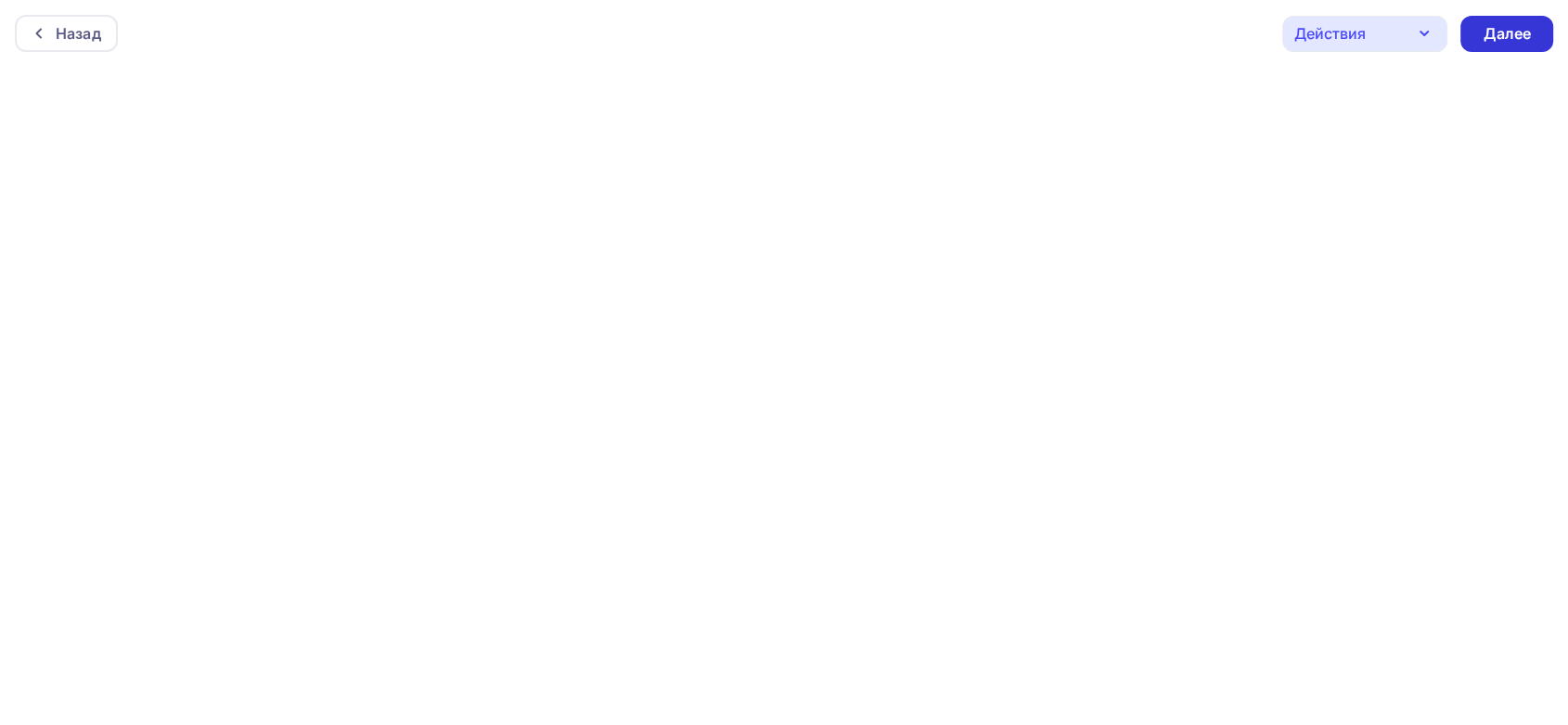
click at [1482, 24] on div "Далее" at bounding box center [1506, 34] width 48 height 22
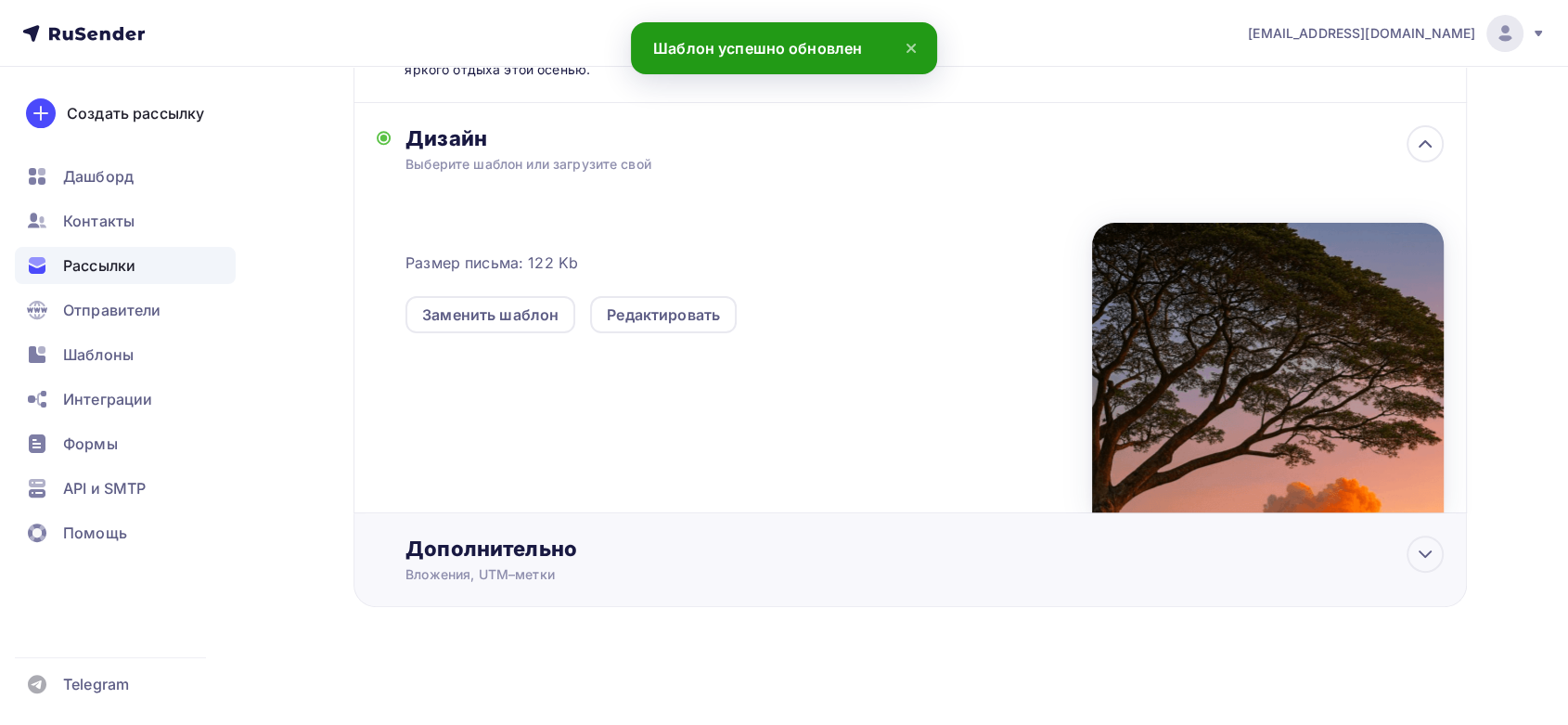
click at [516, 565] on div "Вложения, UTM–метки" at bounding box center [873, 574] width 935 height 19
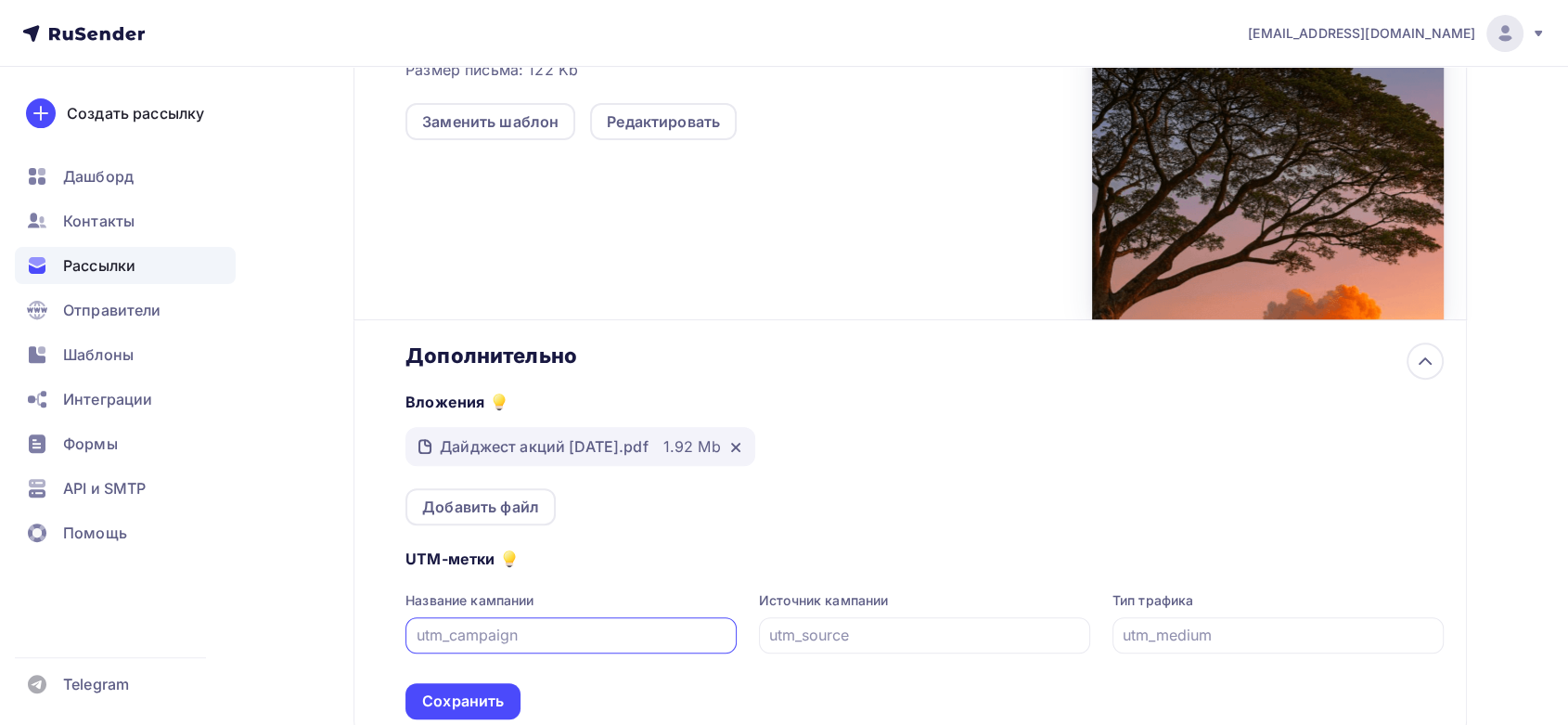
scroll to position [714, 0]
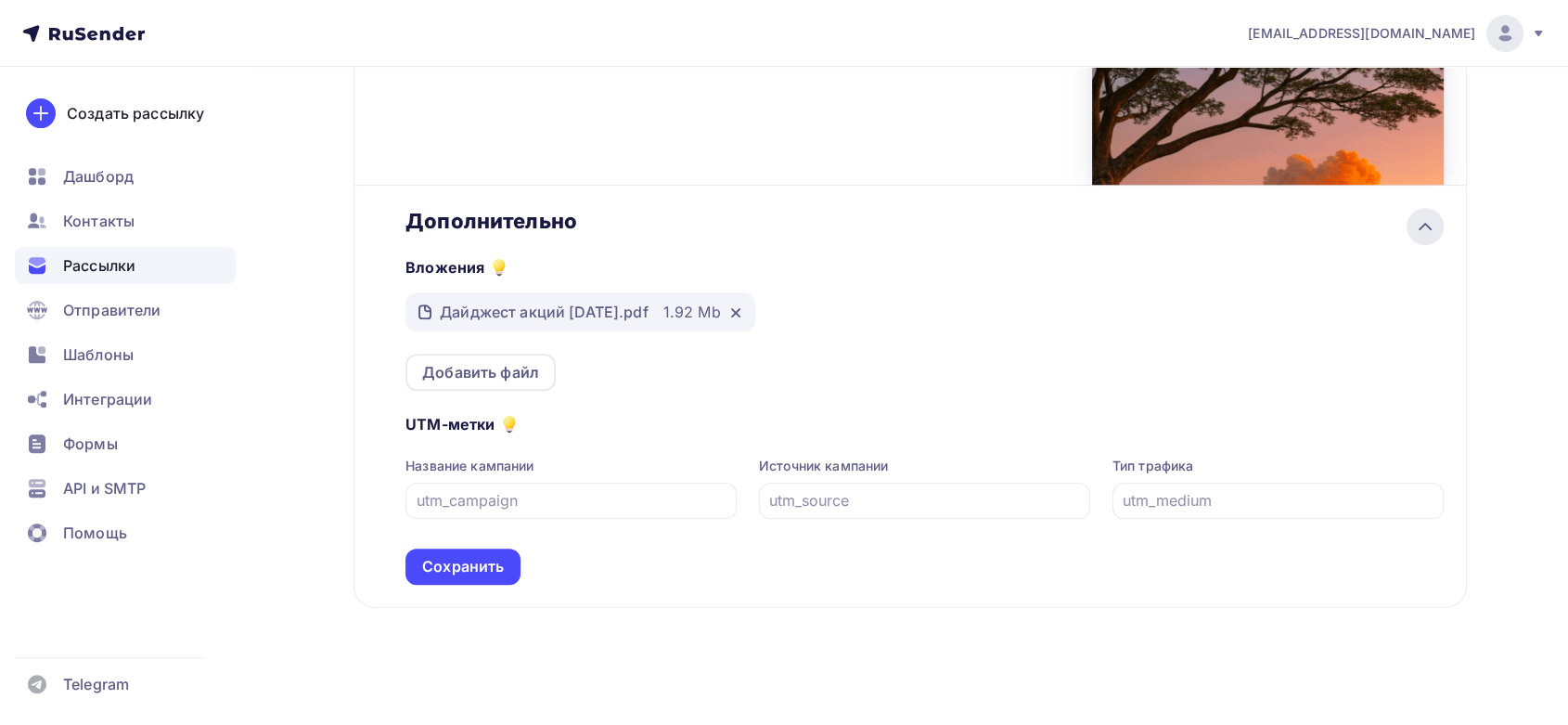
click at [1431, 217] on icon at bounding box center [1424, 226] width 23 height 23
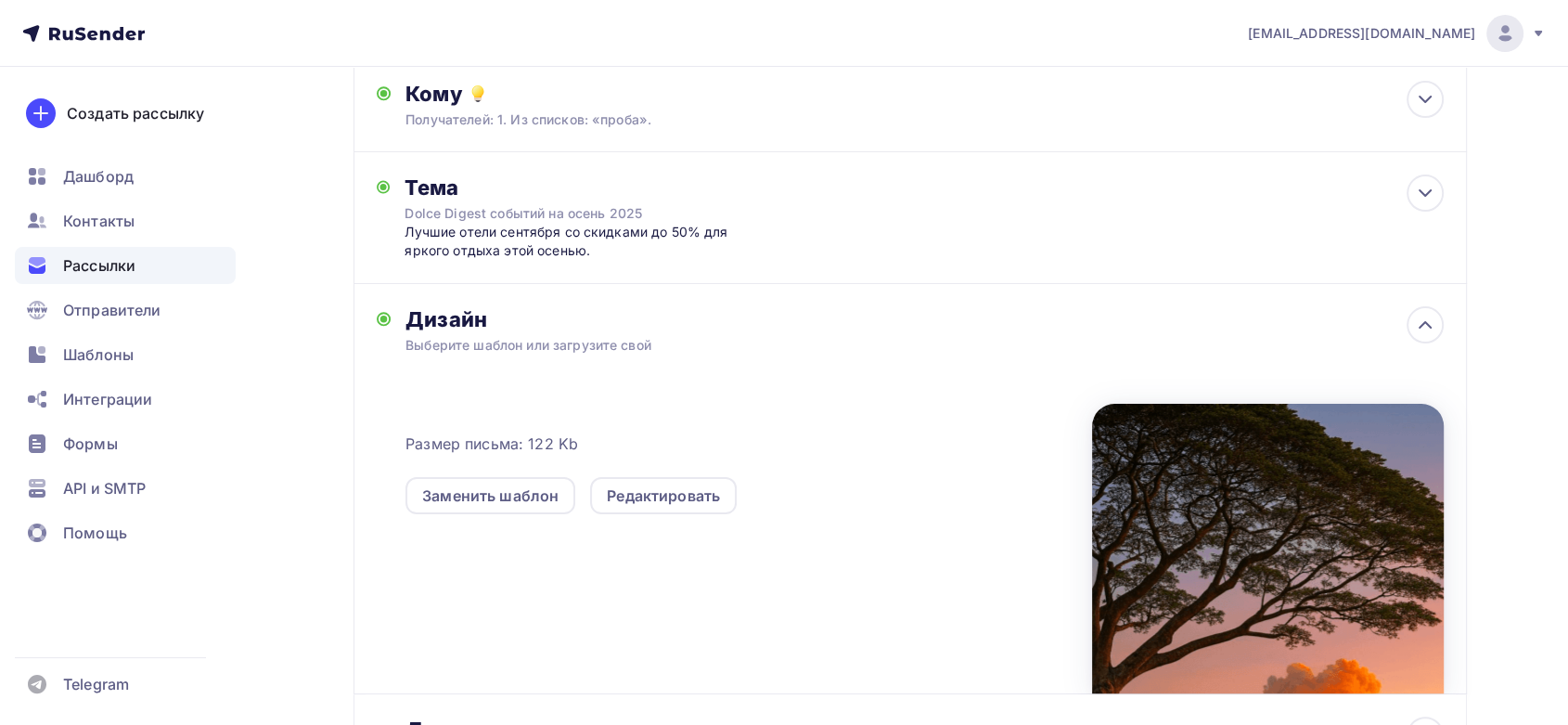
scroll to position [0, 0]
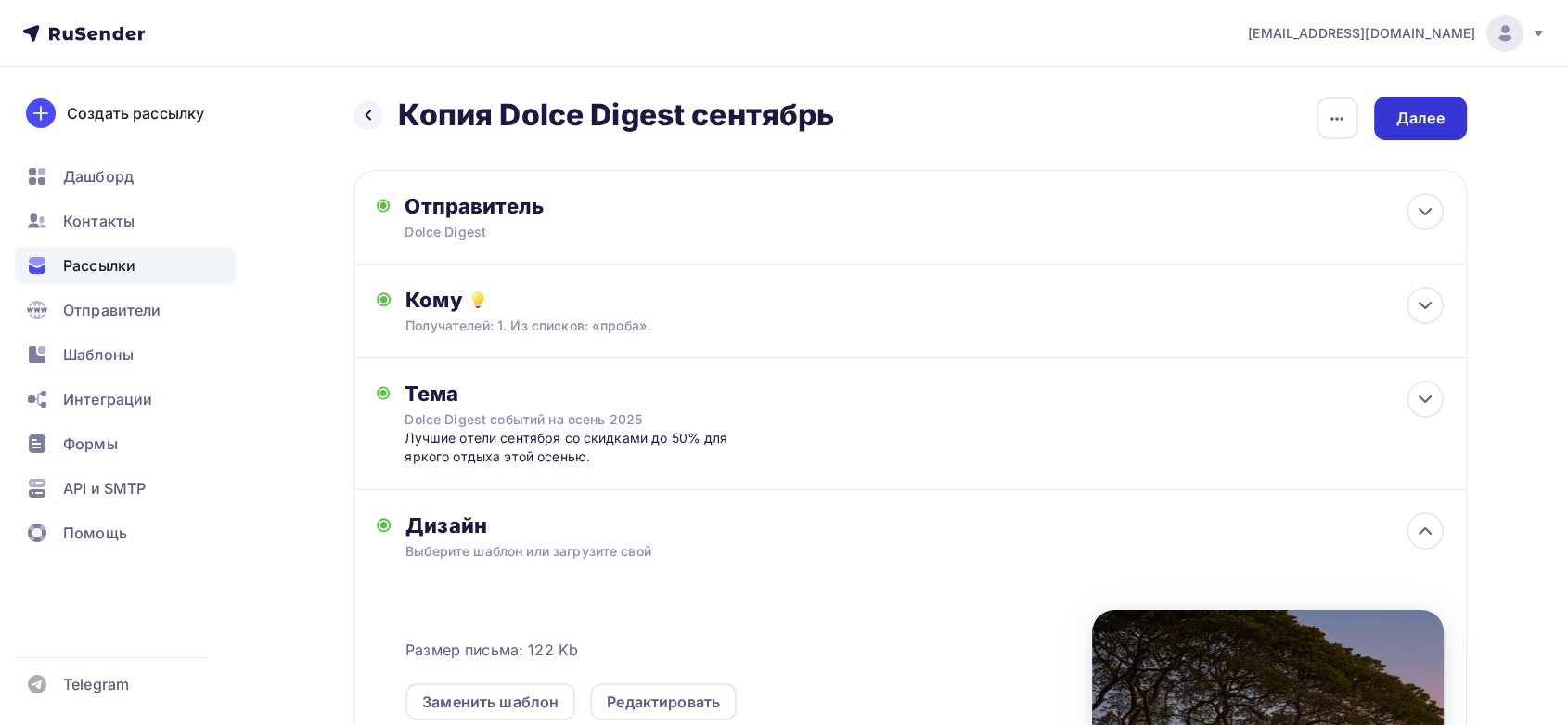
click at [1429, 122] on div "Далее" at bounding box center [1419, 118] width 48 height 22
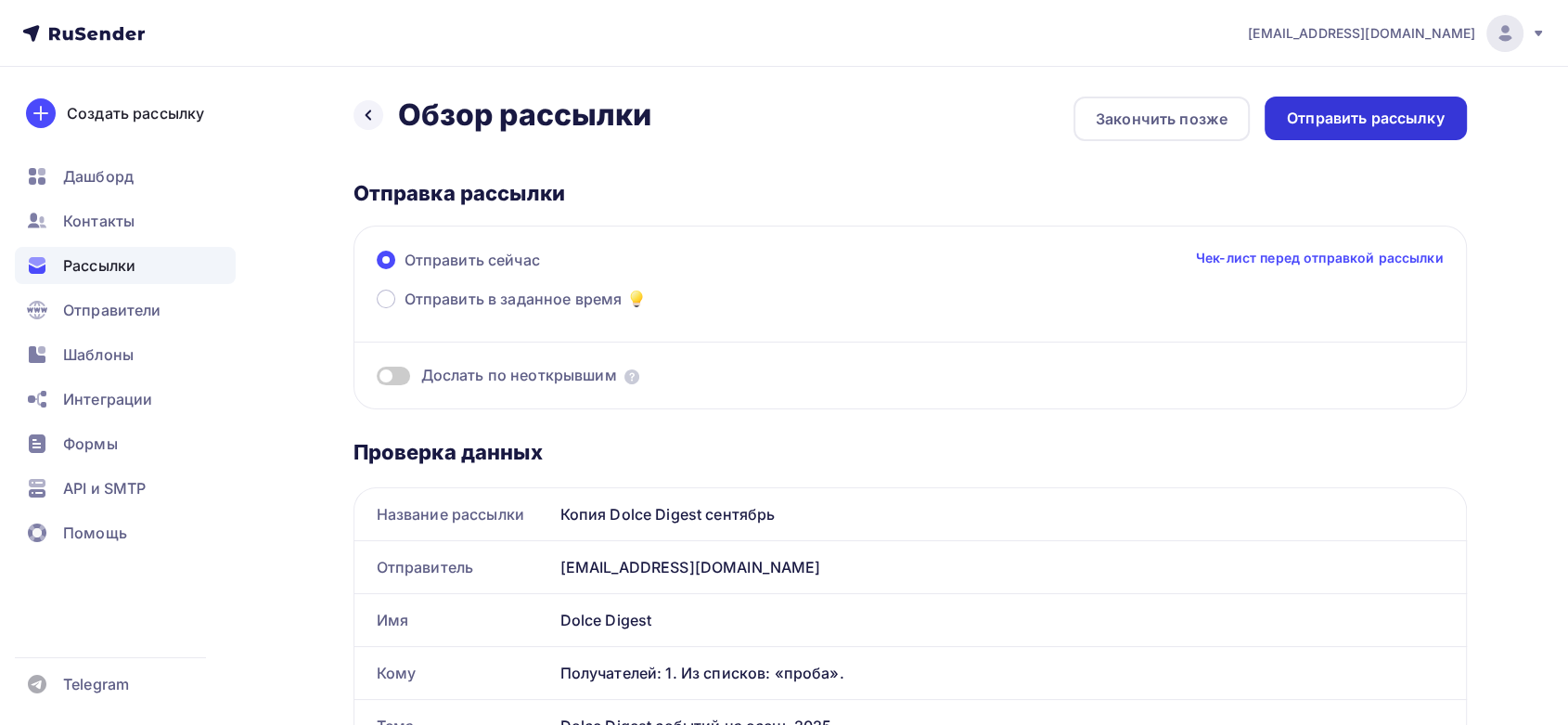
click at [1394, 122] on div "Отправить рассылку" at bounding box center [1365, 118] width 157 height 22
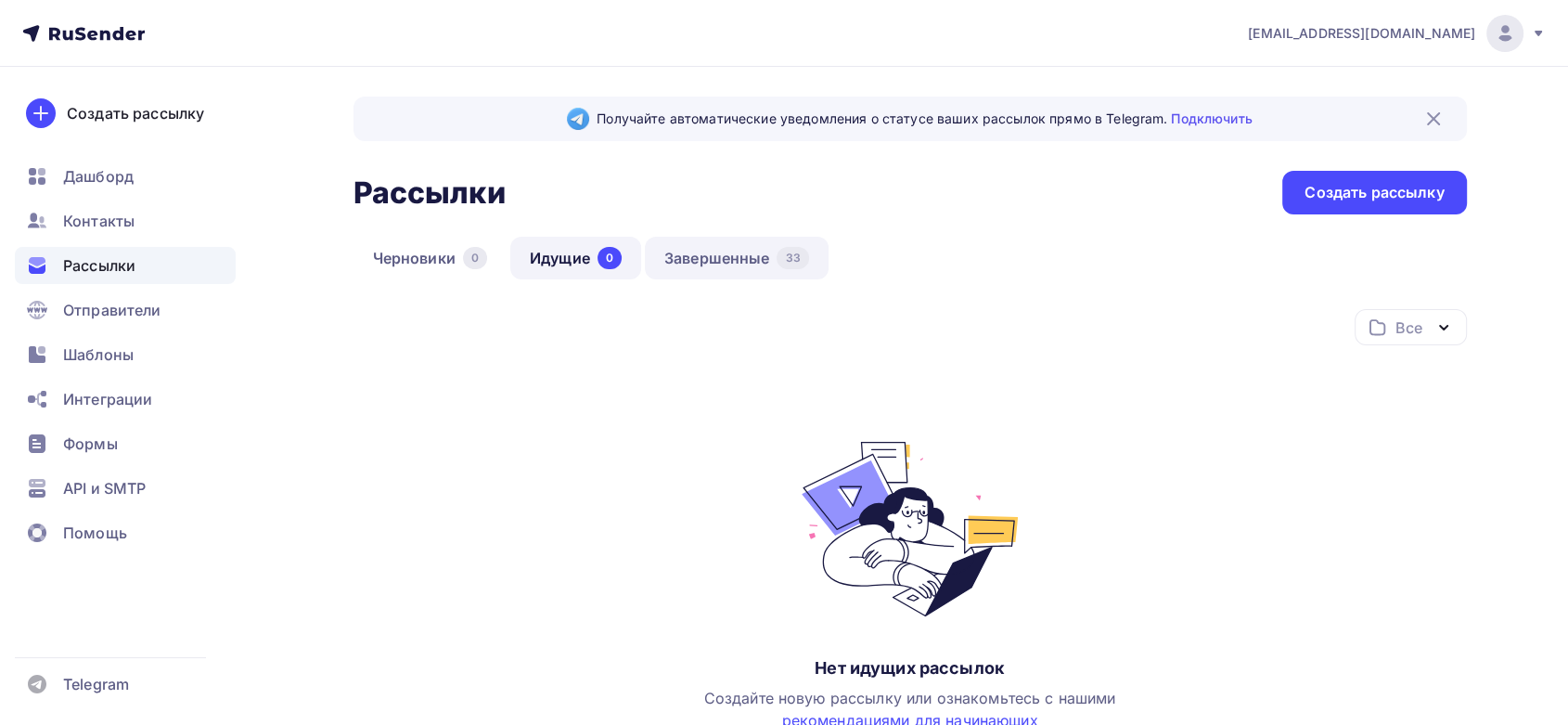
click at [726, 267] on link "Завершенные 33" at bounding box center [736, 257] width 184 height 42
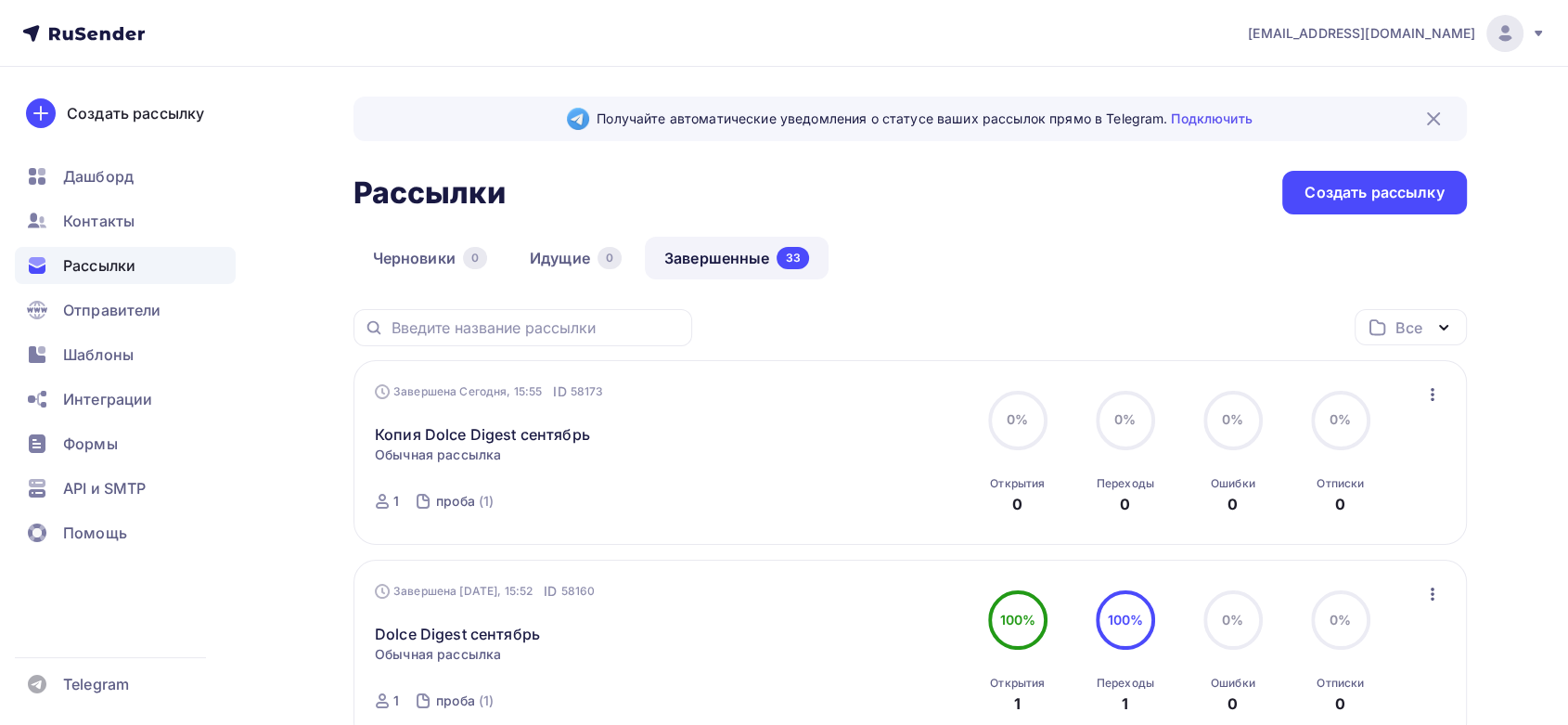
click at [1436, 399] on icon "button" at bounding box center [1432, 393] width 23 height 23
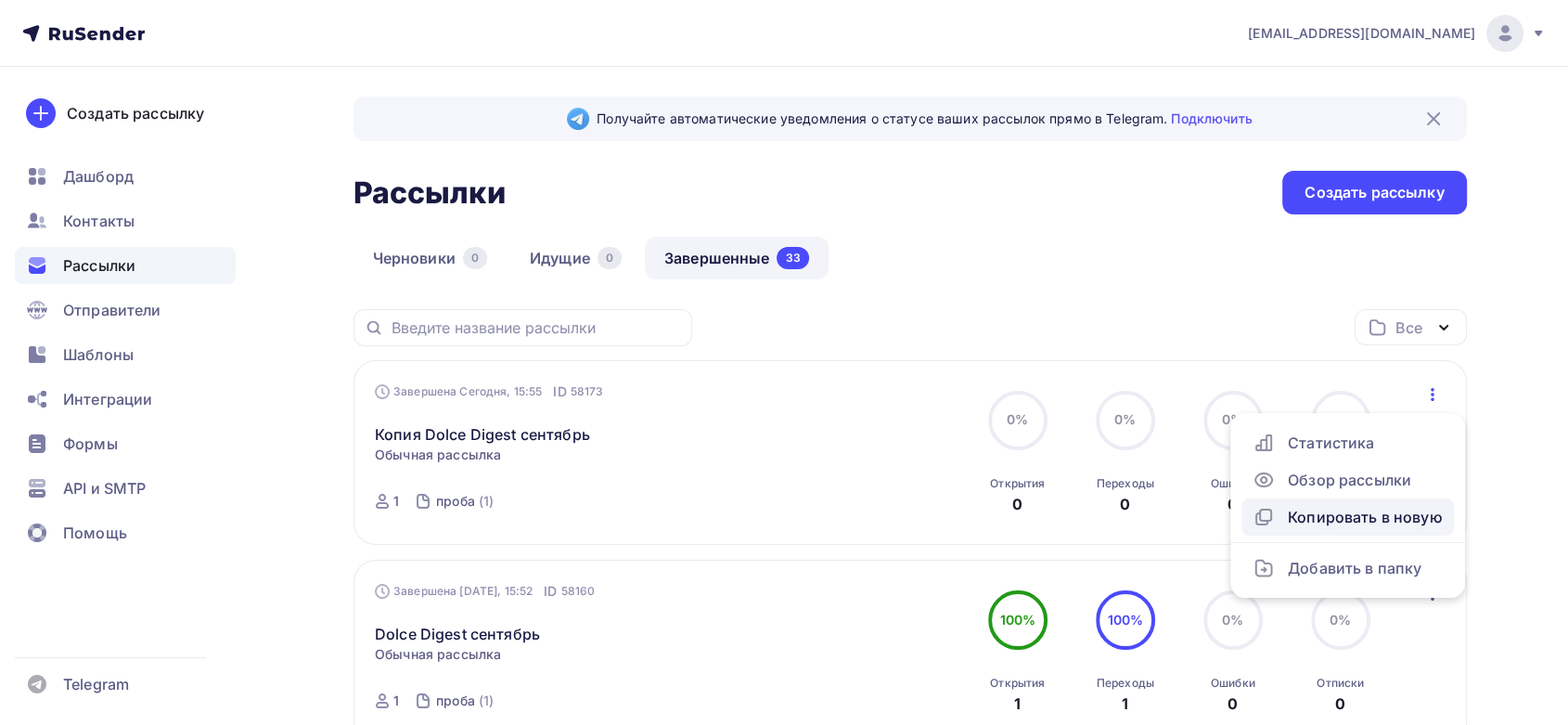
click at [1403, 522] on div "Копировать в новую" at bounding box center [1347, 516] width 190 height 23
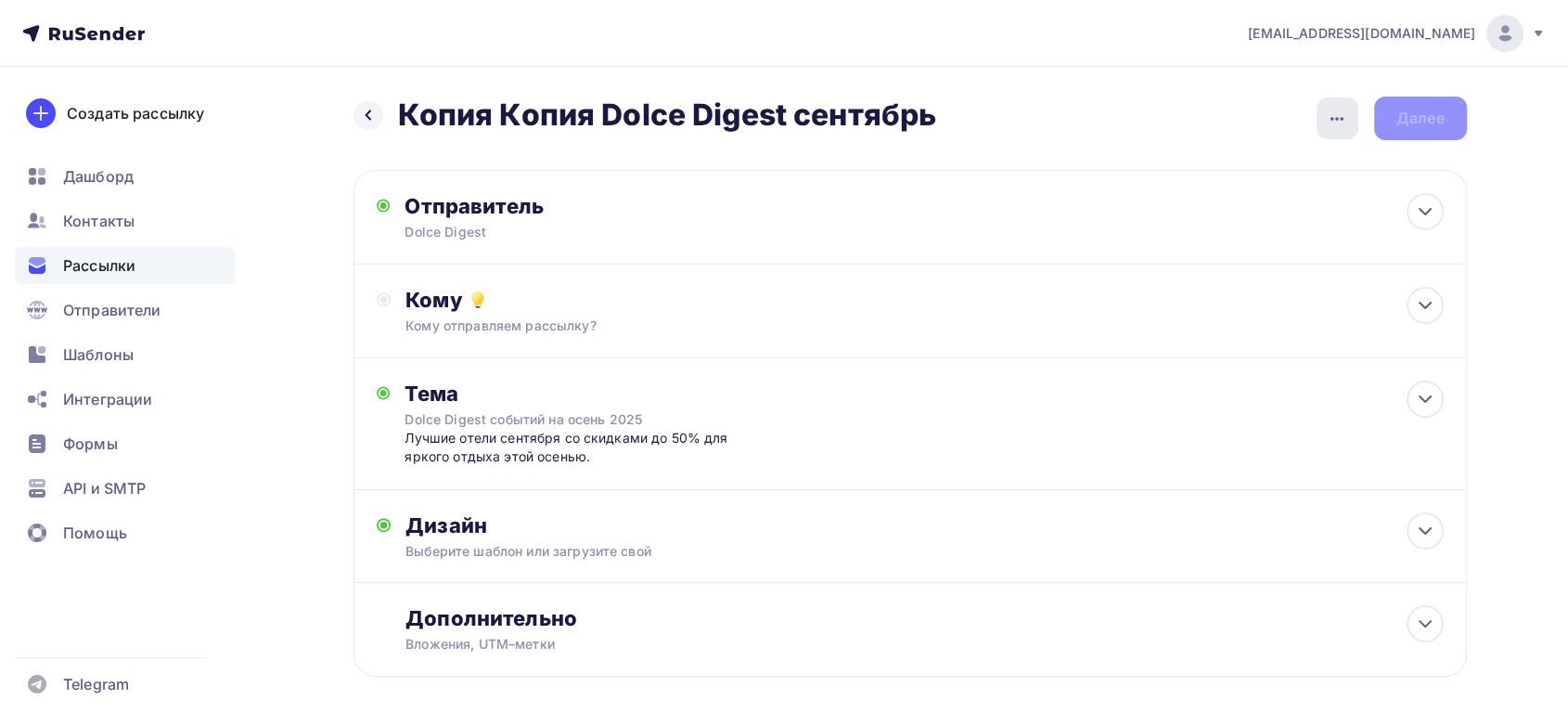
click at [1344, 127] on icon "button" at bounding box center [1337, 118] width 23 height 23
click at [1215, 218] on div "Переименовать рассылку" at bounding box center [1239, 213] width 230 height 23
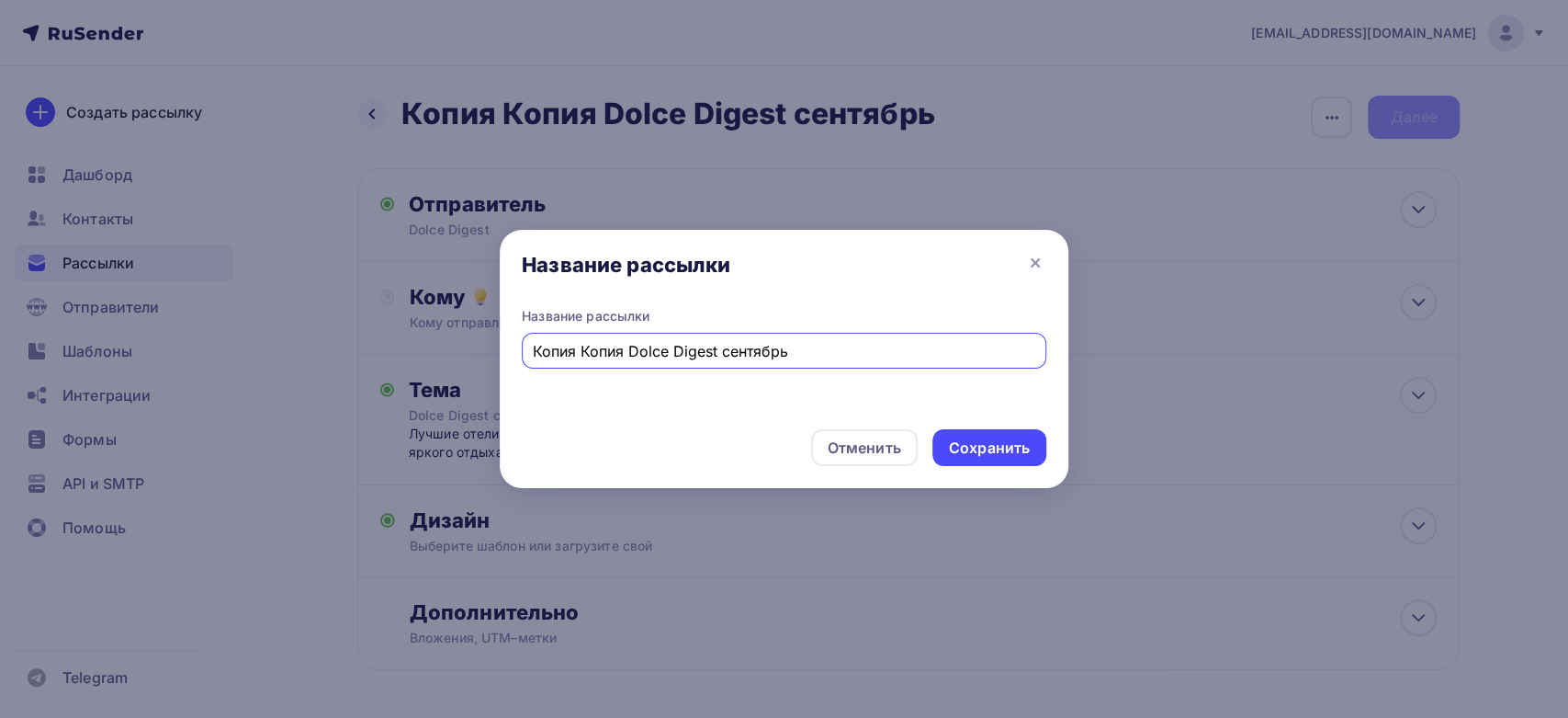
drag, startPoint x: 627, startPoint y: 351, endPoint x: 285, endPoint y: 385, distance: 343.7
click at [285, 385] on div "Название рассылки Название рассылки Копия Копия Dolce Digest сентябрь Отменить …" at bounding box center [784, 359] width 1568 height 718
type input "Dolce Digest сентябрь"
click at [986, 449] on div "Сохранить" at bounding box center [989, 448] width 81 height 21
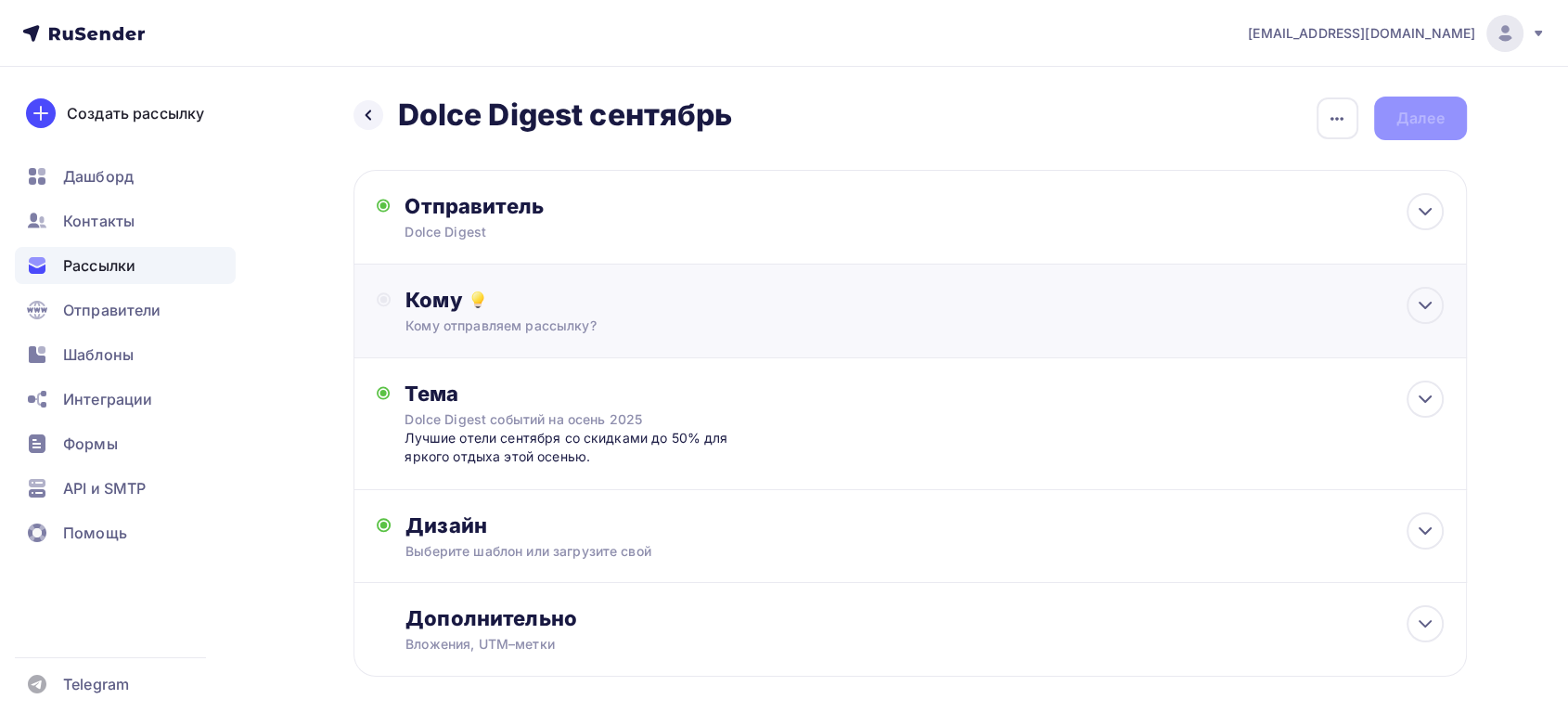
click at [1132, 295] on div "Кому" at bounding box center [924, 299] width 1037 height 26
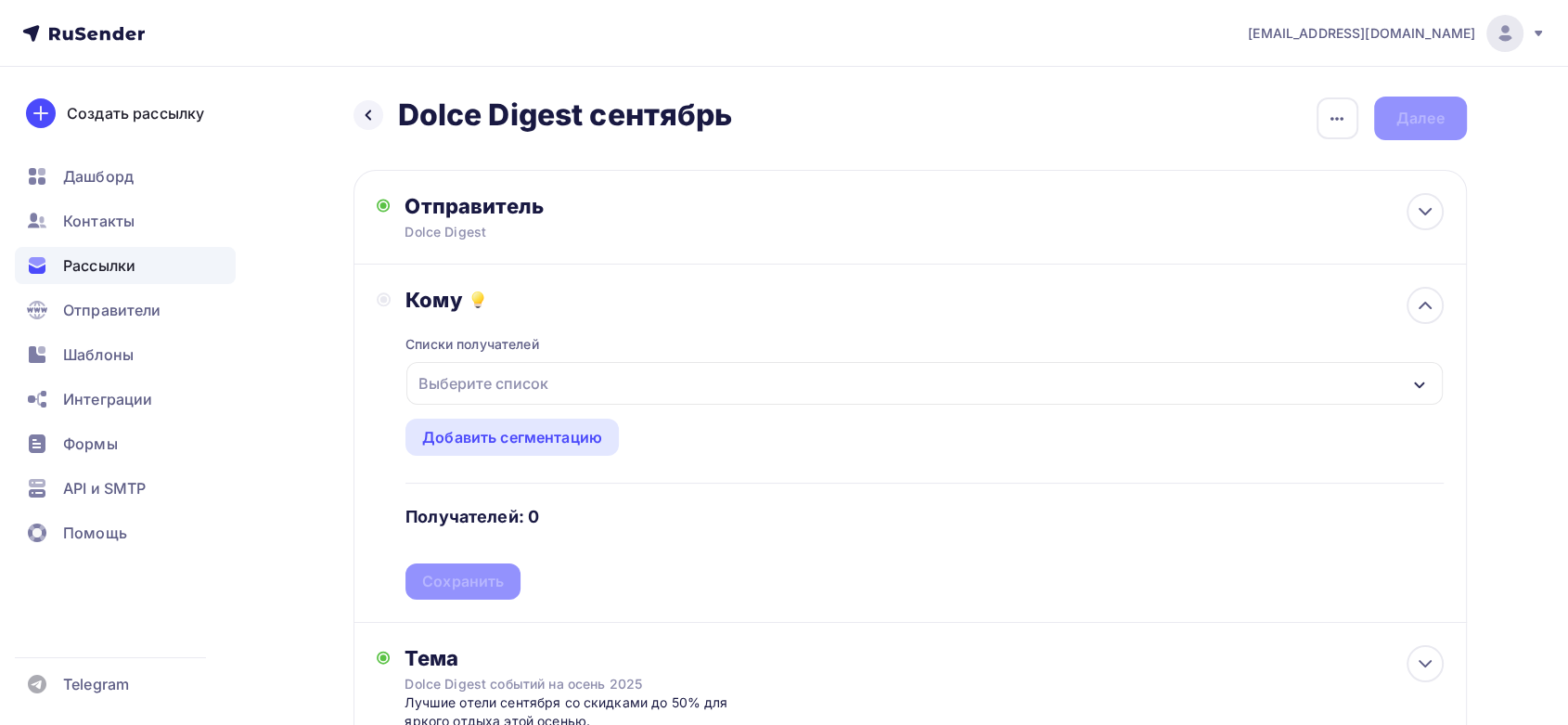
click at [495, 381] on div "Выберите список" at bounding box center [483, 384] width 145 height 33
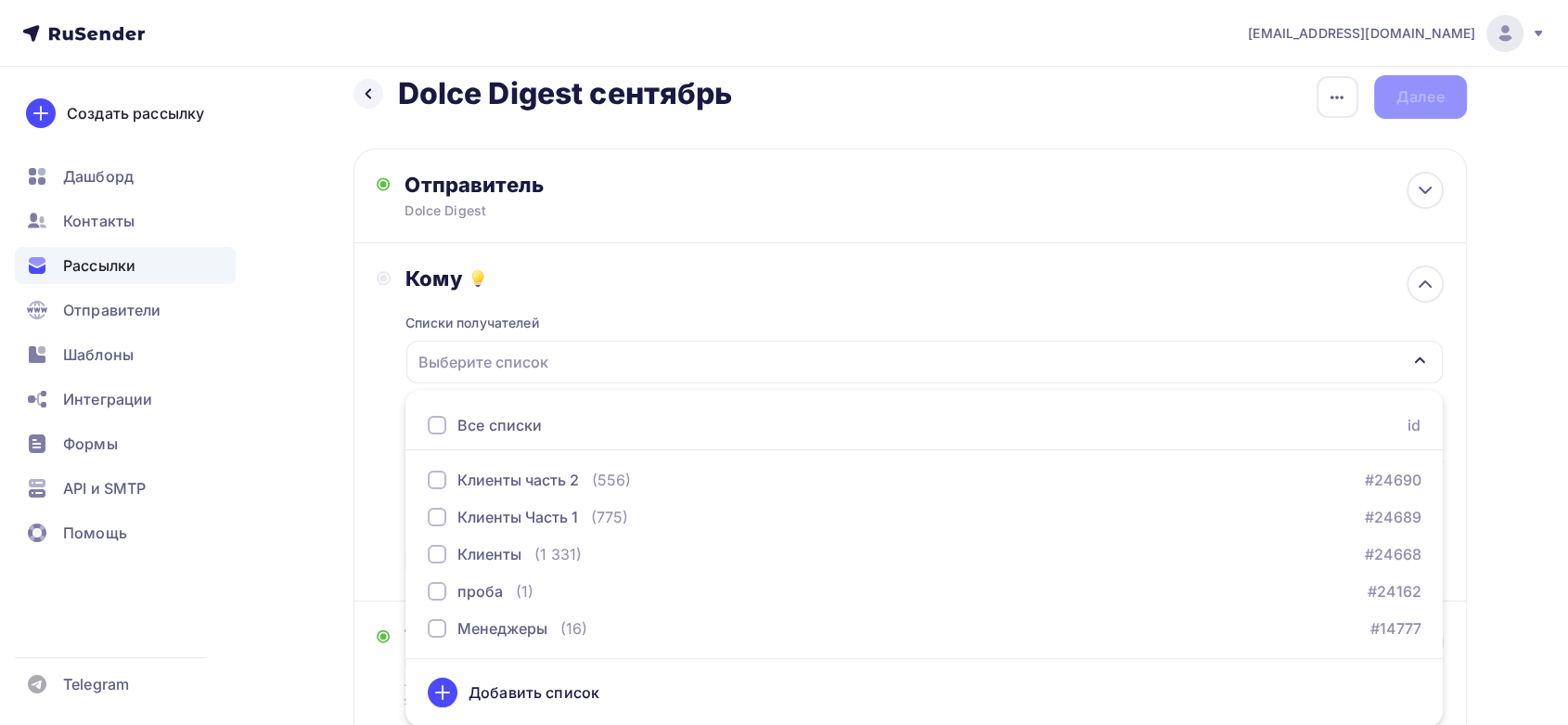
scroll to position [124, 0]
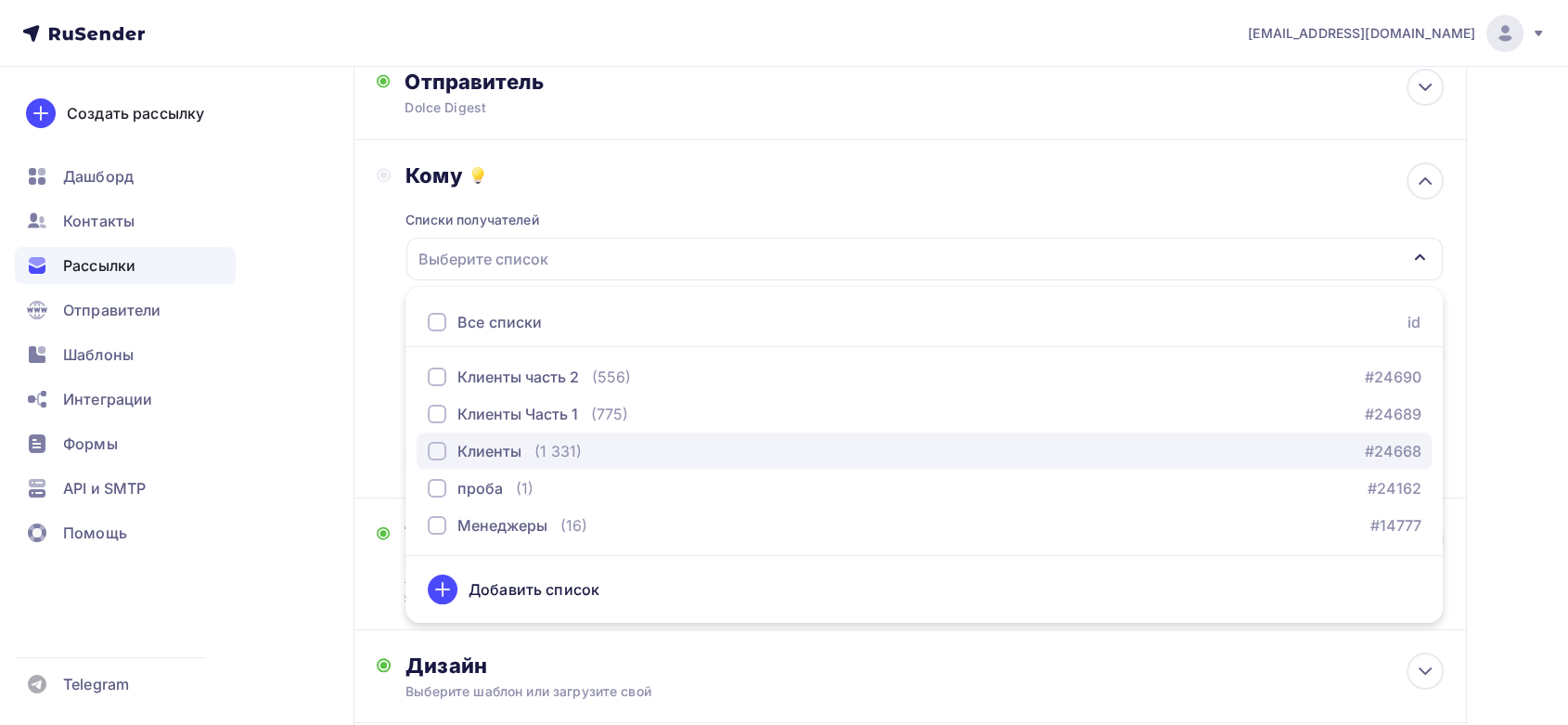
click at [494, 445] on div "Клиенты" at bounding box center [489, 451] width 64 height 23
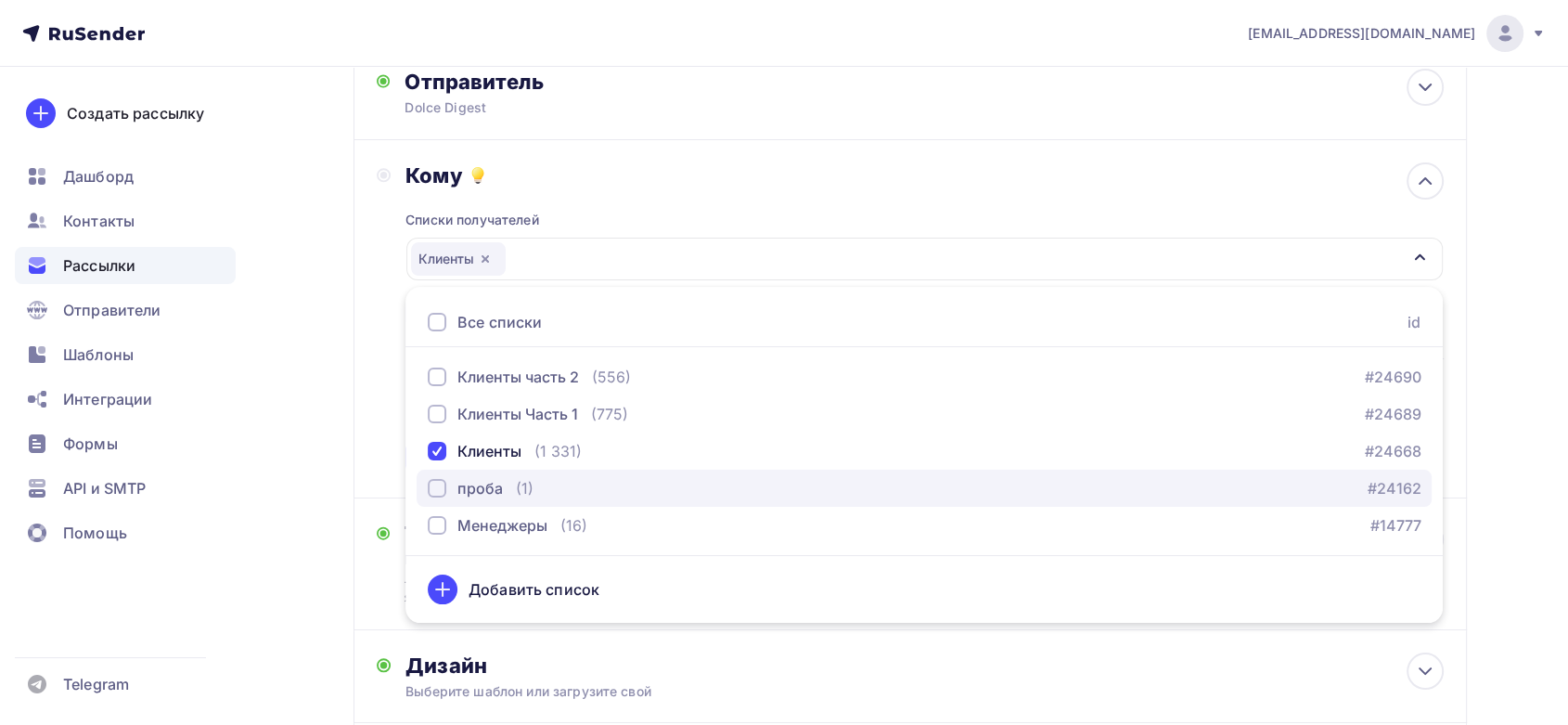
click at [510, 496] on div "проба (1)" at bounding box center [481, 488] width 106 height 23
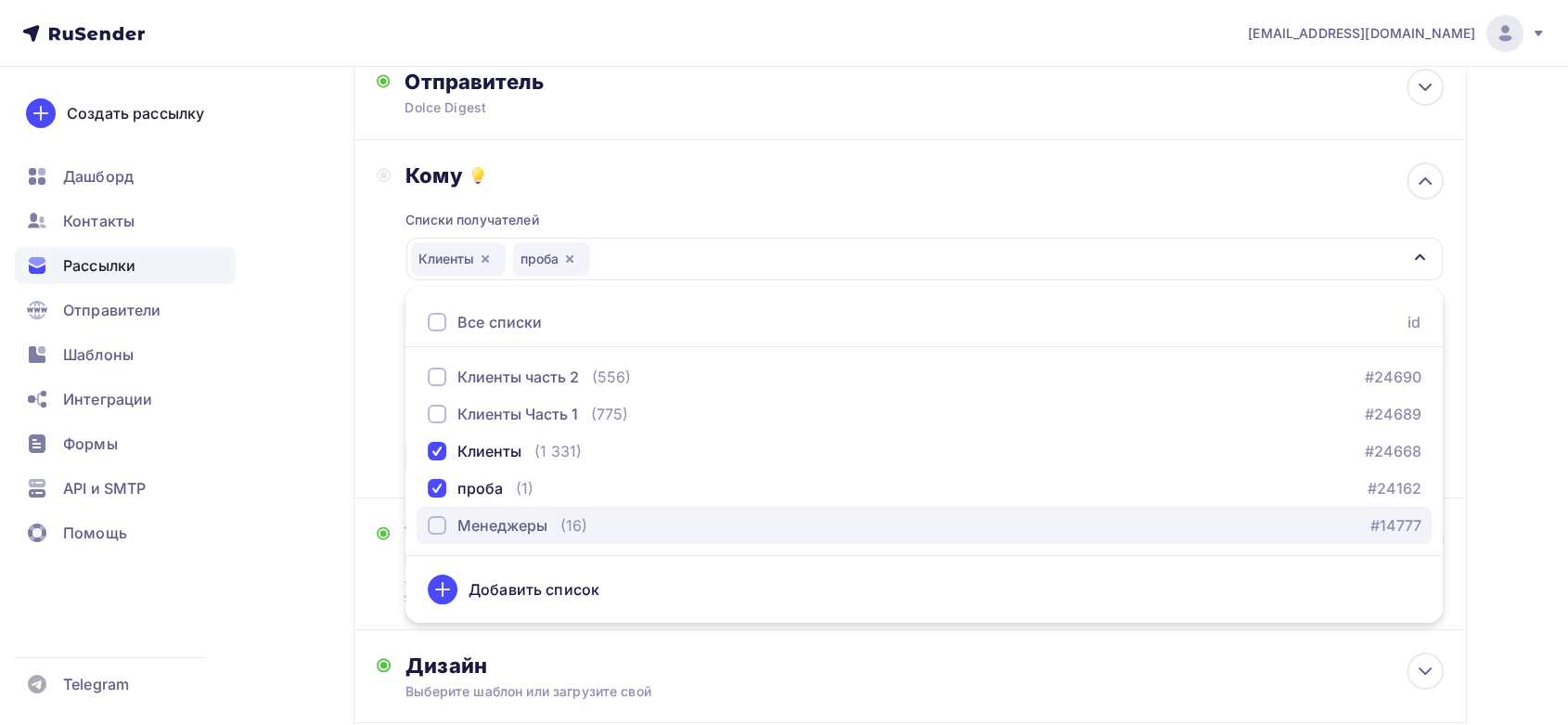
click at [532, 526] on div "Менеджеры" at bounding box center [502, 524] width 90 height 23
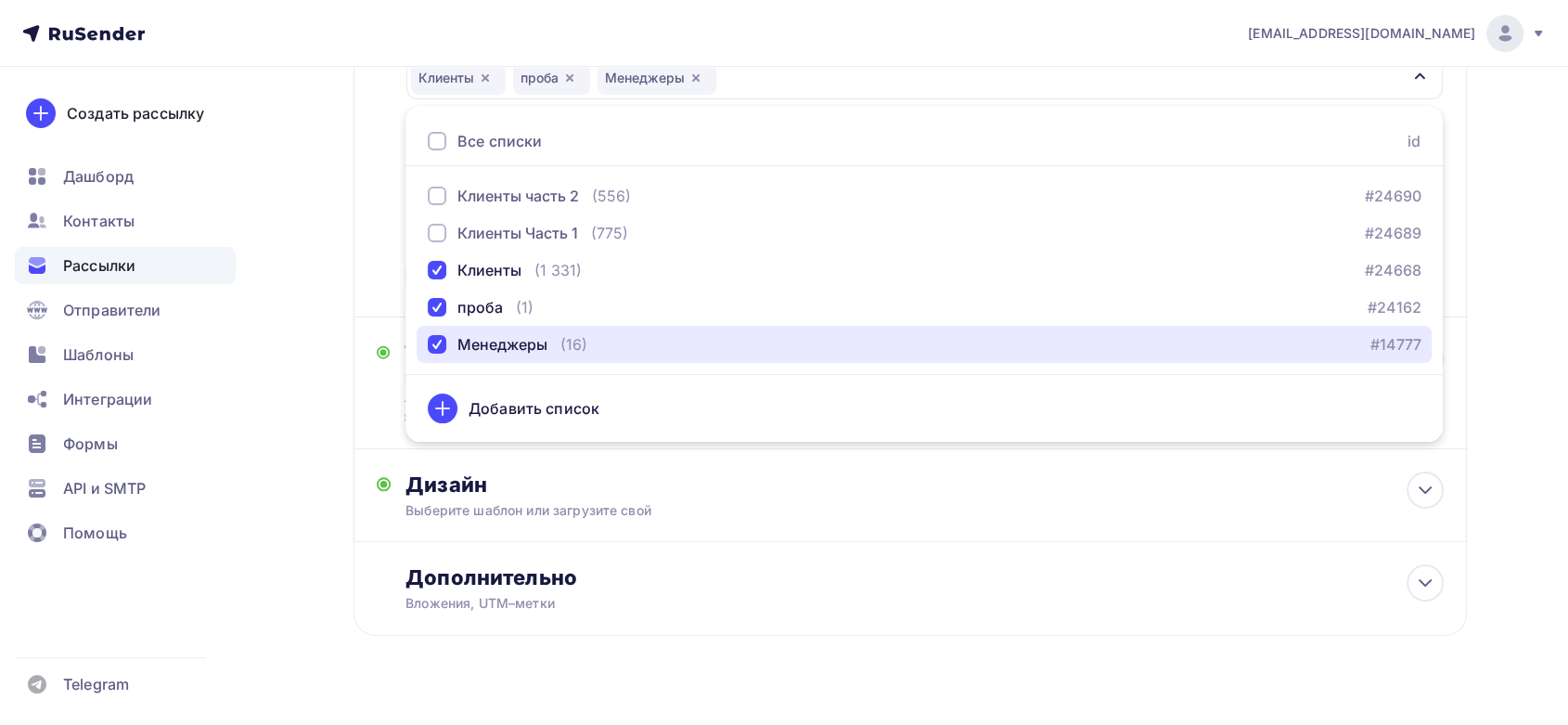
scroll to position [331, 0]
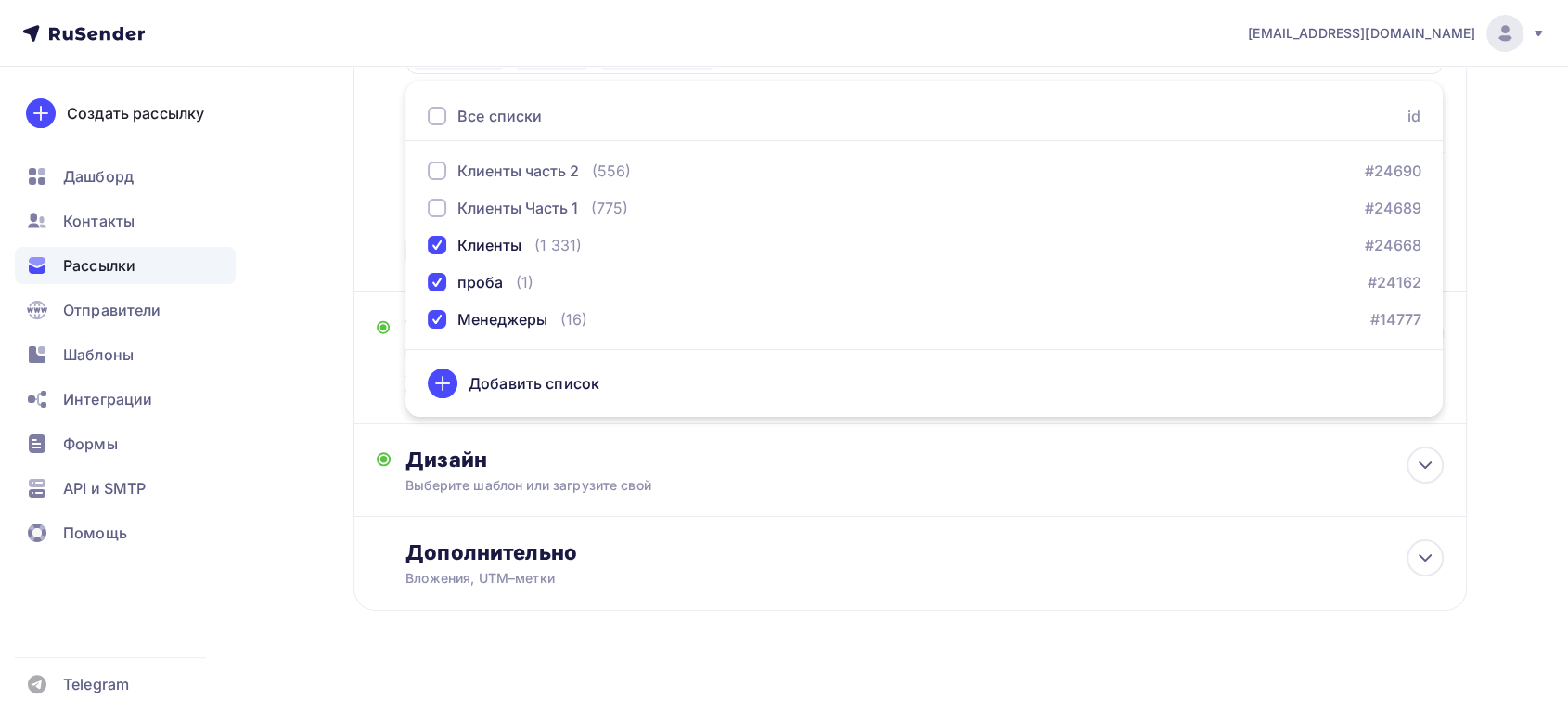
click at [1512, 188] on div "Назад Dolce Digest сентябрь Dolce Digest сентябрь Закончить позже Переименовать…" at bounding box center [785, 233] width 1521 height 994
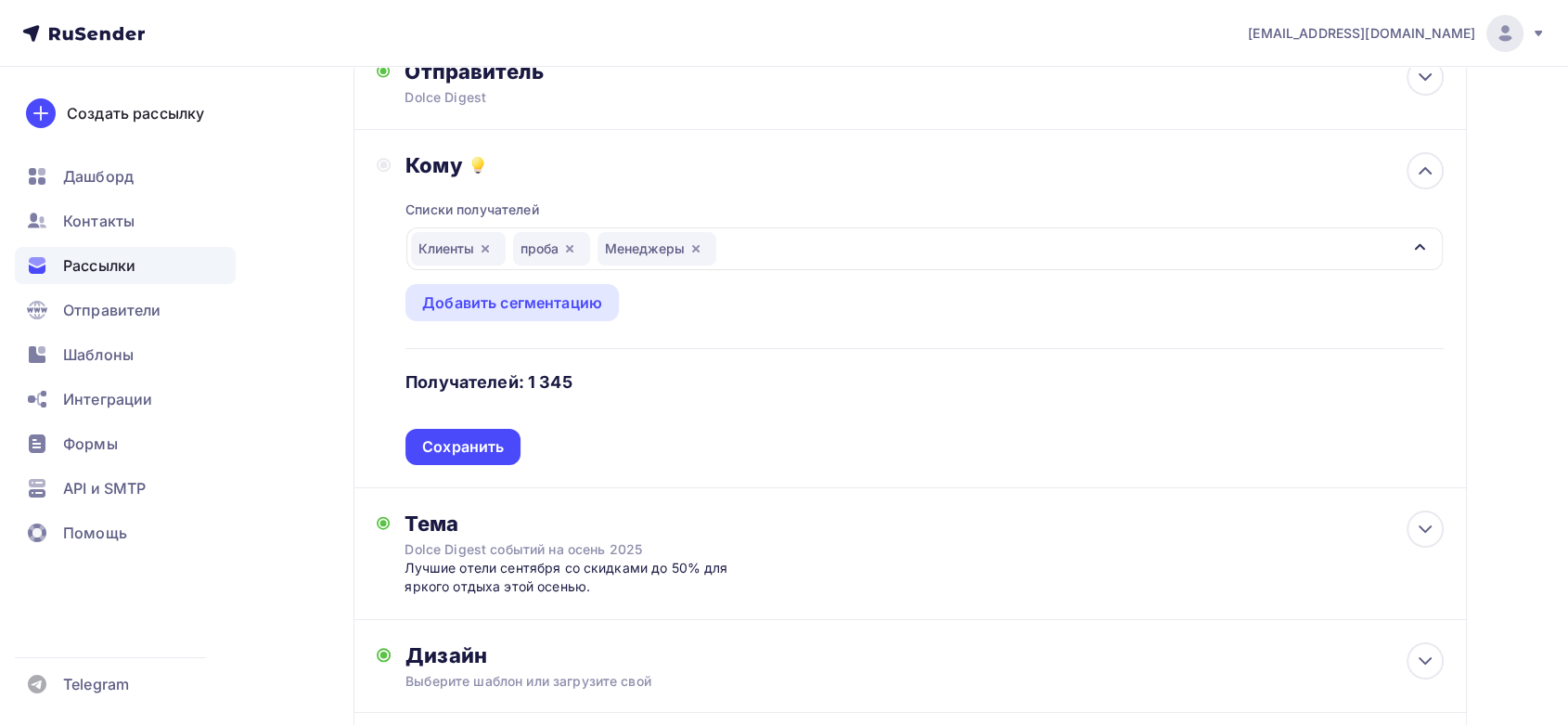
scroll to position [124, 0]
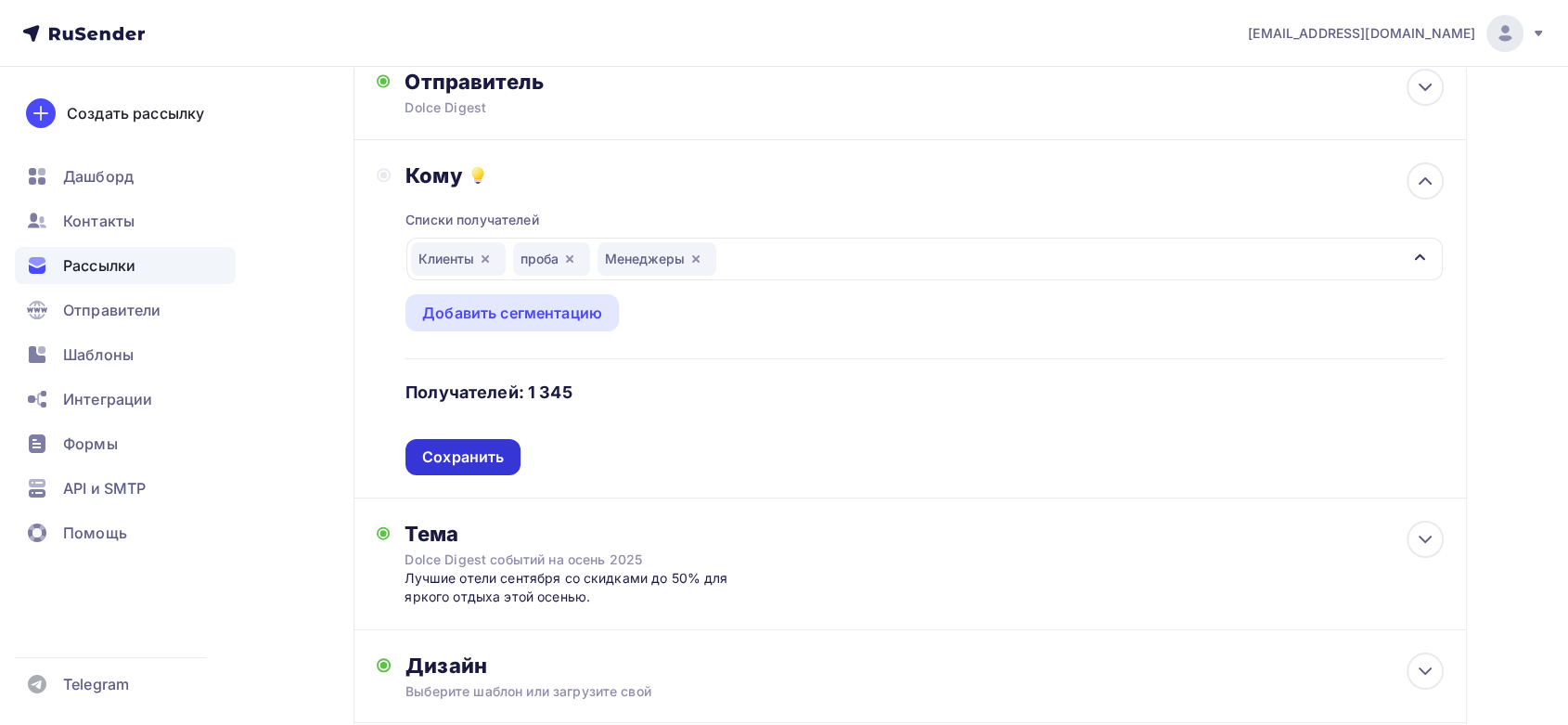
click at [500, 451] on div "Сохранить" at bounding box center [462, 457] width 82 height 22
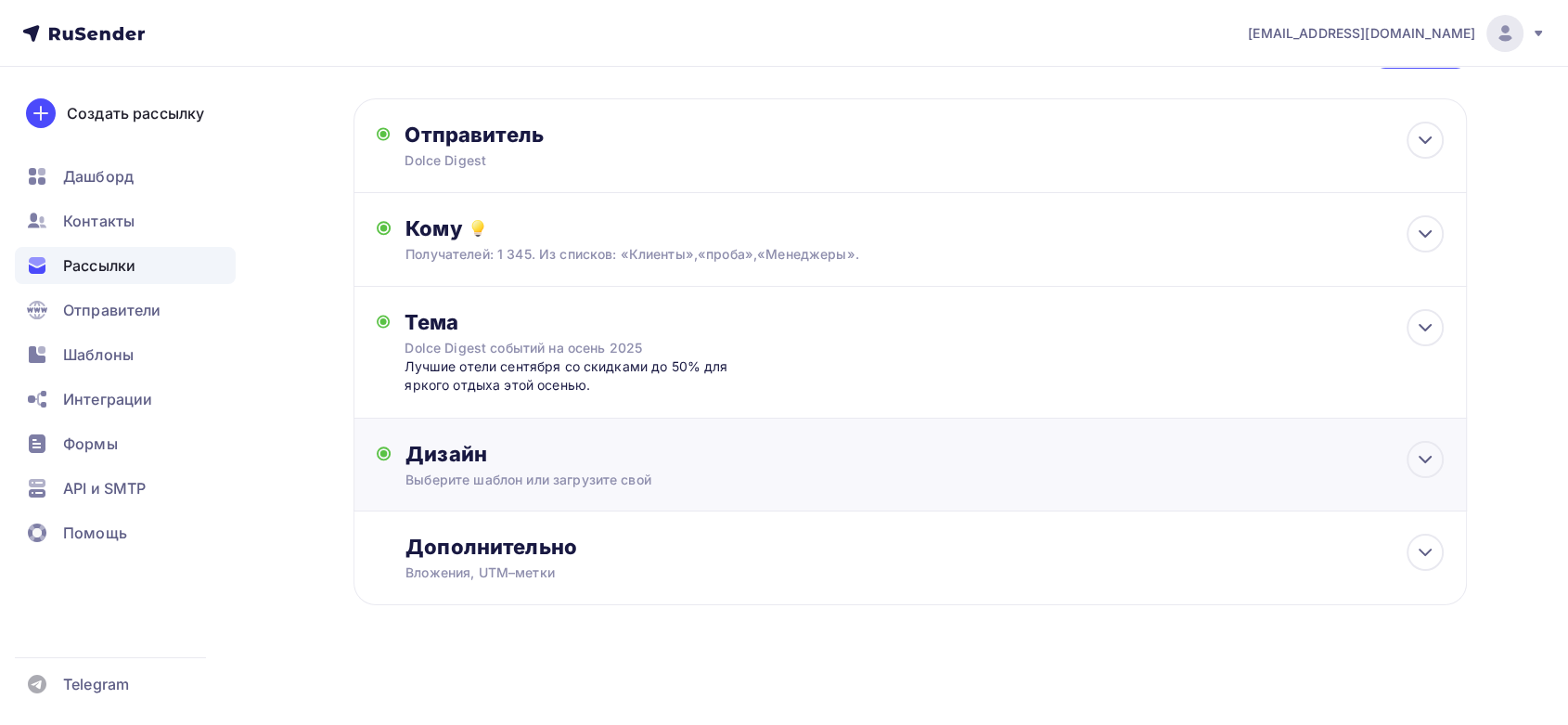
scroll to position [70, 0]
click at [660, 388] on div "Лучшие отели сентября со скидками до 50% для яркого отдыха этой осенью." at bounding box center [587, 378] width 367 height 38
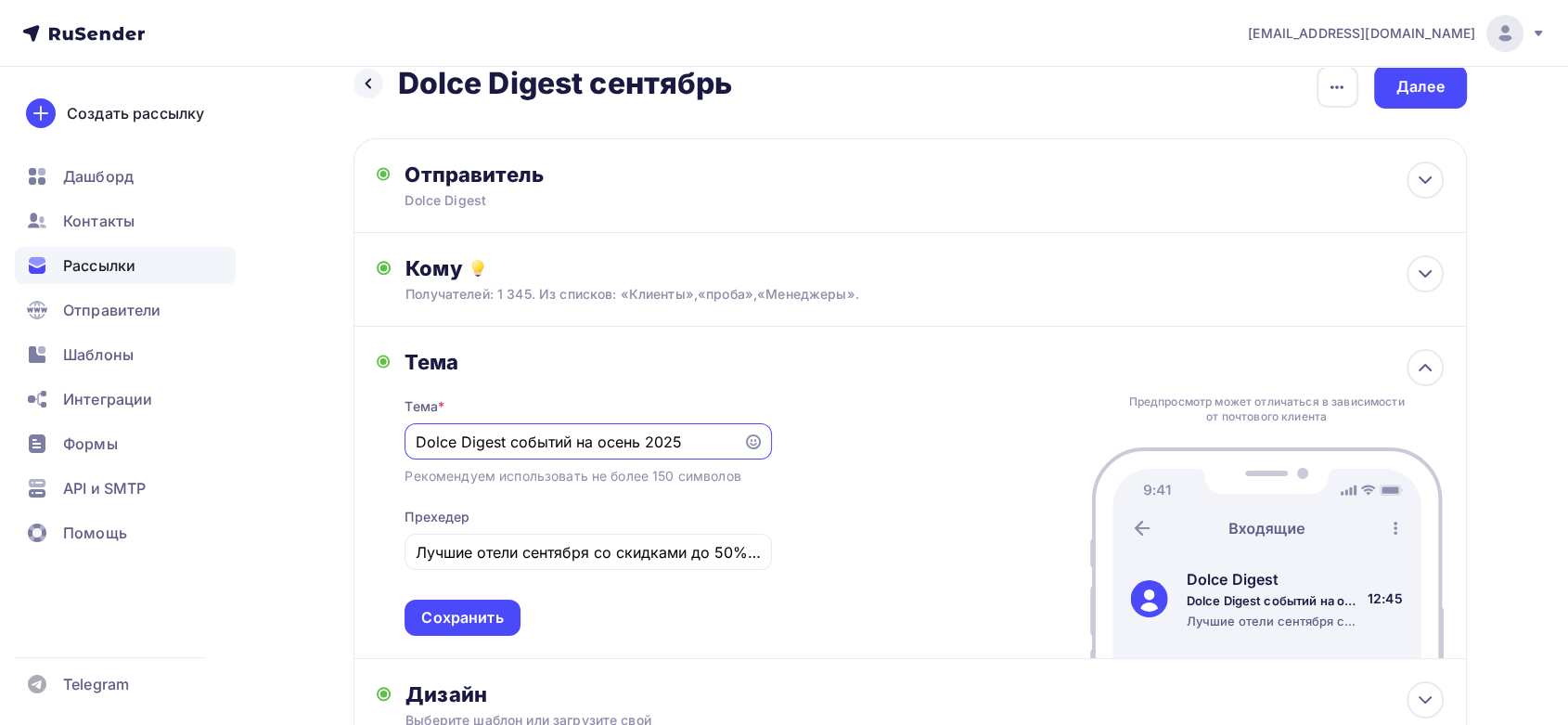
scroll to position [135, 0]
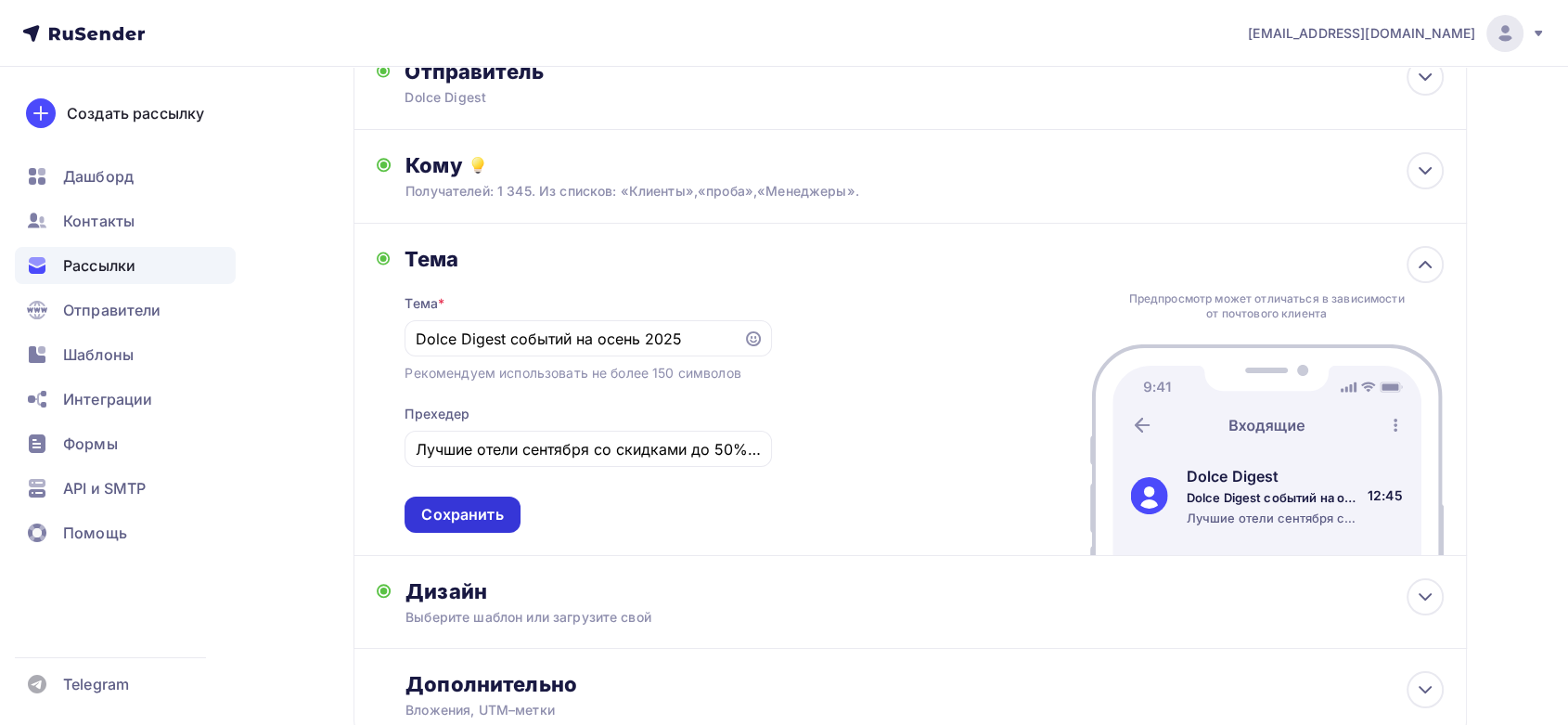
click at [491, 517] on div "Сохранить" at bounding box center [461, 514] width 82 height 22
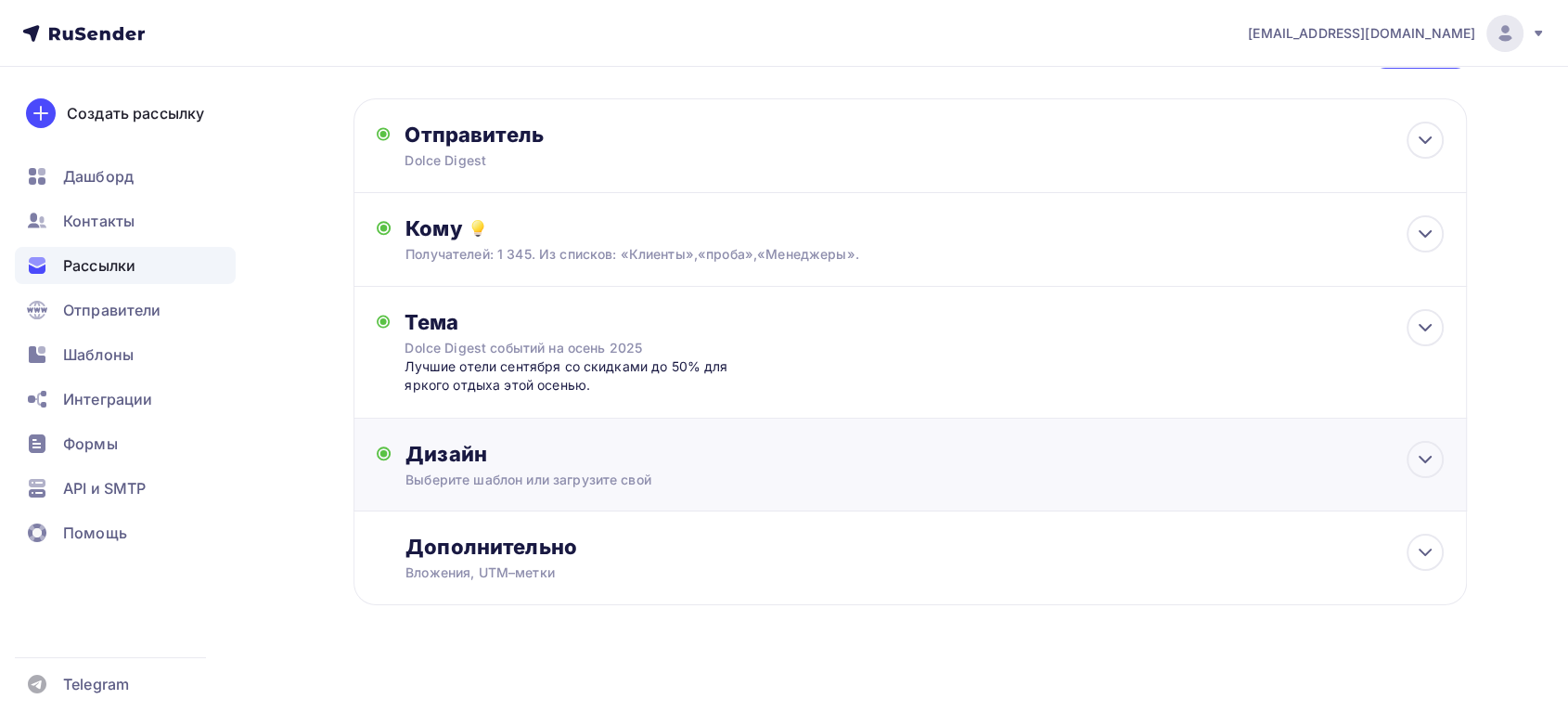
scroll to position [70, 0]
click at [738, 465] on div "Дизайн" at bounding box center [924, 455] width 1037 height 26
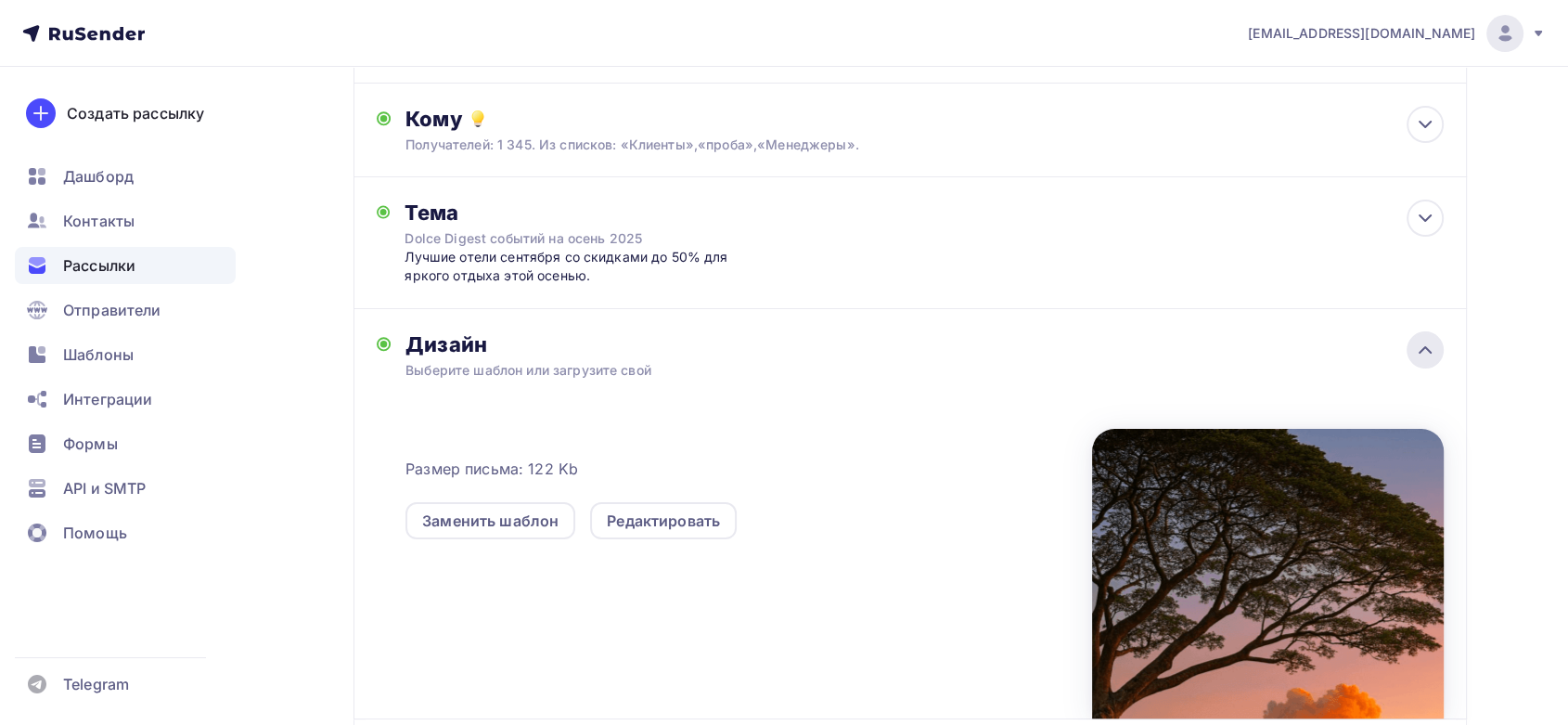
click at [1434, 350] on icon at bounding box center [1424, 349] width 23 height 23
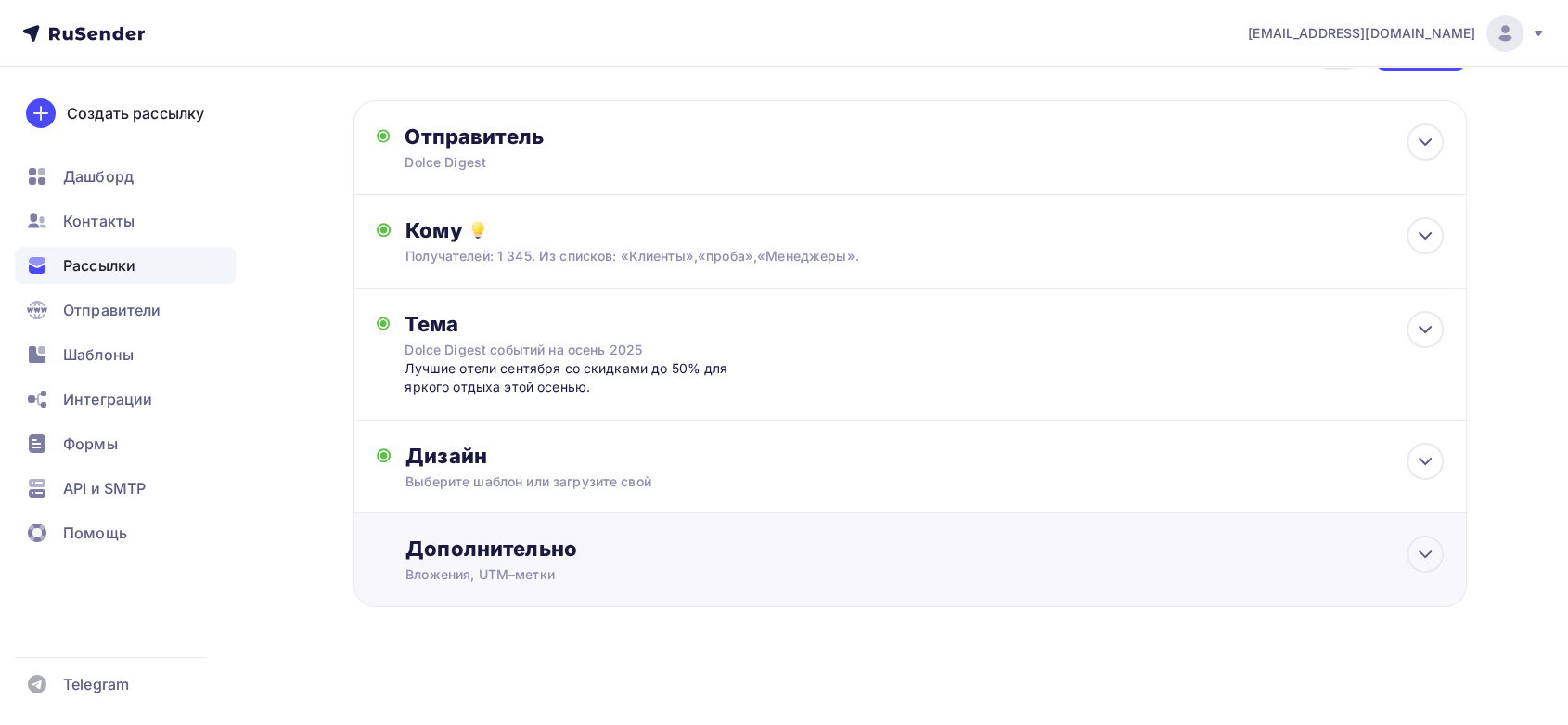
click at [592, 574] on div "Вложения, UTM–метки" at bounding box center [873, 574] width 935 height 19
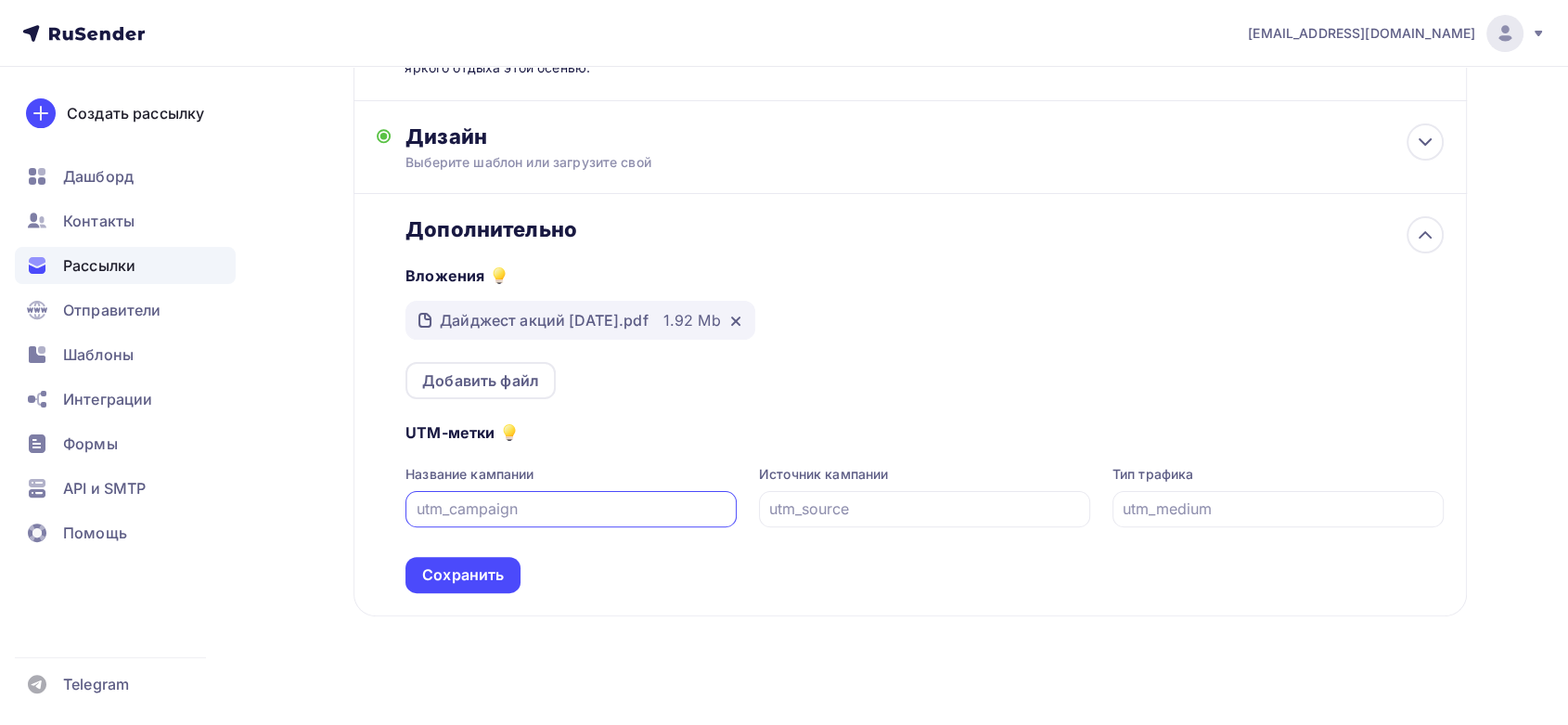
scroll to position [397, 0]
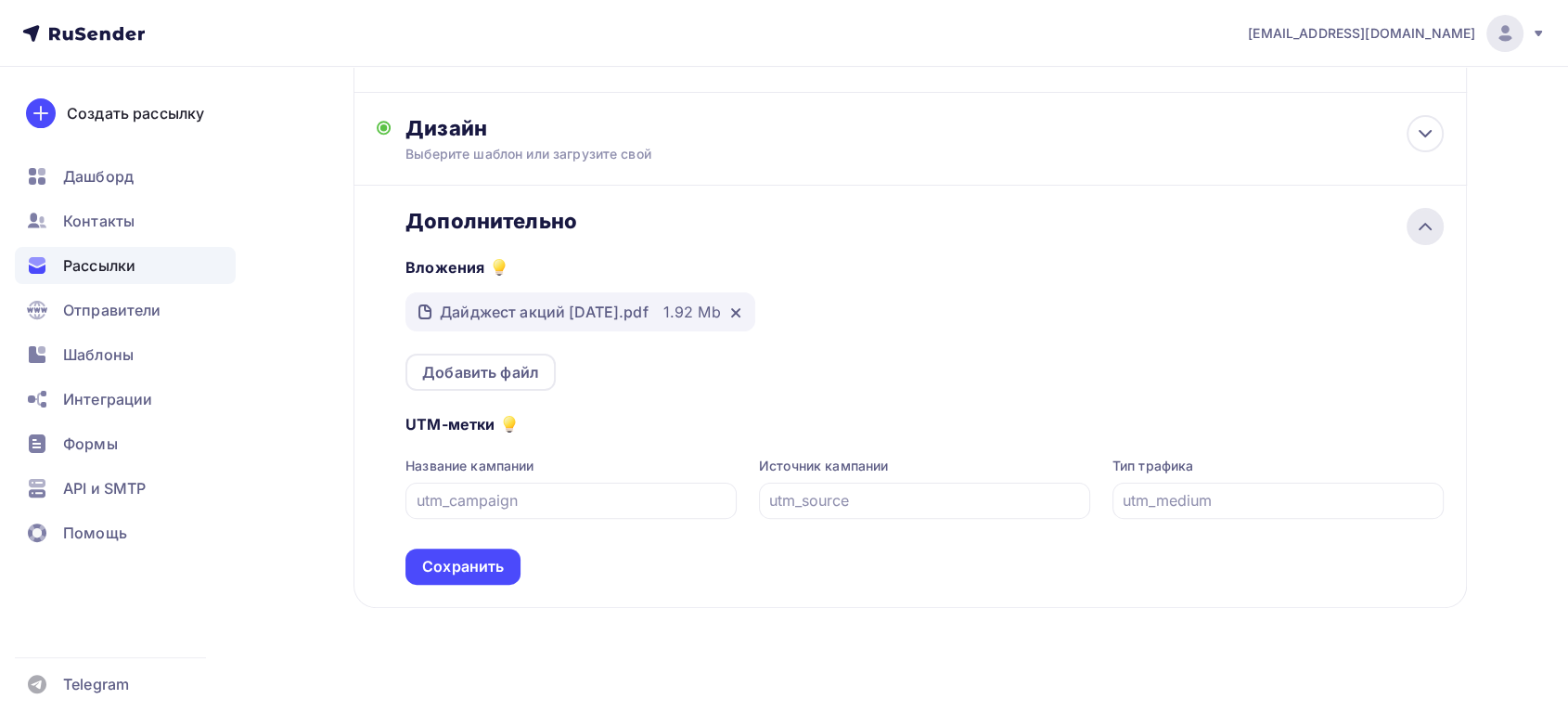
click at [1421, 227] on icon at bounding box center [1424, 226] width 23 height 23
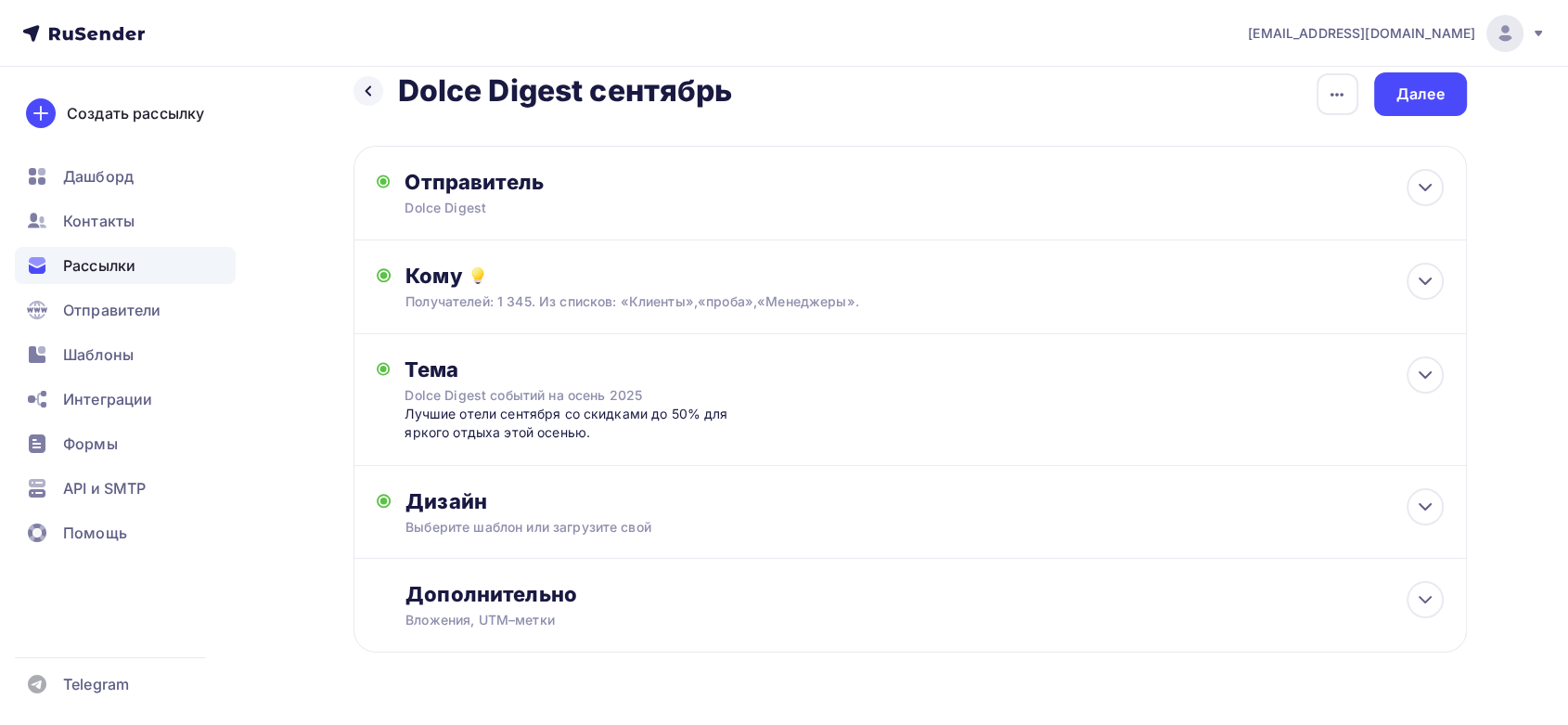
scroll to position [0, 0]
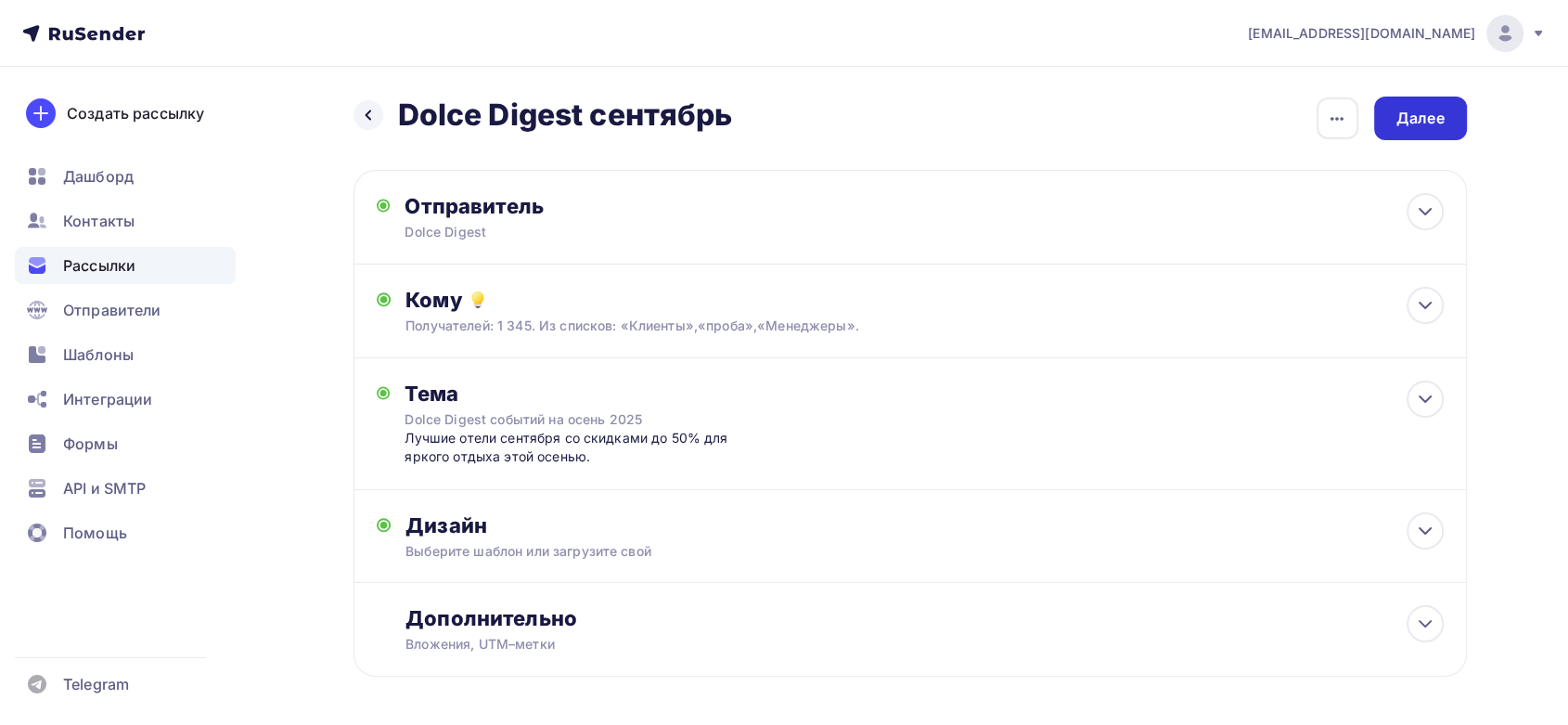
click at [1418, 114] on div "Далее" at bounding box center [1419, 118] width 48 height 22
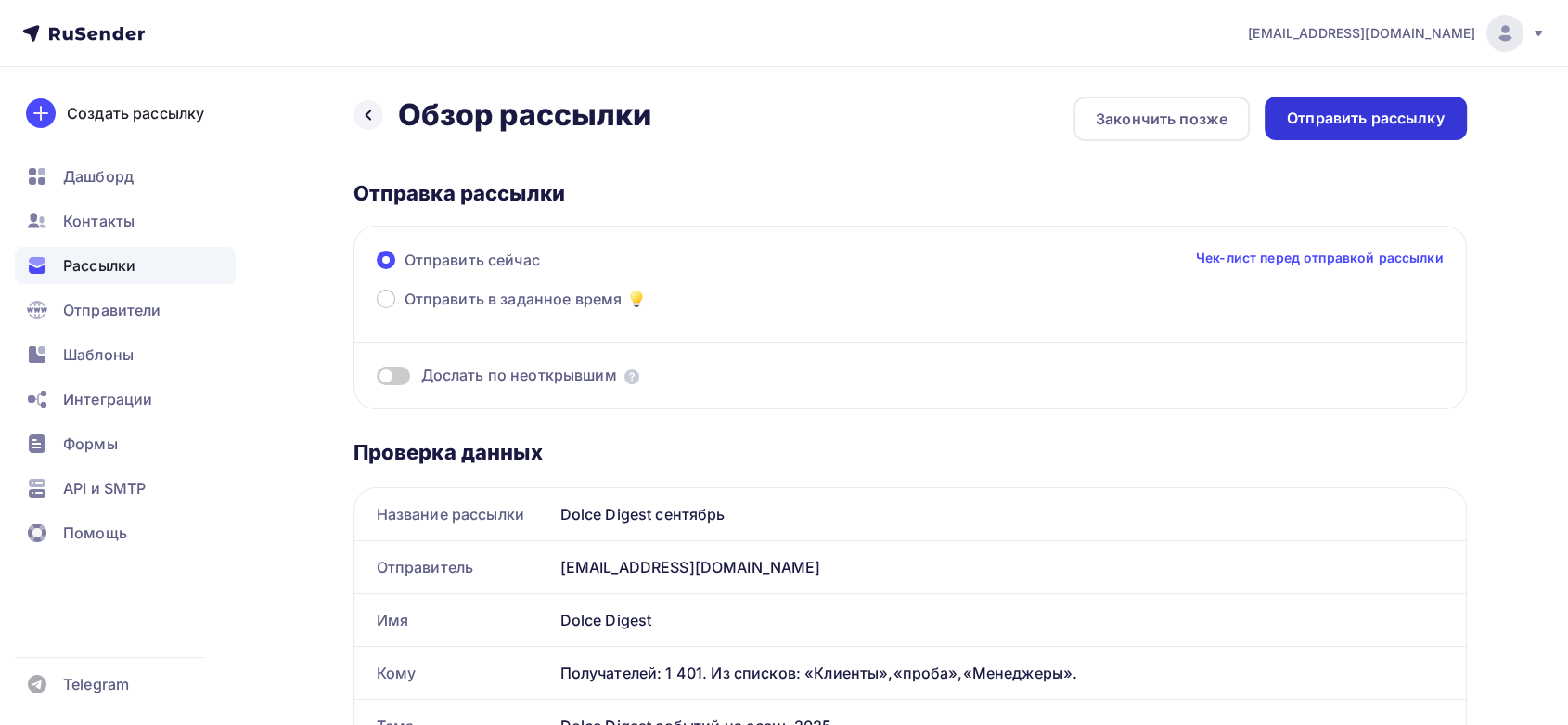
click at [1369, 122] on div "Отправить рассылку" at bounding box center [1365, 118] width 157 height 22
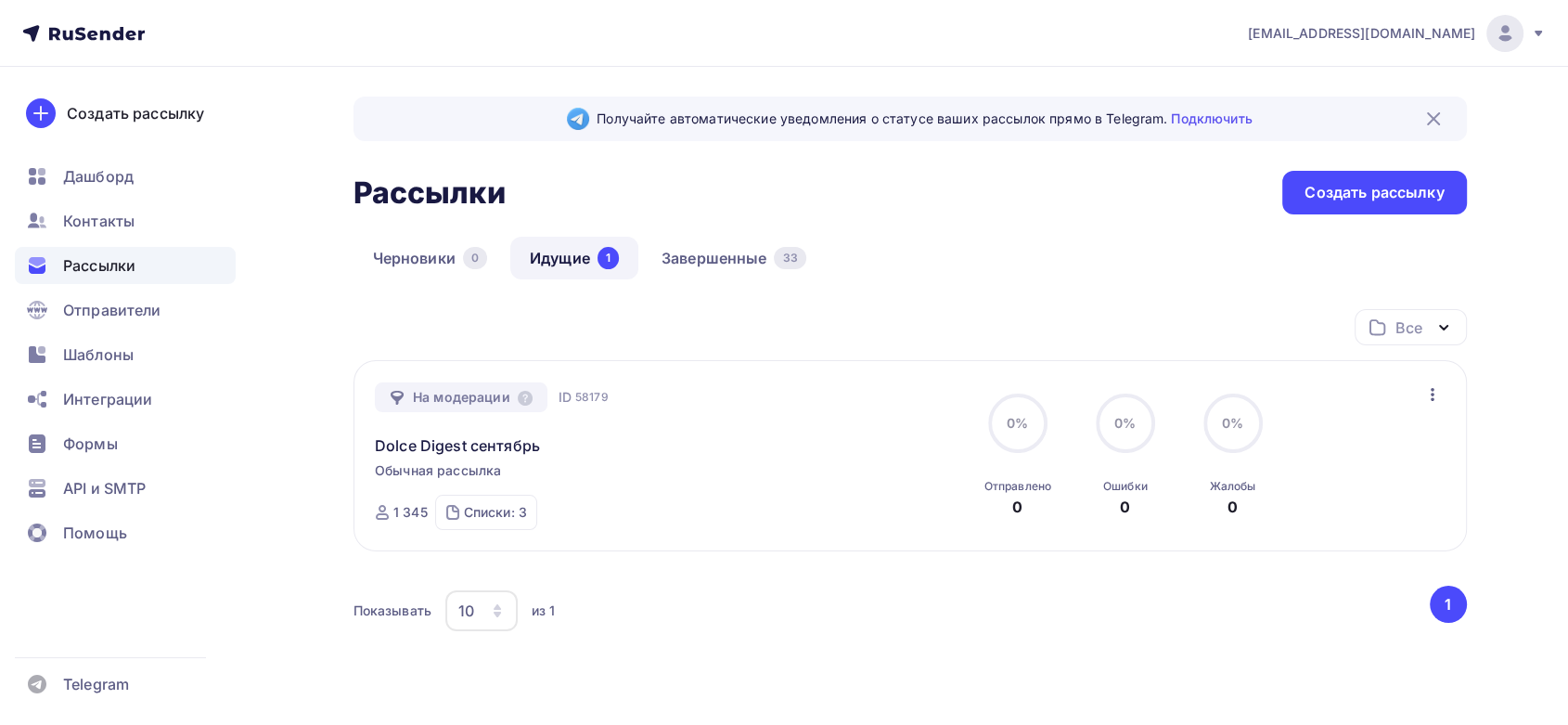
scroll to position [94, 0]
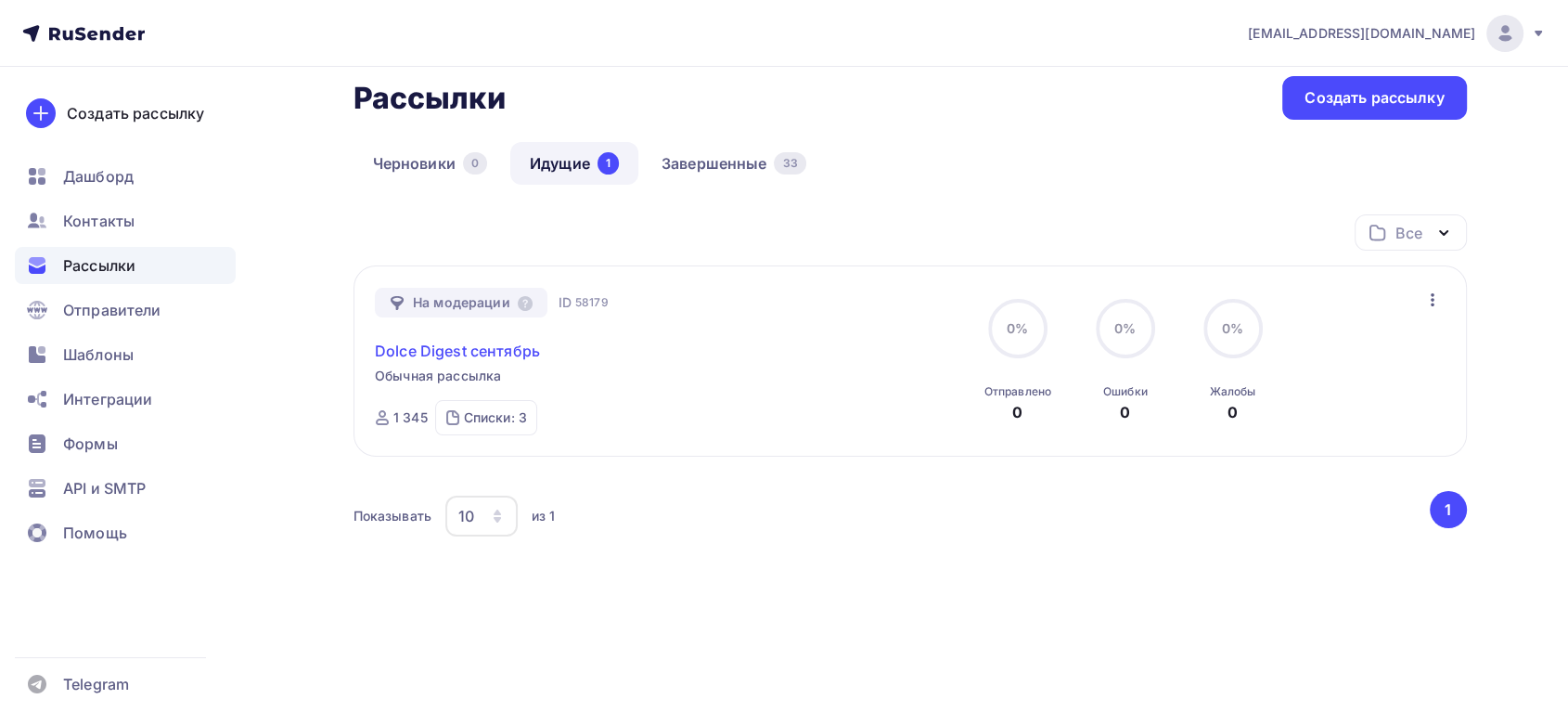
click at [505, 344] on link "Dolce Digest сентябрь" at bounding box center [457, 350] width 165 height 23
